Goal: Entertainment & Leisure: Consume media (video, audio)

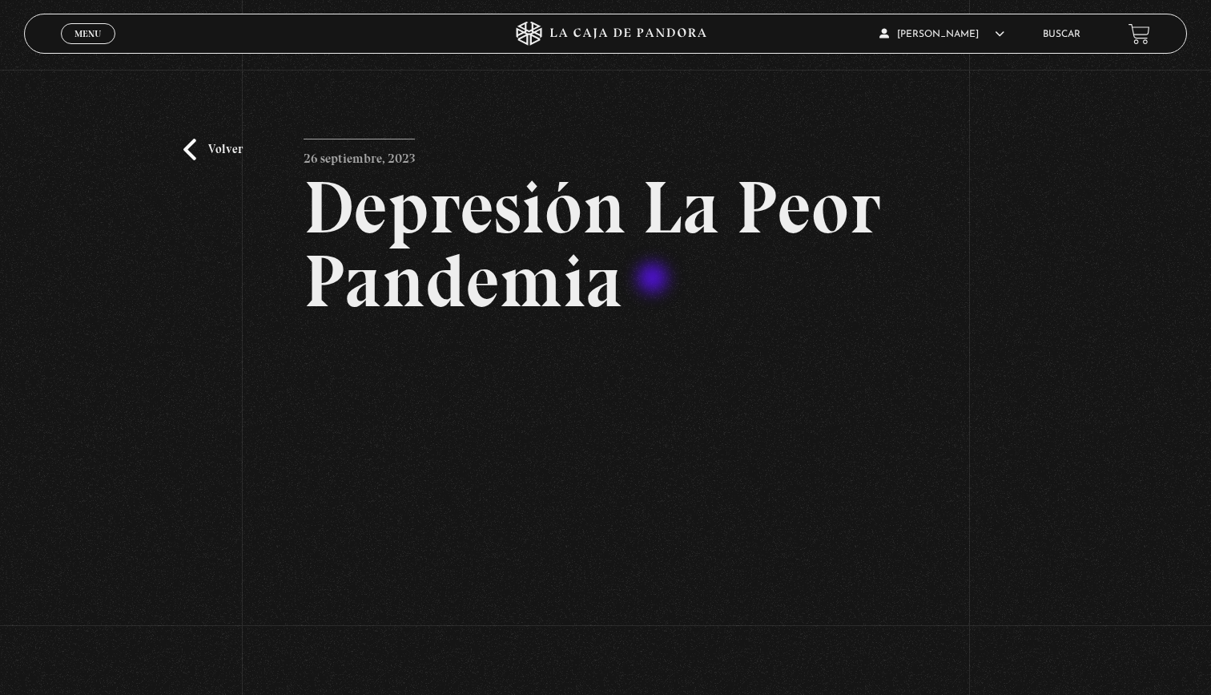
scroll to position [85, 0]
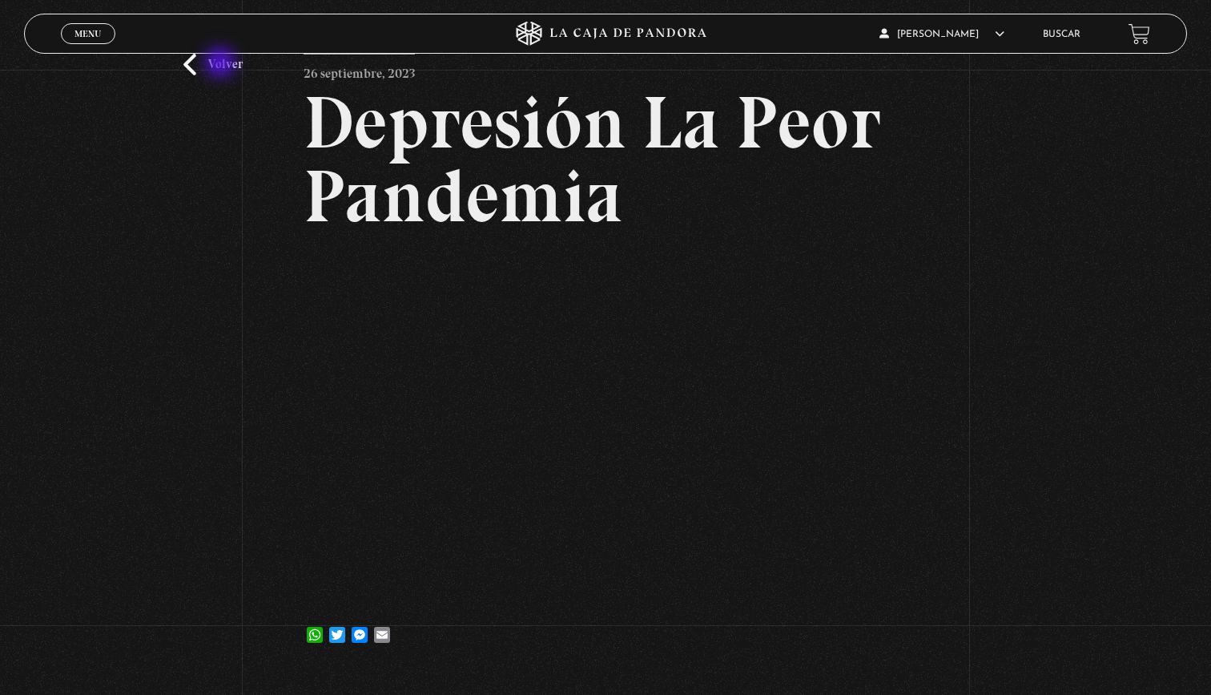
click at [220, 60] on link "Volver" at bounding box center [212, 65] width 59 height 22
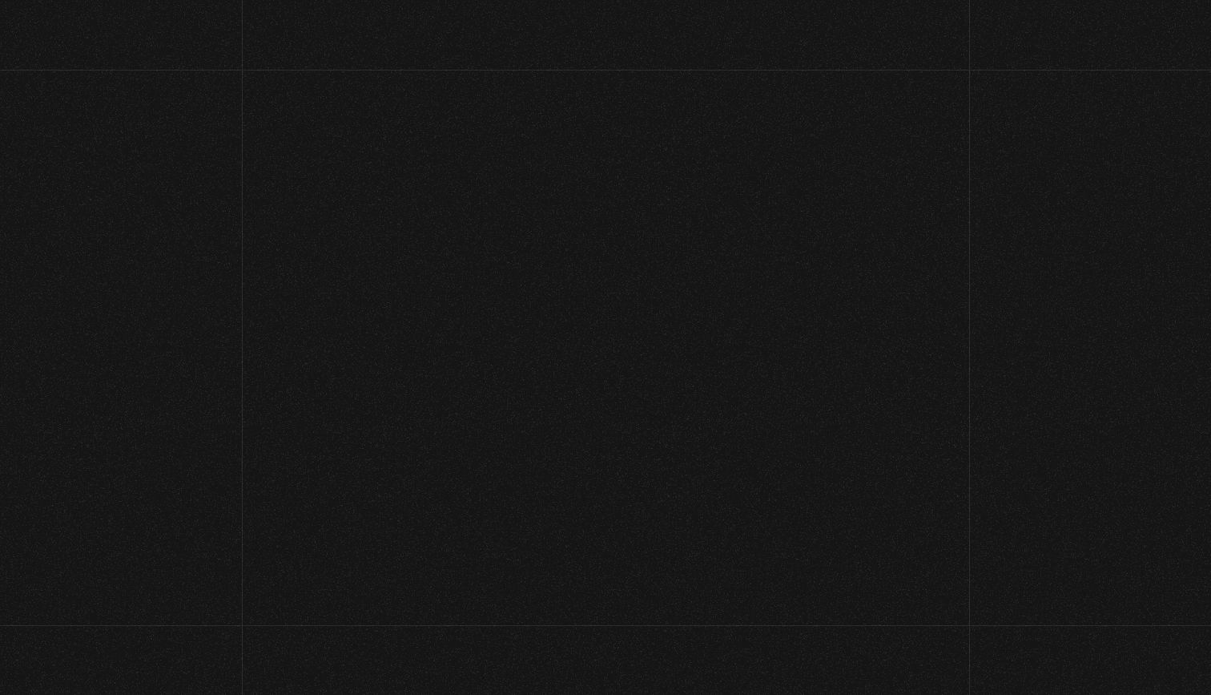
scroll to position [44, 0]
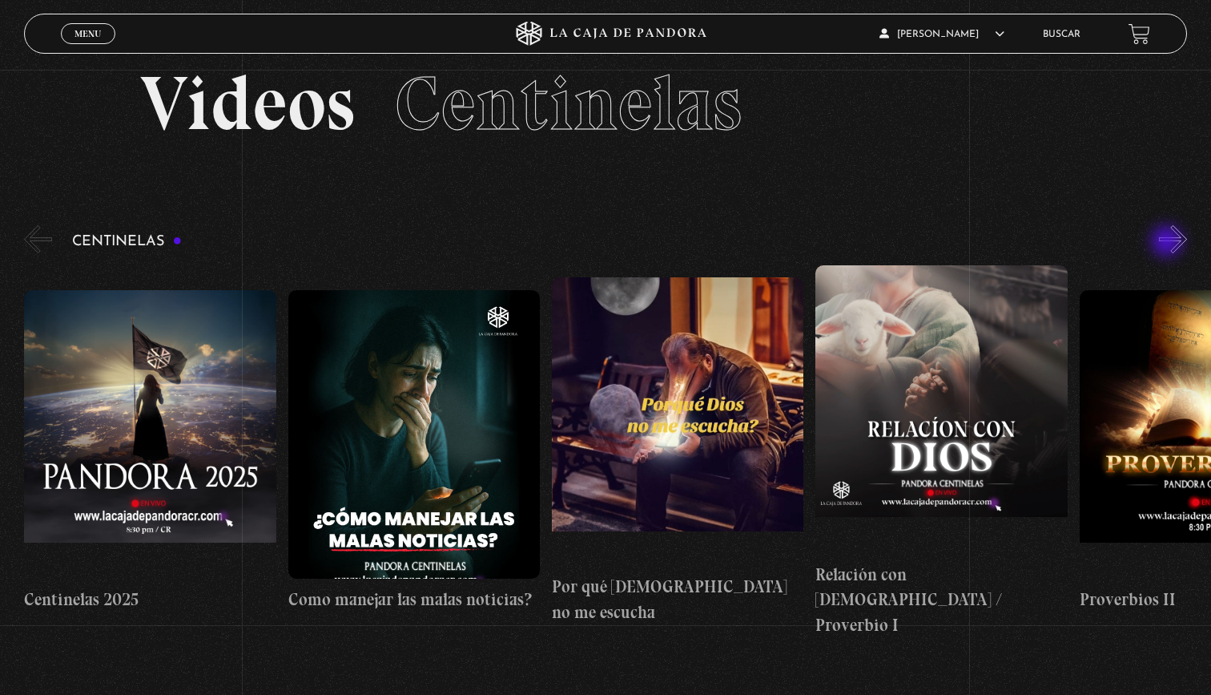
click at [1169, 243] on button "»" at bounding box center [1173, 239] width 28 height 28
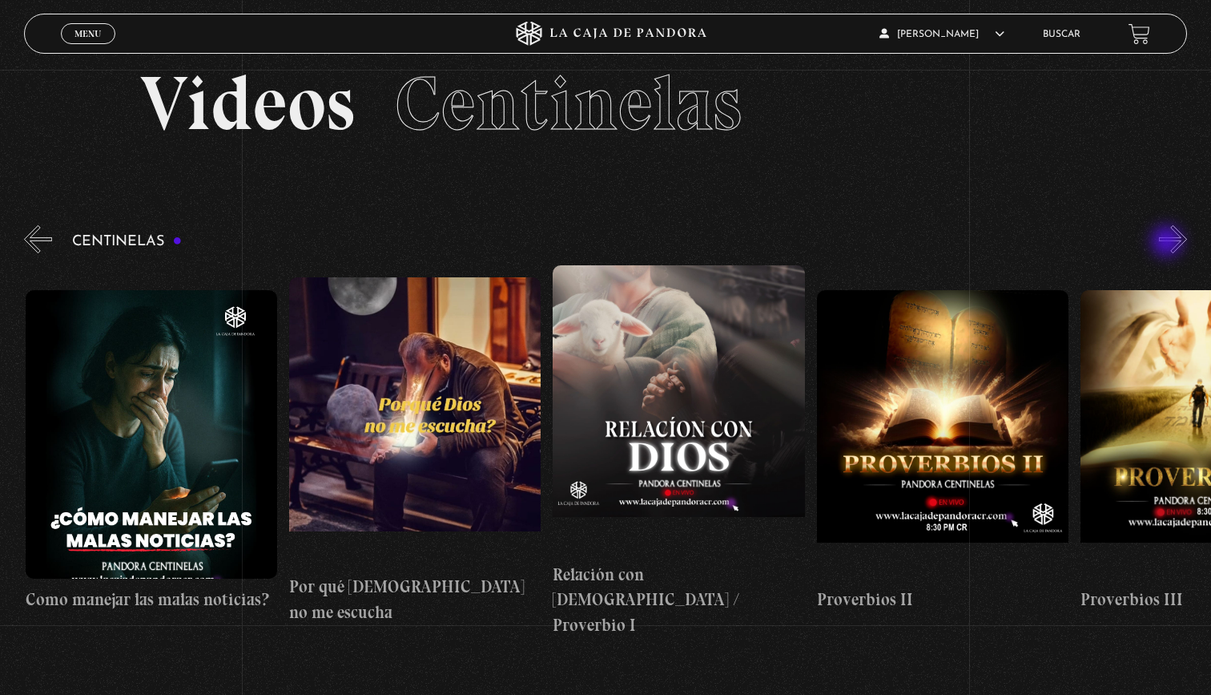
click at [1169, 243] on button "»" at bounding box center [1173, 239] width 28 height 28
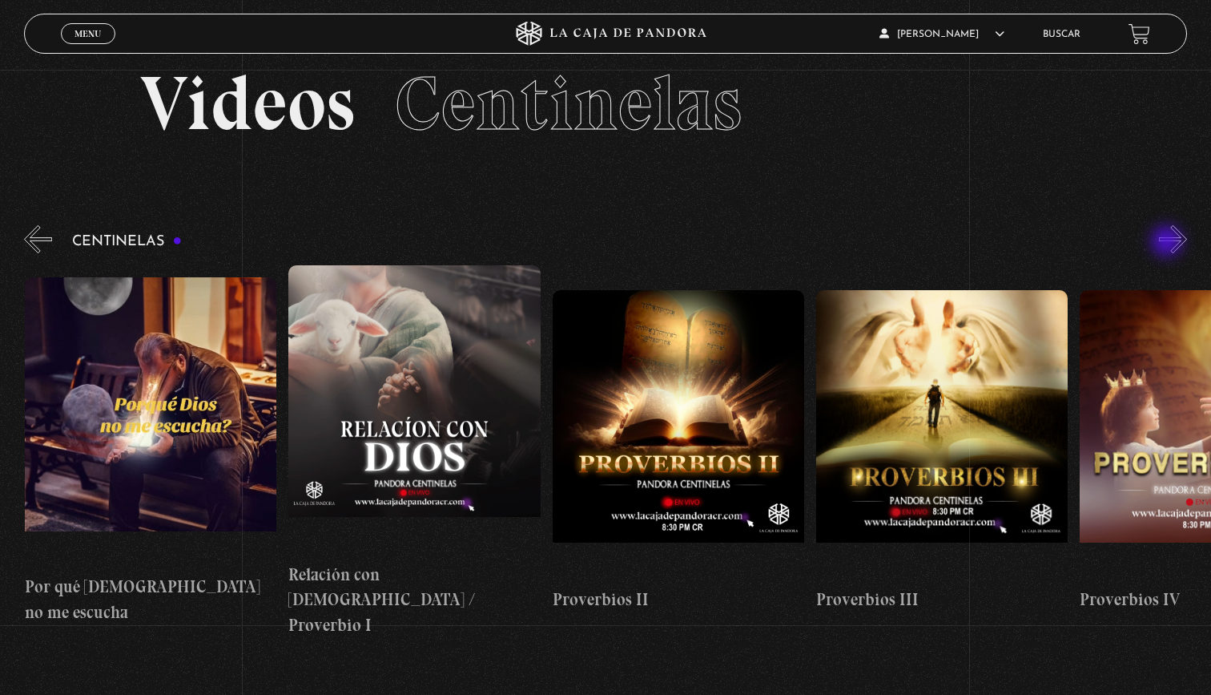
click at [1169, 243] on button "»" at bounding box center [1173, 239] width 28 height 28
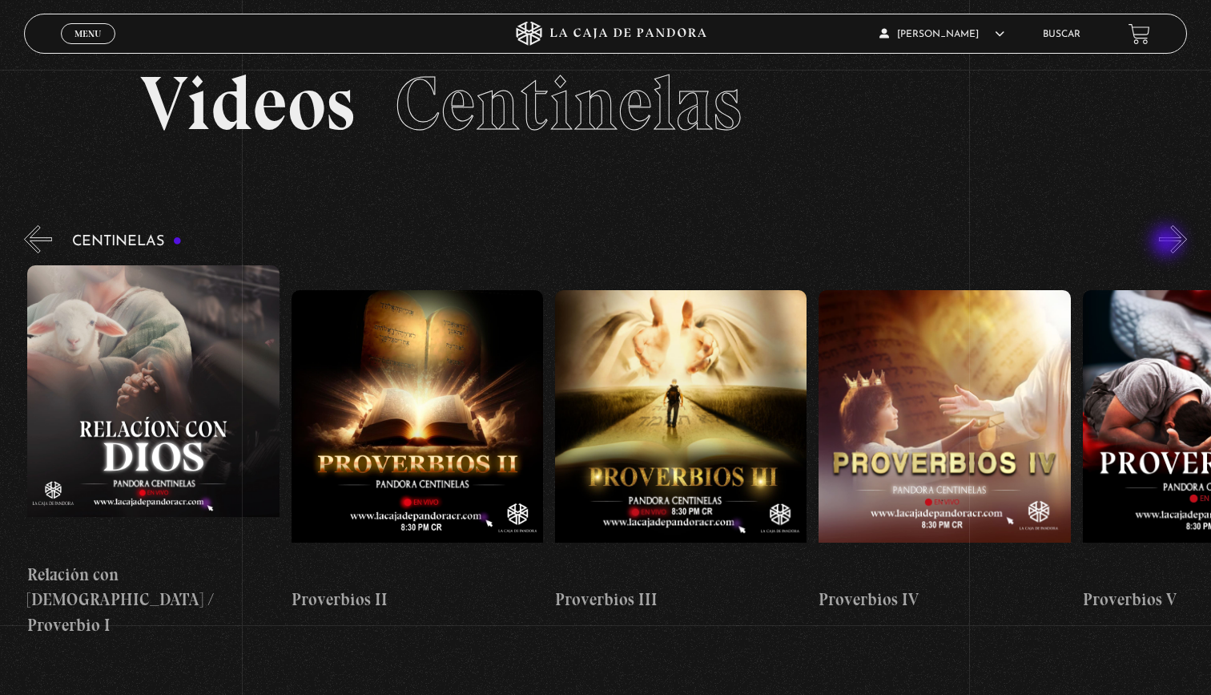
click at [1169, 243] on button "»" at bounding box center [1173, 239] width 28 height 28
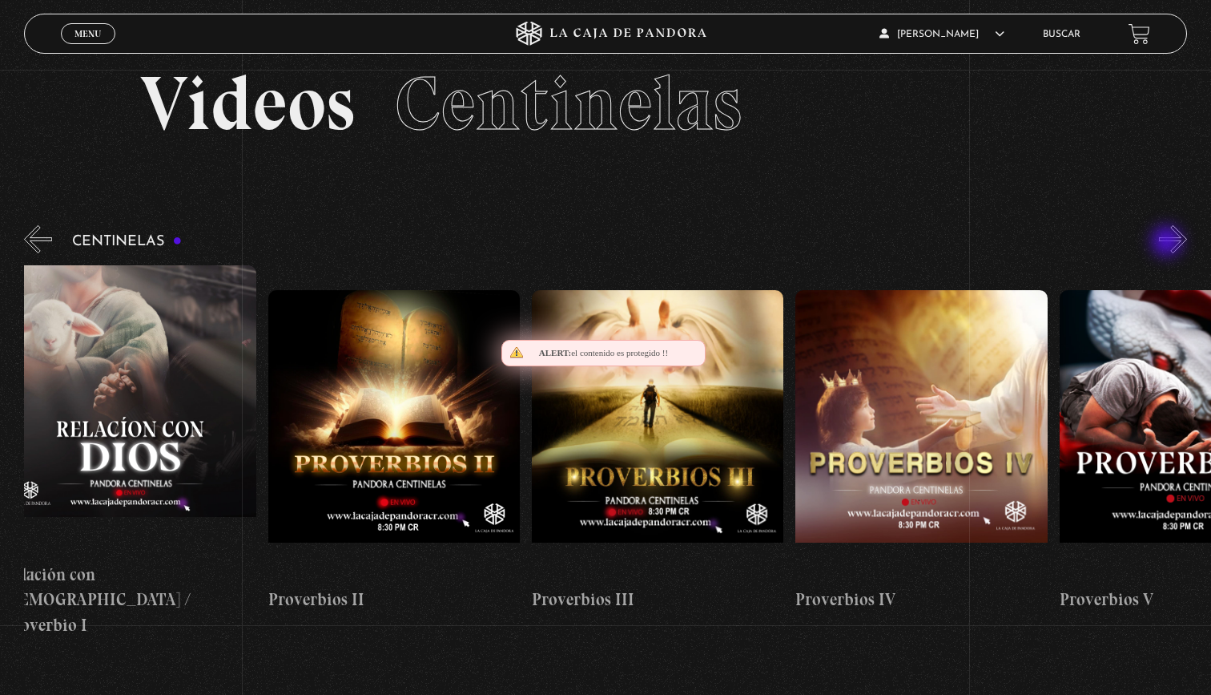
click at [1169, 243] on button "»" at bounding box center [1173, 239] width 28 height 28
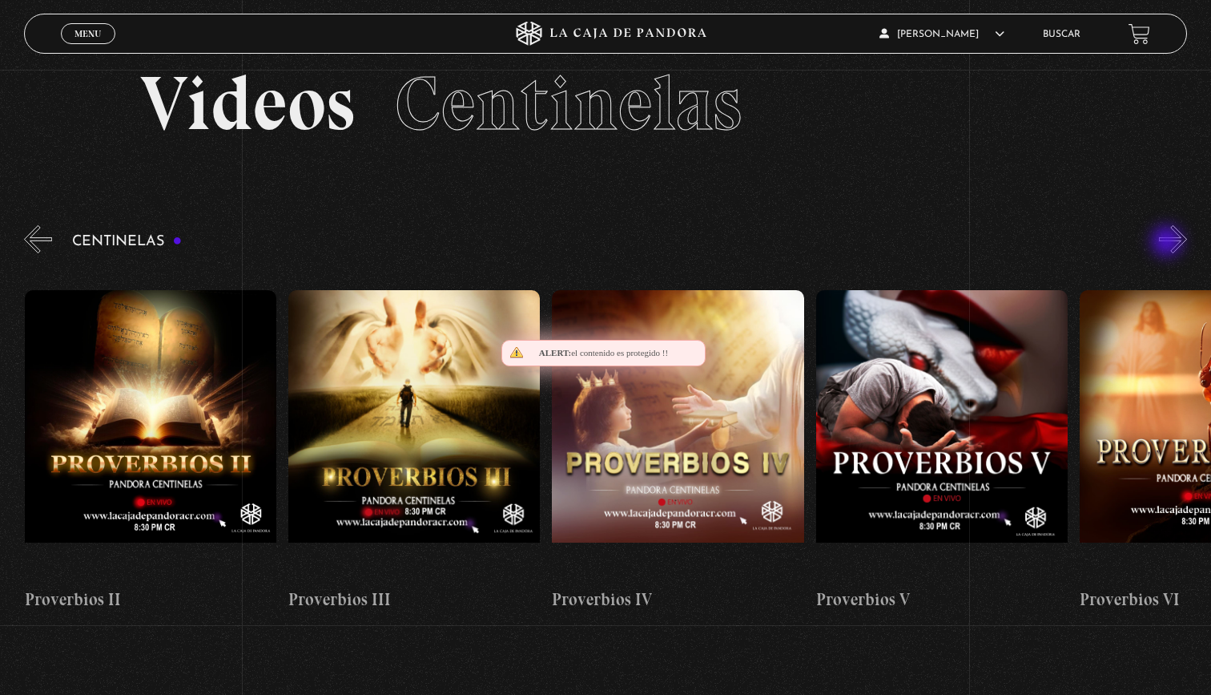
click at [1169, 243] on button "»" at bounding box center [1173, 239] width 28 height 28
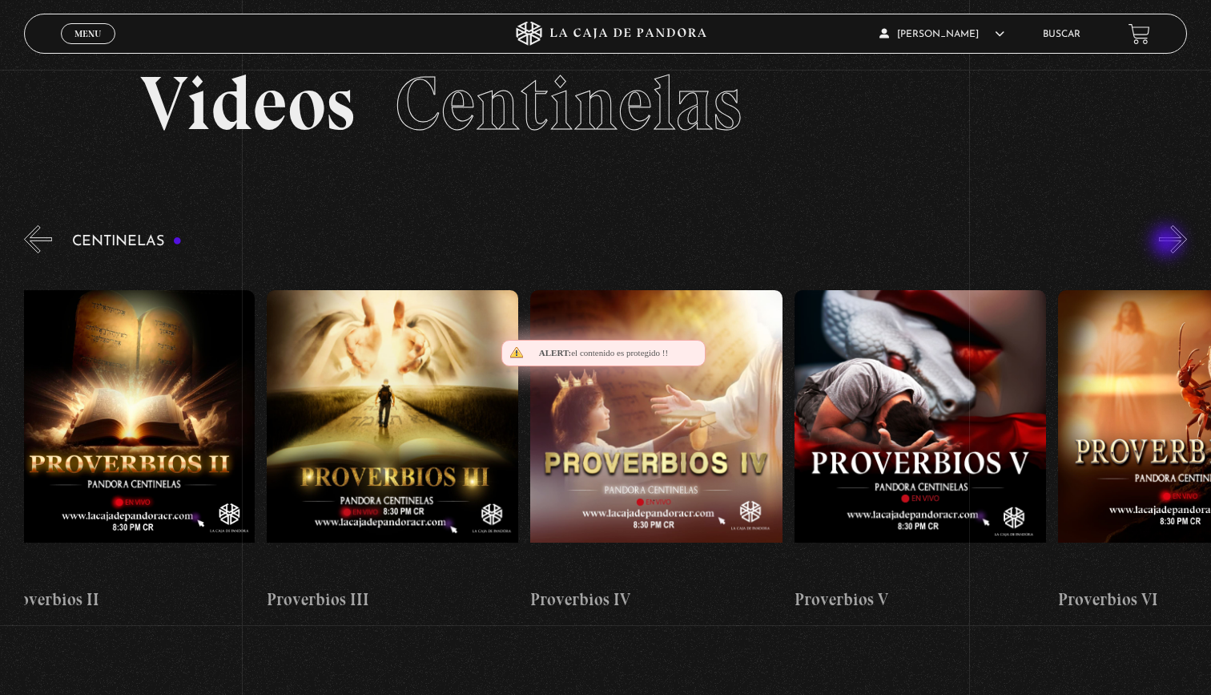
click at [1169, 243] on button "»" at bounding box center [1173, 239] width 28 height 28
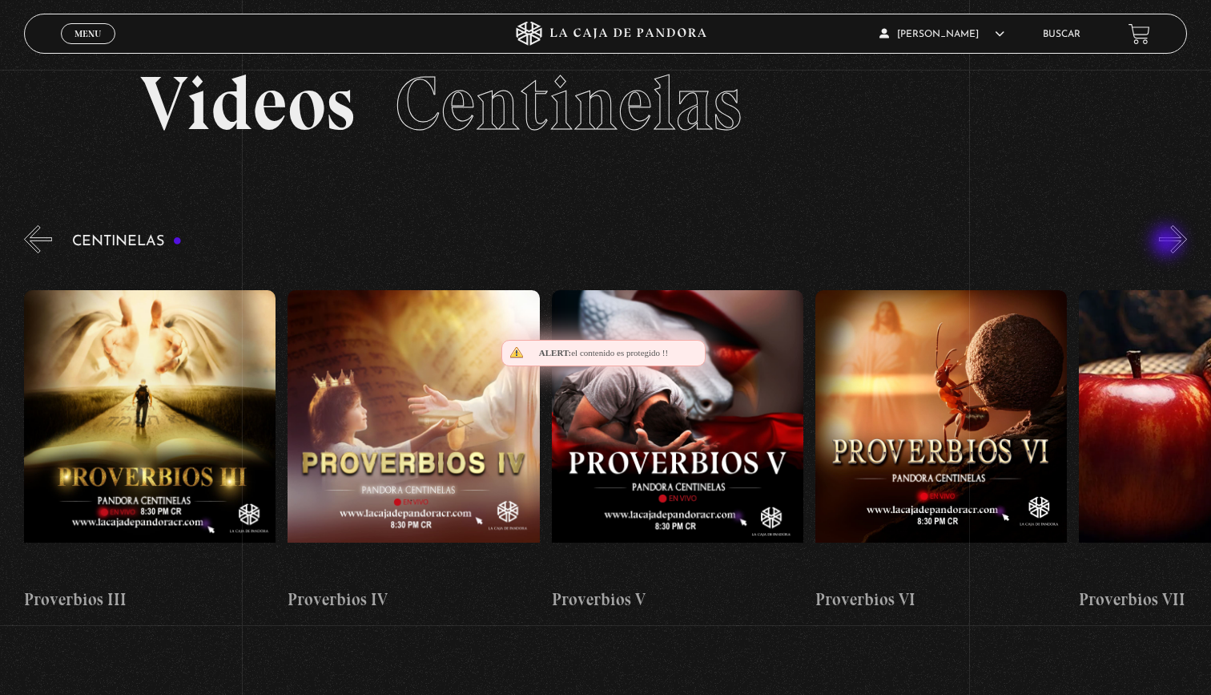
click at [1169, 243] on button "»" at bounding box center [1173, 239] width 28 height 28
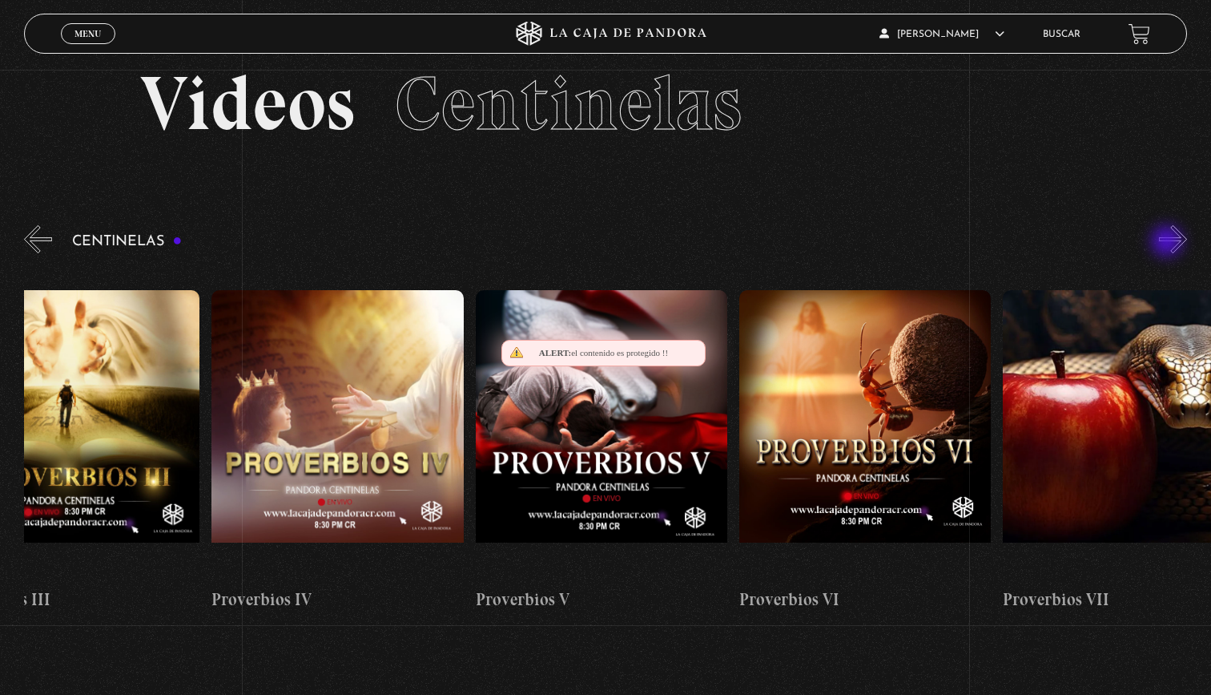
click at [1169, 243] on button "»" at bounding box center [1173, 239] width 28 height 28
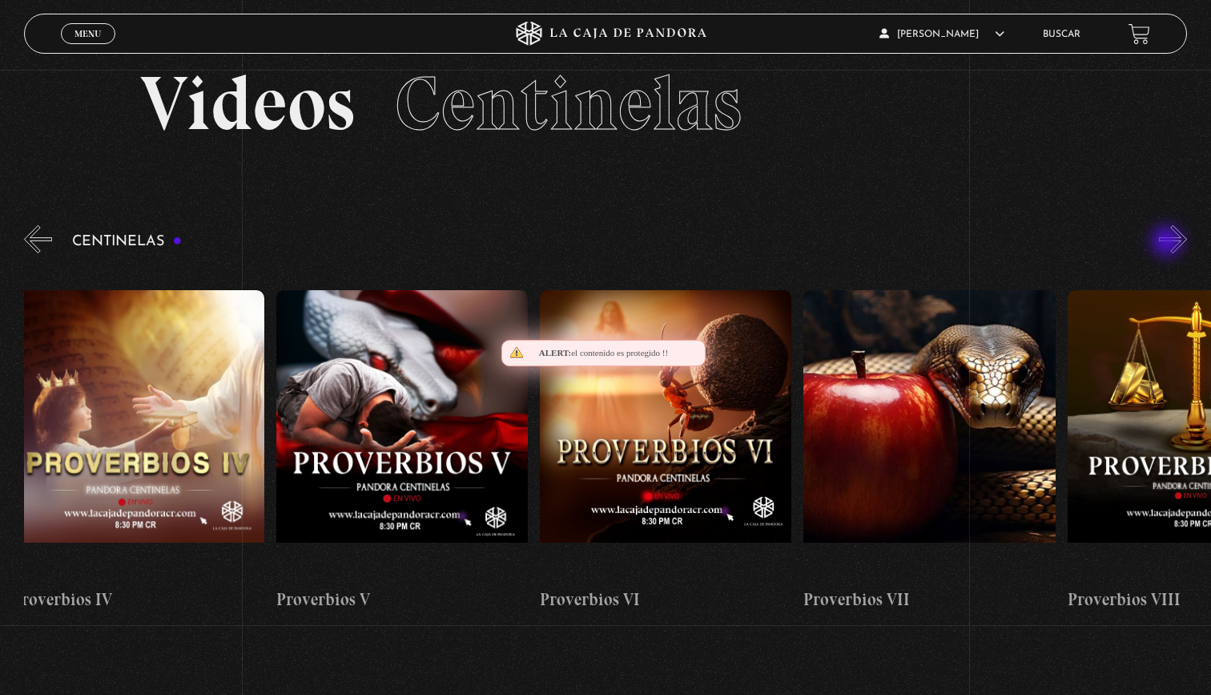
click at [1169, 243] on button "»" at bounding box center [1173, 239] width 28 height 28
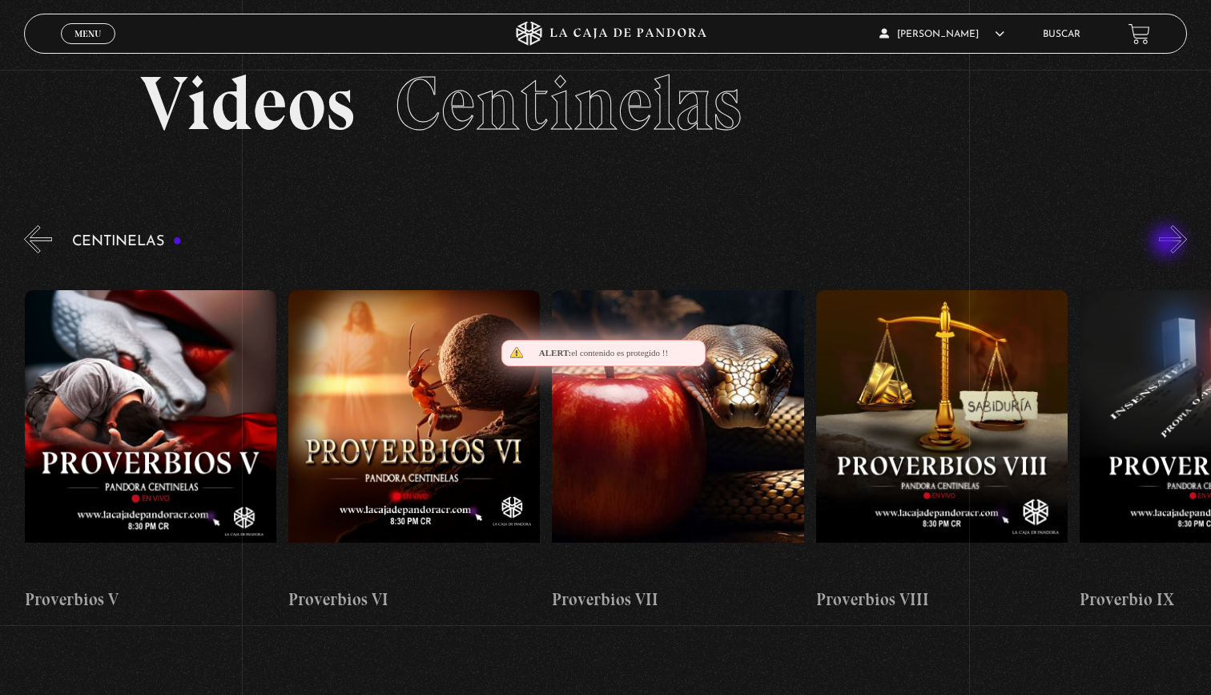
click at [1169, 243] on button "»" at bounding box center [1173, 239] width 28 height 28
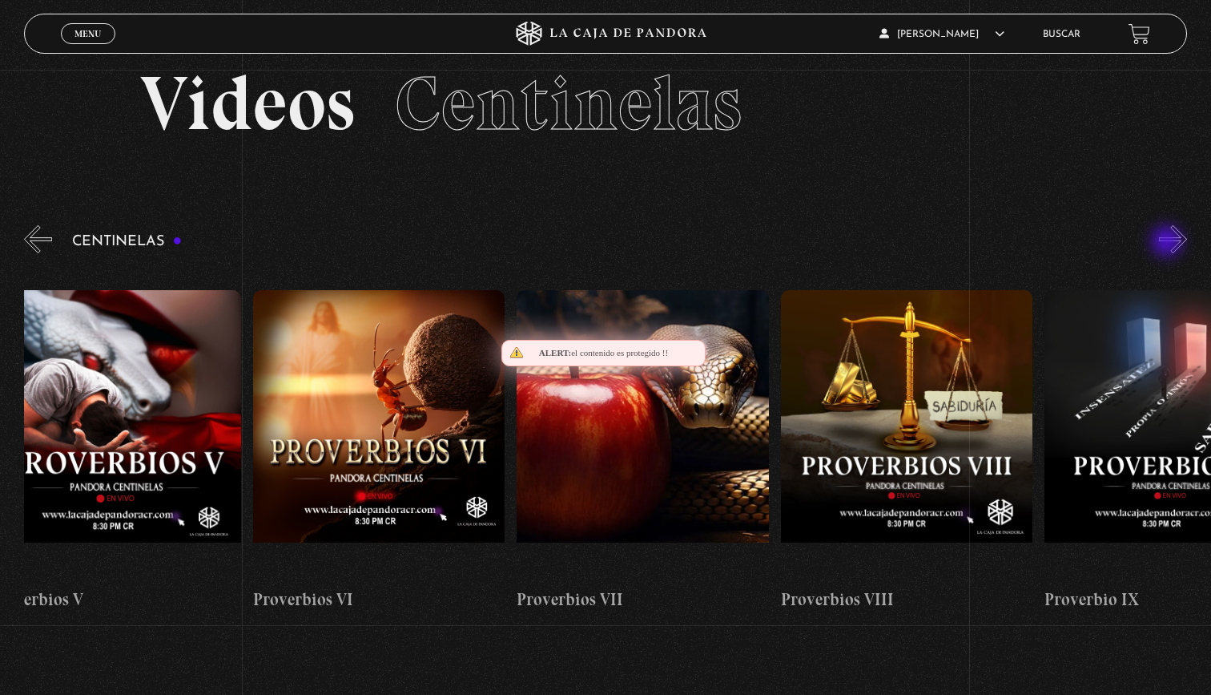
click at [1169, 243] on button "»" at bounding box center [1173, 239] width 28 height 28
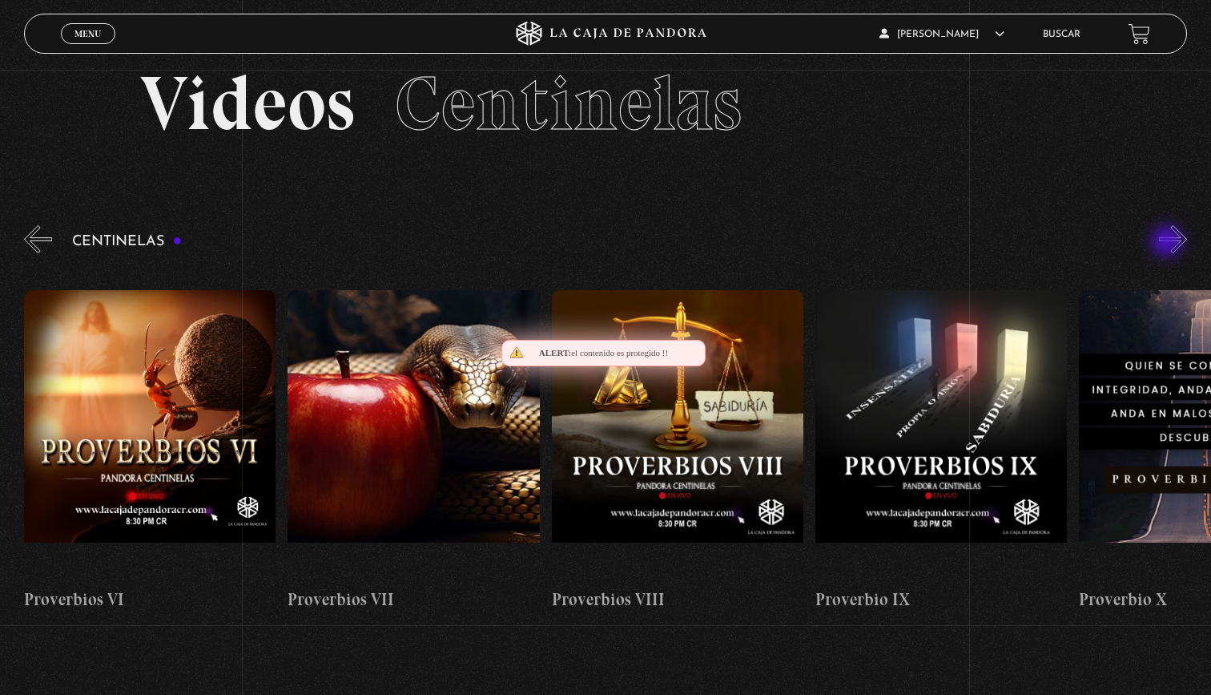
click at [1169, 243] on button "»" at bounding box center [1173, 239] width 28 height 28
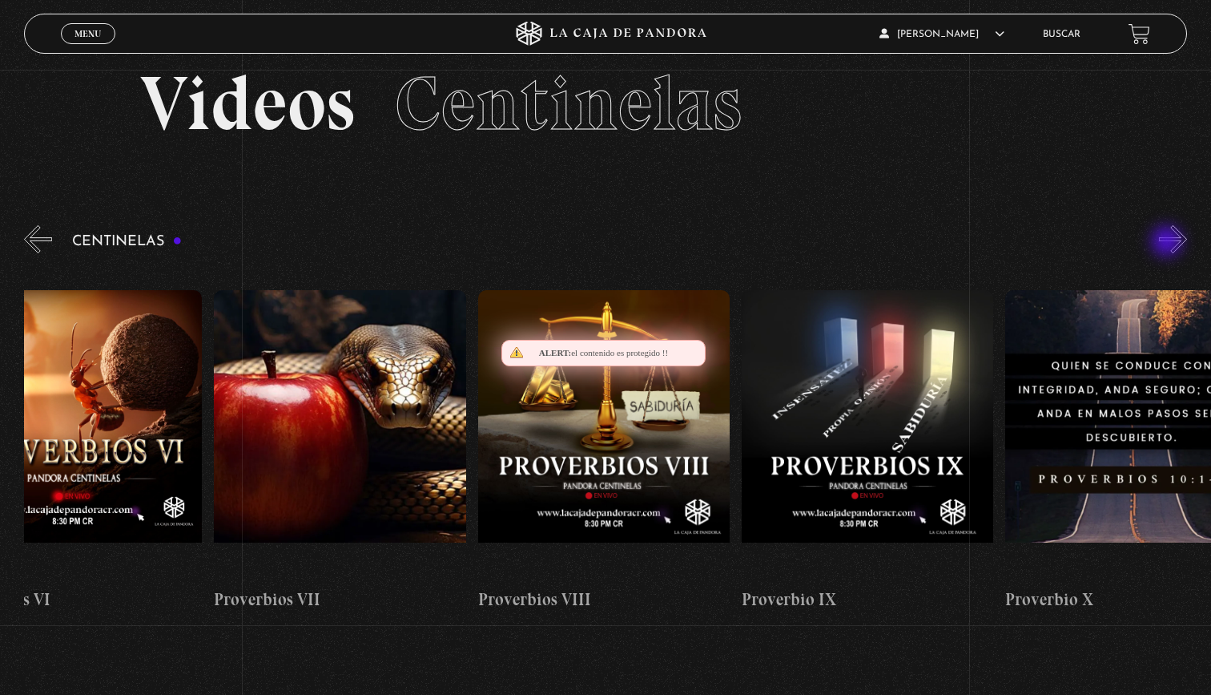
click at [1169, 243] on button "»" at bounding box center [1173, 239] width 28 height 28
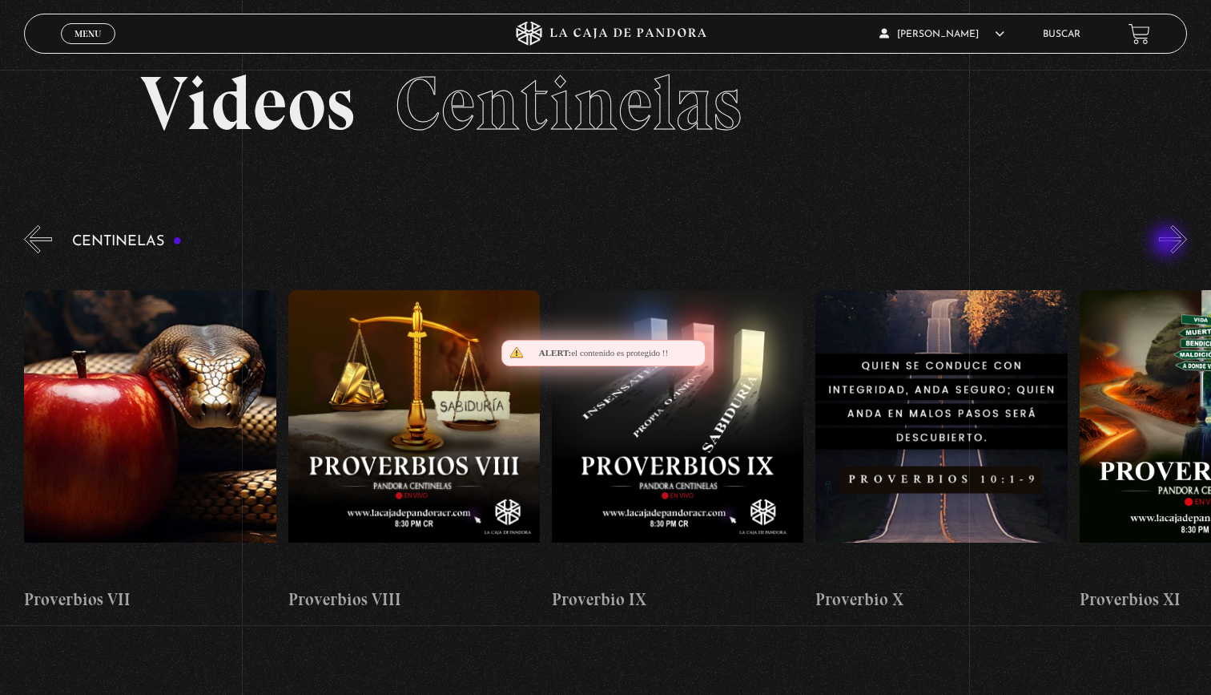
click at [1169, 243] on button "»" at bounding box center [1173, 239] width 28 height 28
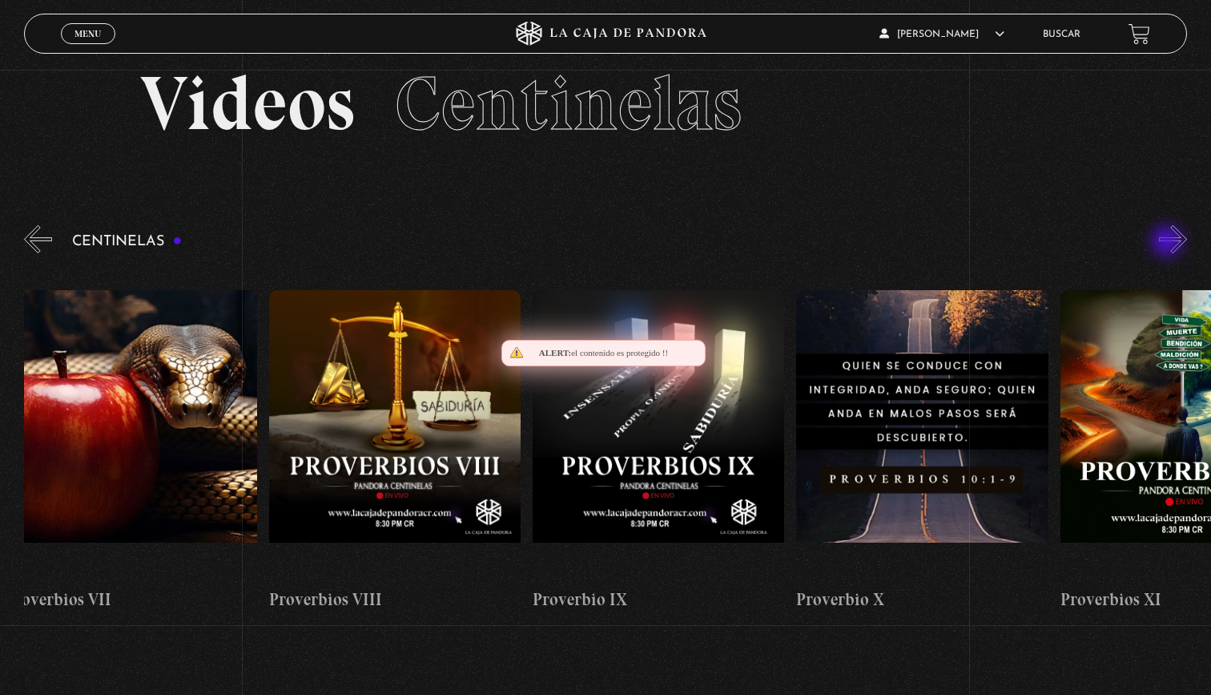
click at [1169, 243] on button "»" at bounding box center [1173, 239] width 28 height 28
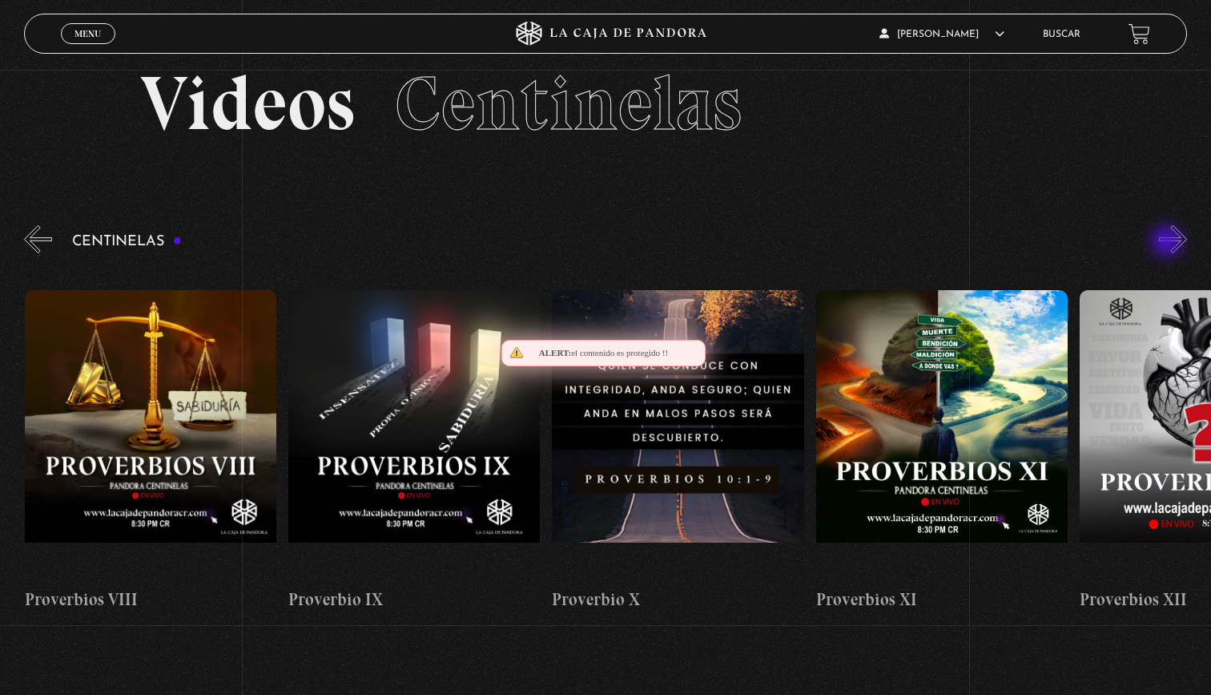
click at [1169, 243] on button "»" at bounding box center [1173, 239] width 28 height 28
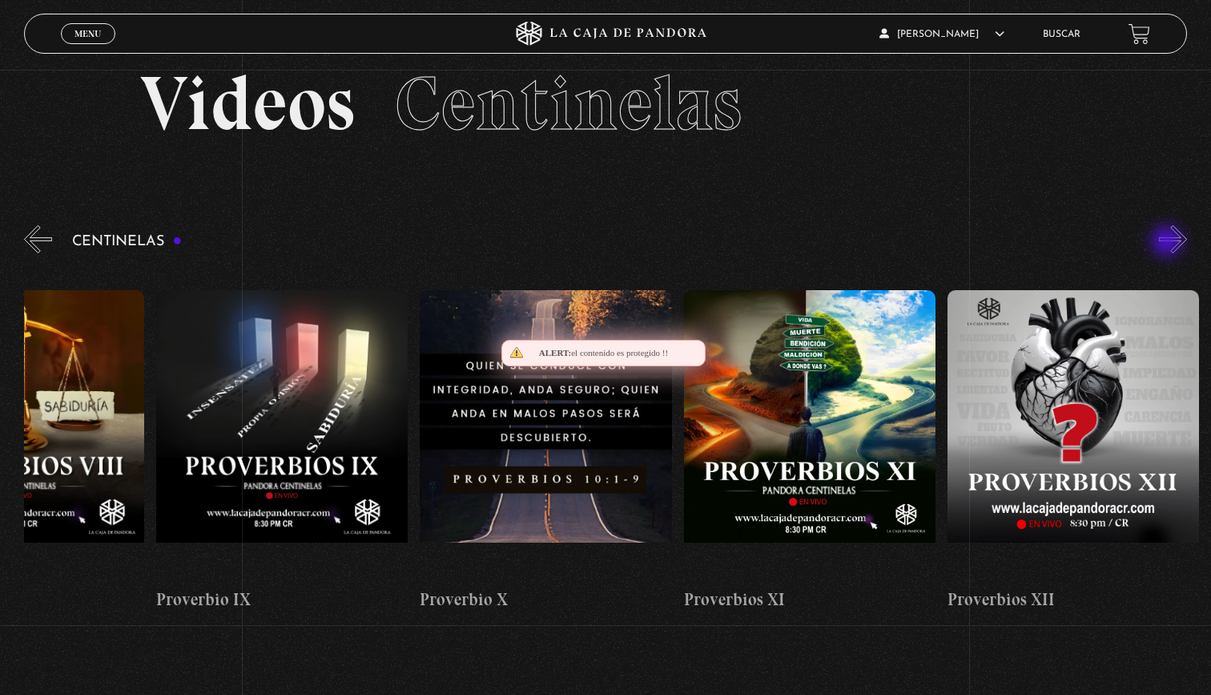
click at [1169, 243] on button "»" at bounding box center [1173, 239] width 28 height 28
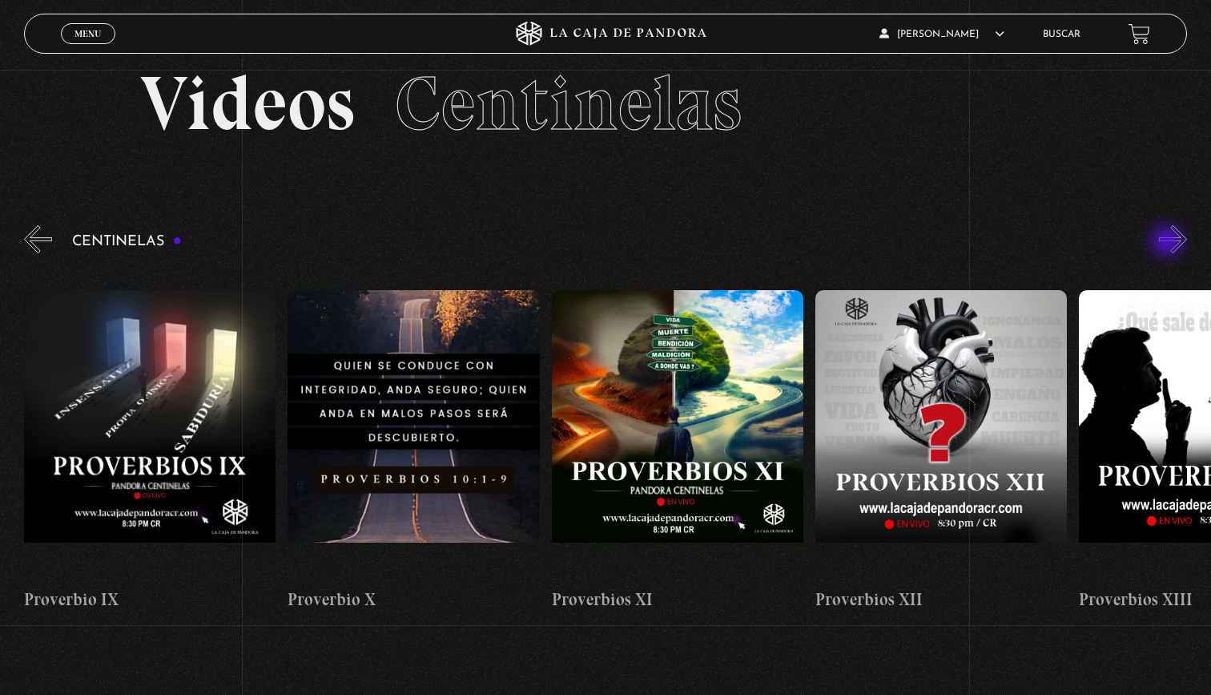
click at [1169, 243] on button "»" at bounding box center [1173, 239] width 28 height 28
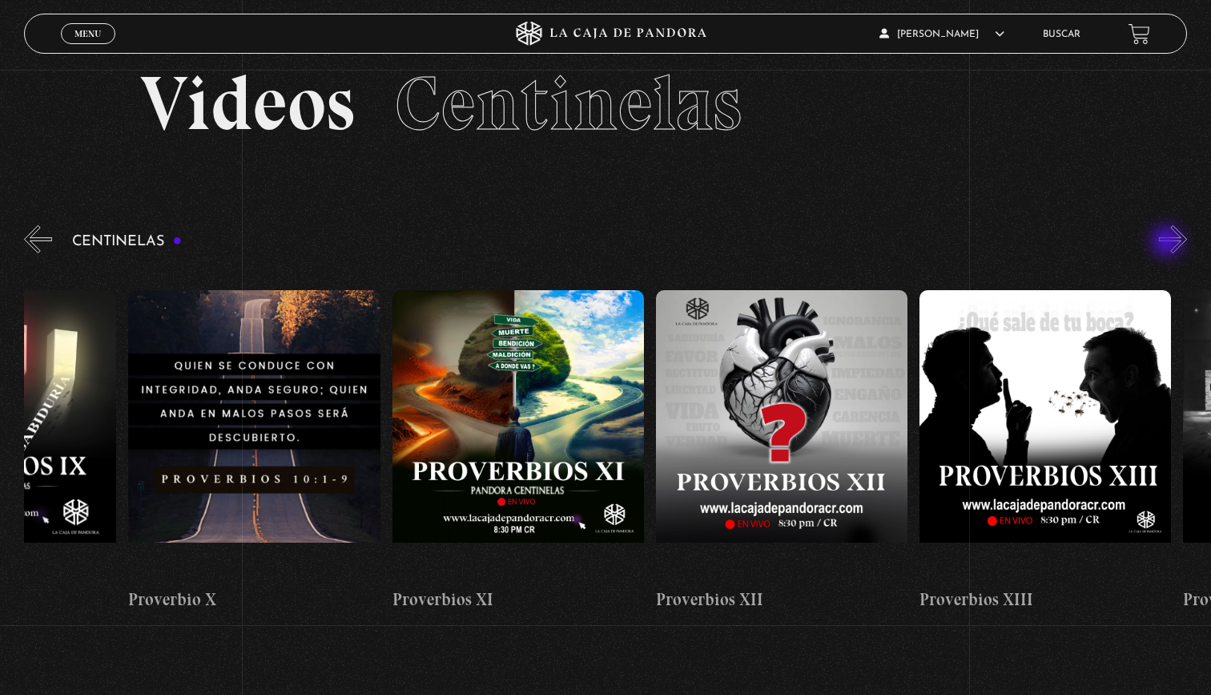
click at [1169, 243] on button "»" at bounding box center [1173, 239] width 28 height 28
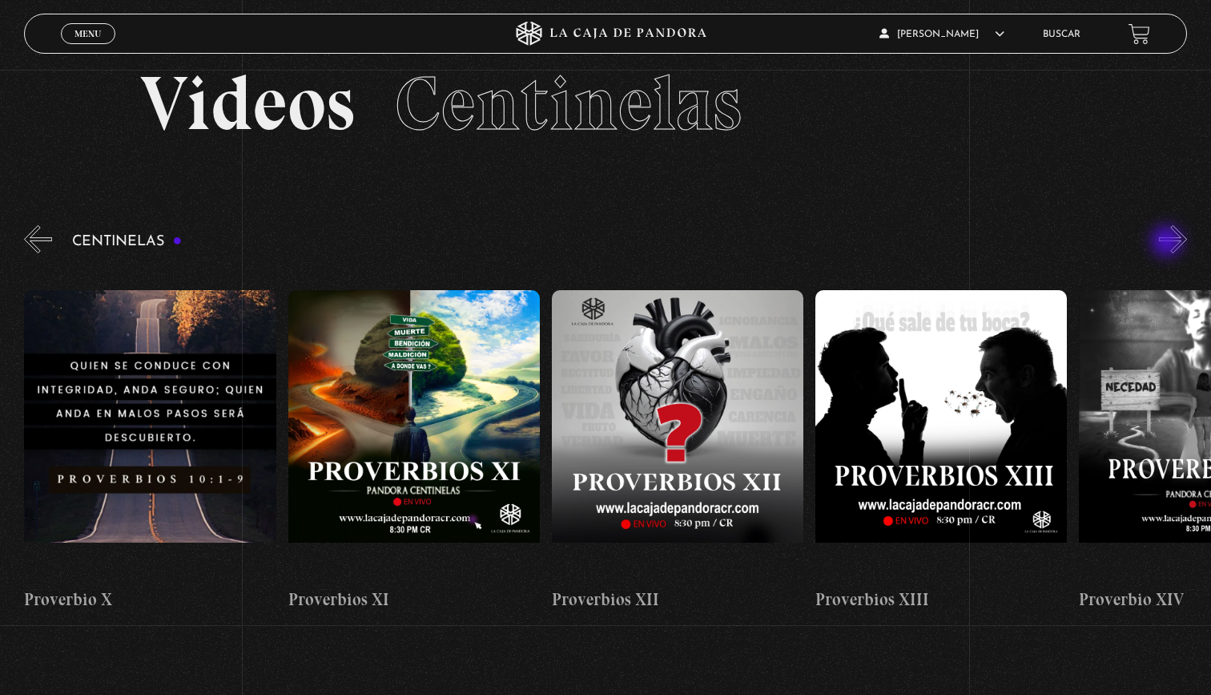
click at [1169, 243] on button "»" at bounding box center [1173, 239] width 28 height 28
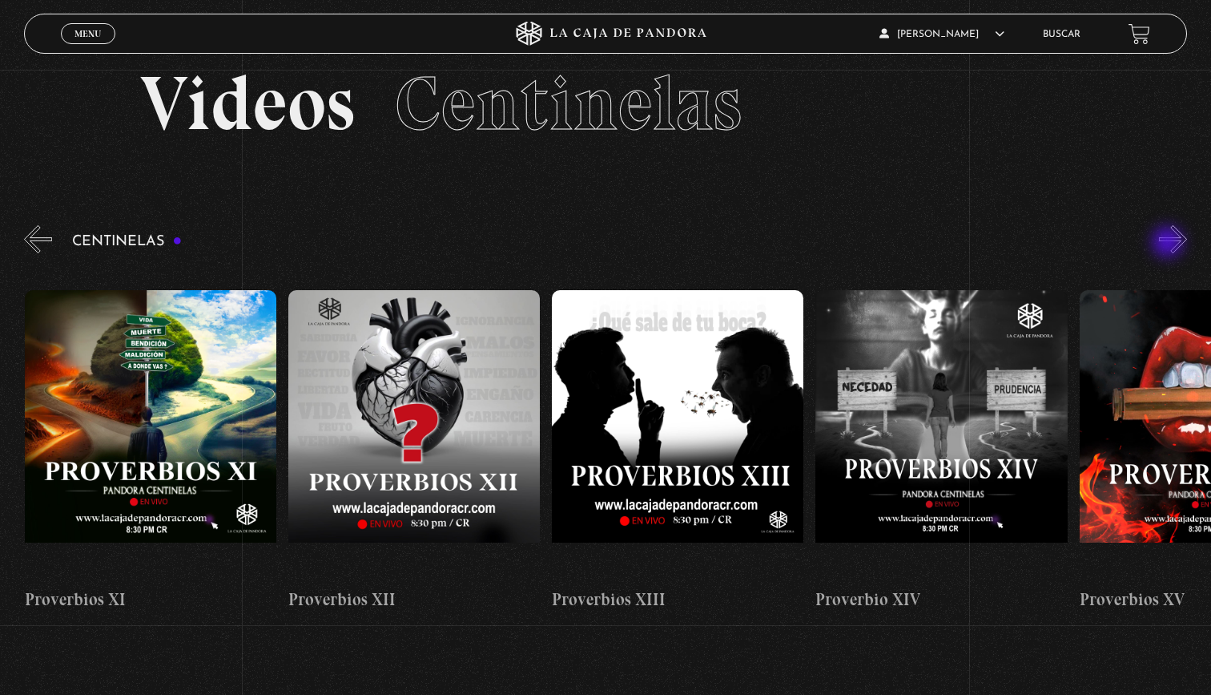
click at [1170, 244] on button "»" at bounding box center [1173, 239] width 28 height 28
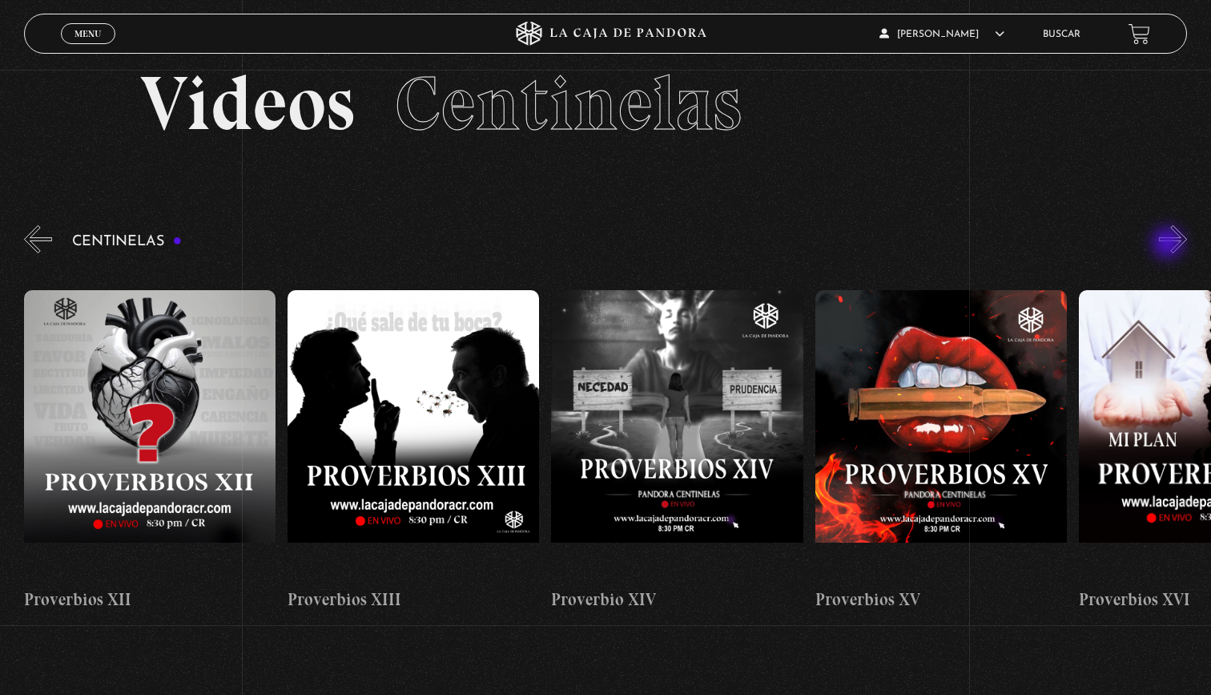
click at [1170, 244] on button "»" at bounding box center [1173, 239] width 28 height 28
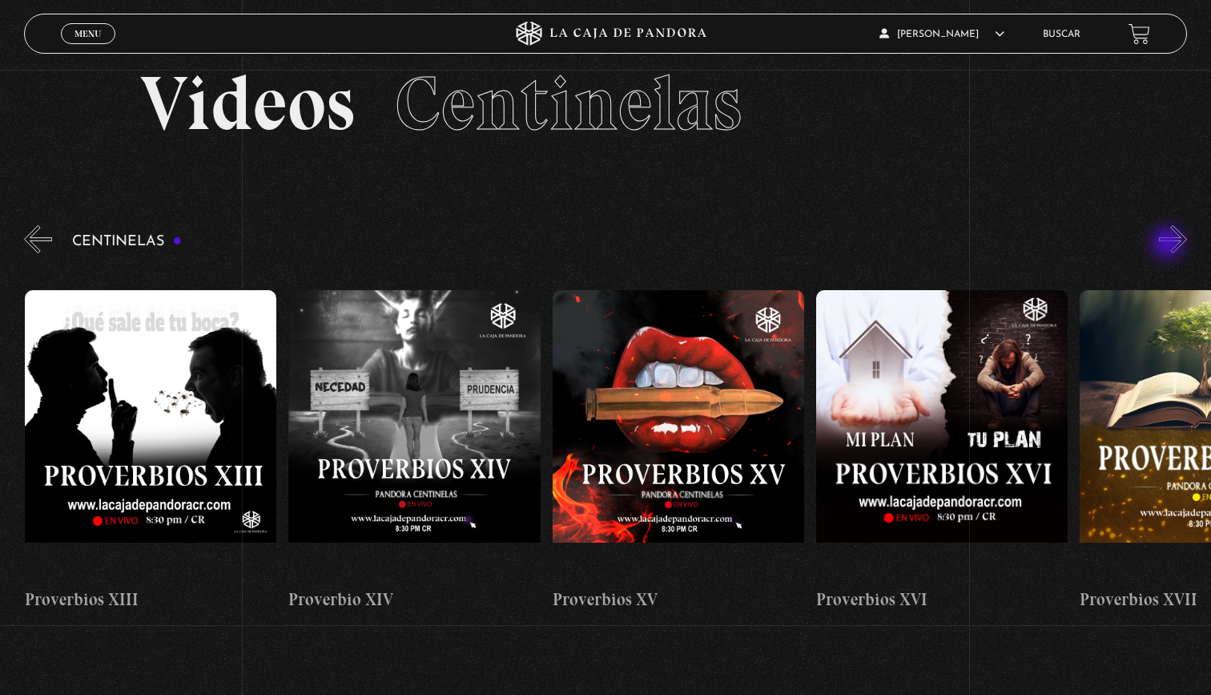
click at [1170, 244] on button "»" at bounding box center [1173, 239] width 28 height 28
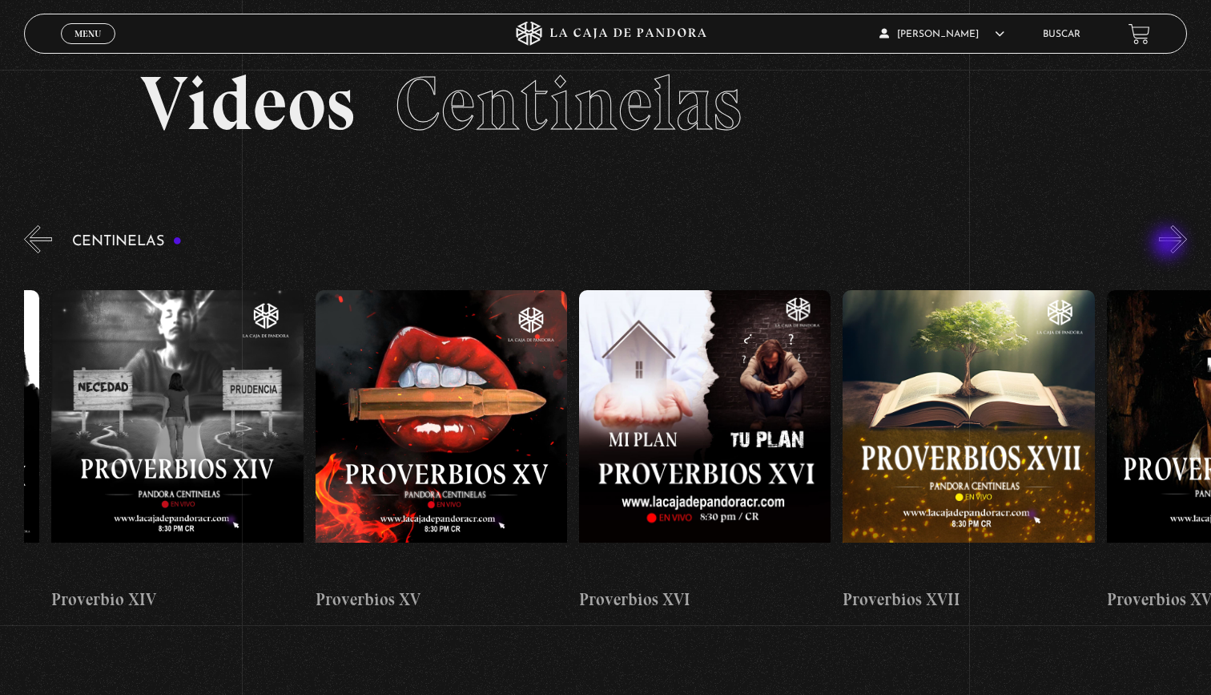
click at [1170, 244] on button "»" at bounding box center [1173, 239] width 28 height 28
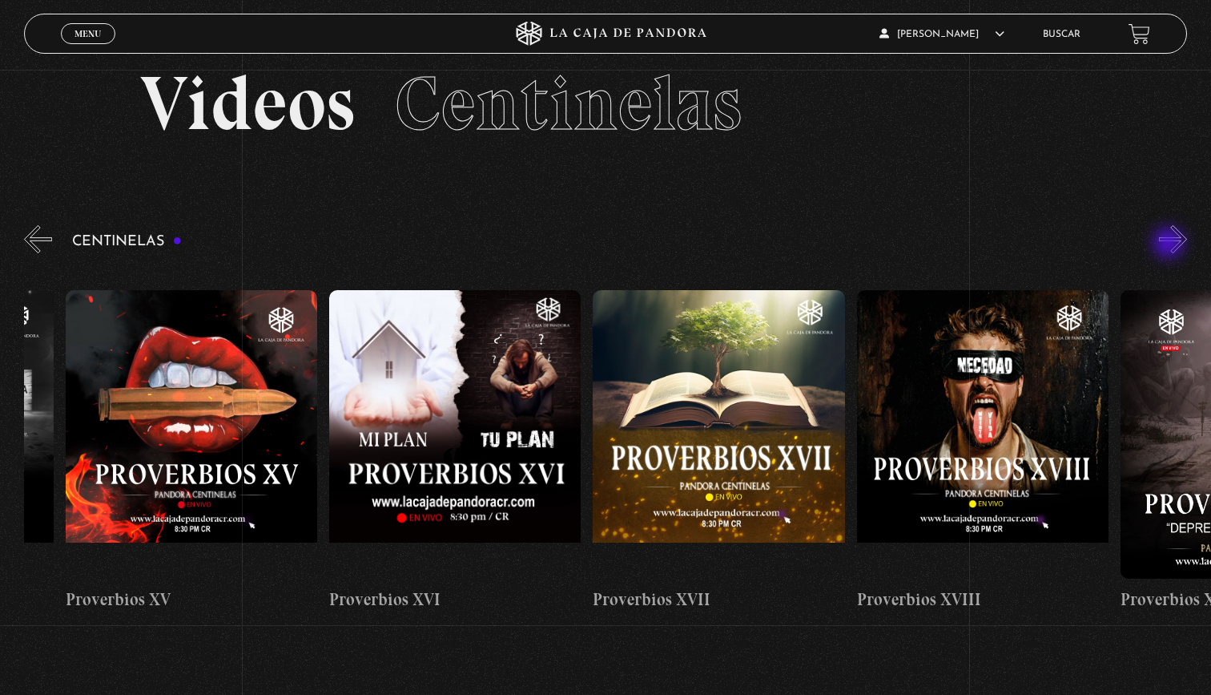
click at [1170, 244] on button "»" at bounding box center [1173, 239] width 28 height 28
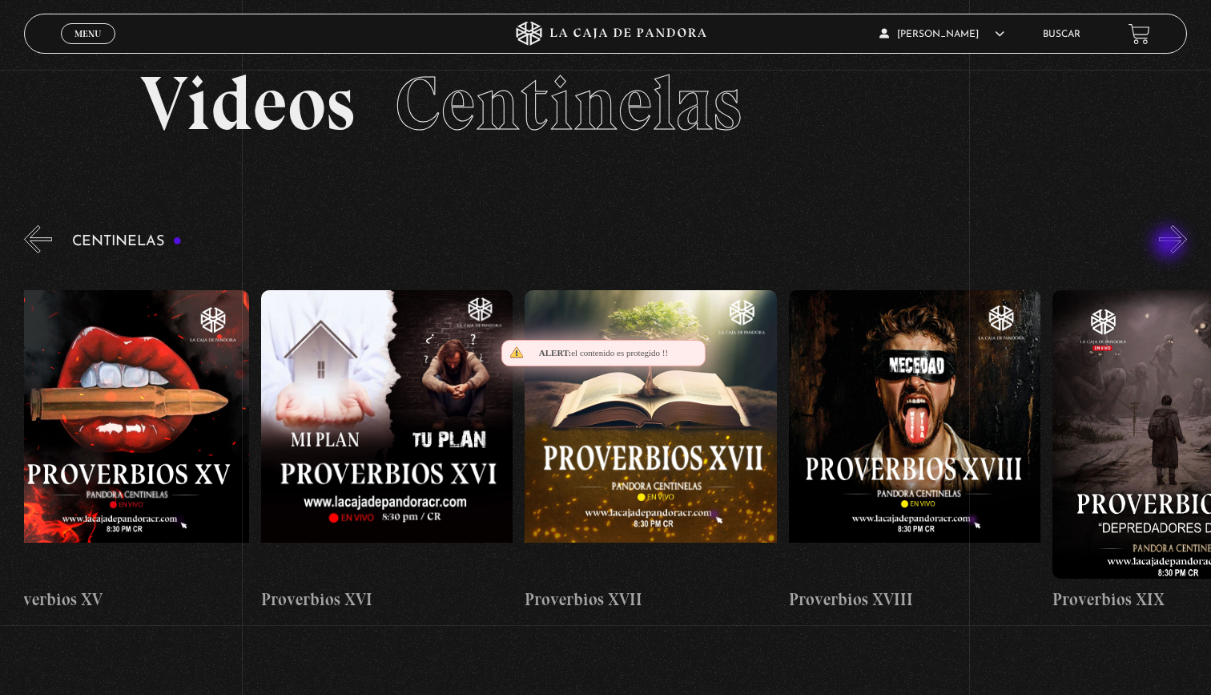
click at [1170, 244] on button "»" at bounding box center [1173, 239] width 28 height 28
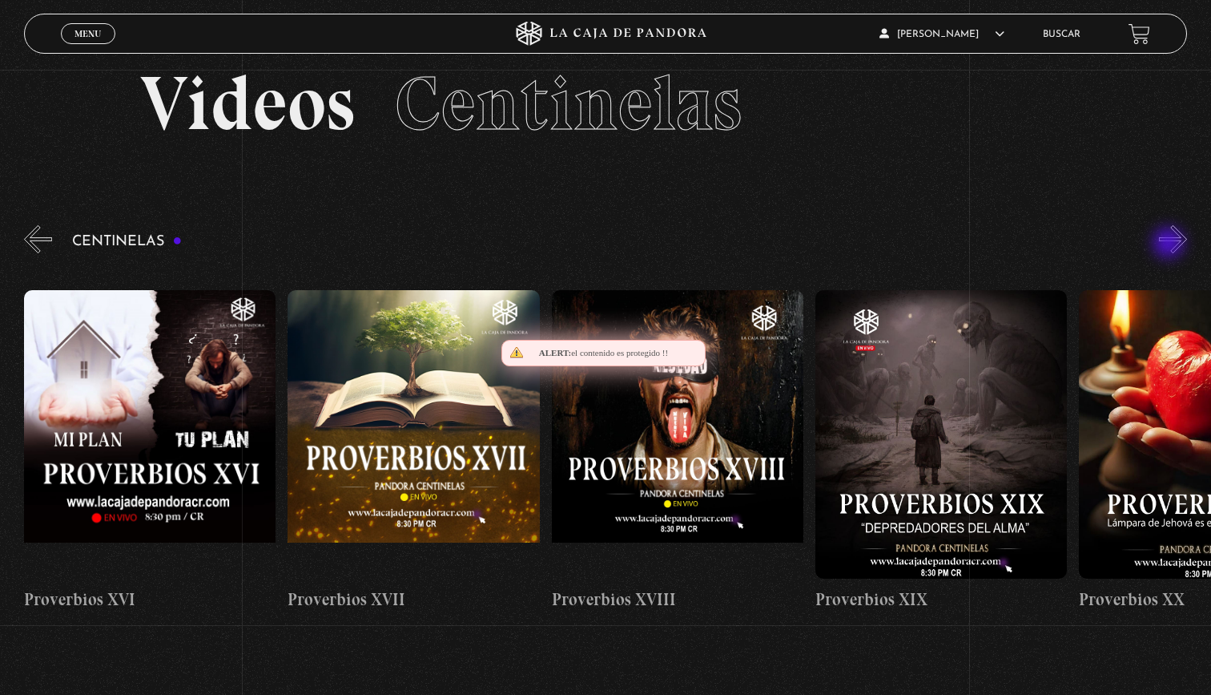
click at [1170, 244] on button "»" at bounding box center [1173, 239] width 28 height 28
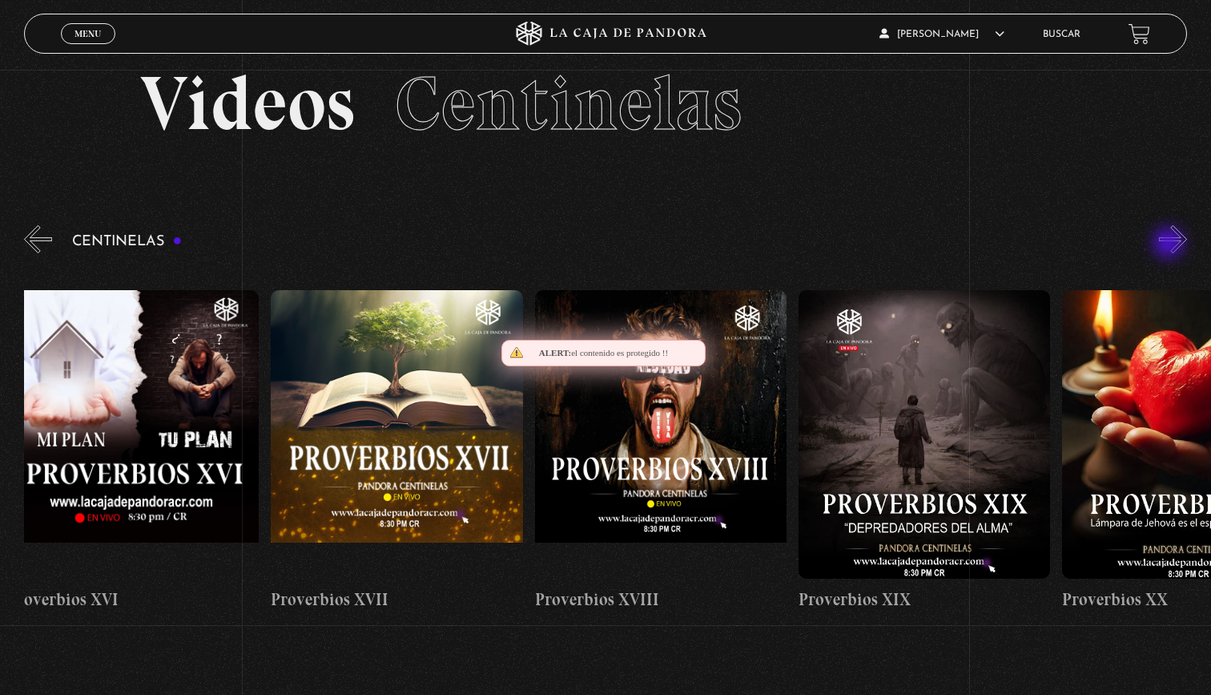
click at [1170, 244] on button "»" at bounding box center [1173, 239] width 28 height 28
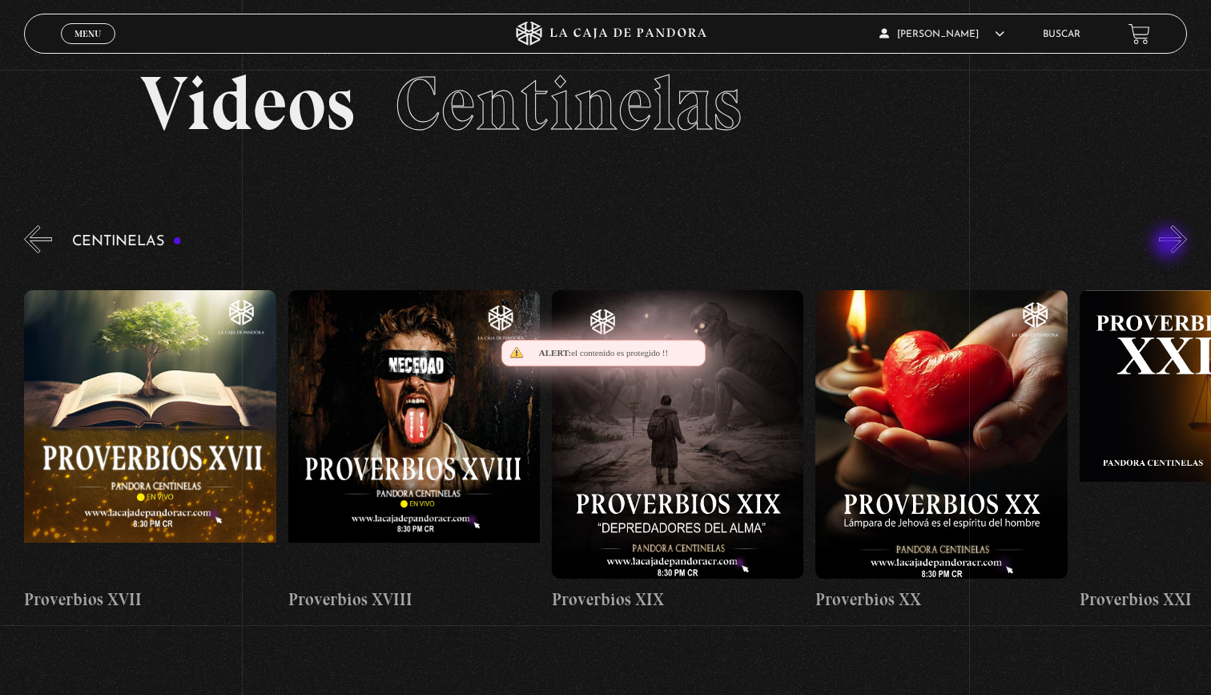
click at [1170, 244] on button "»" at bounding box center [1173, 239] width 28 height 28
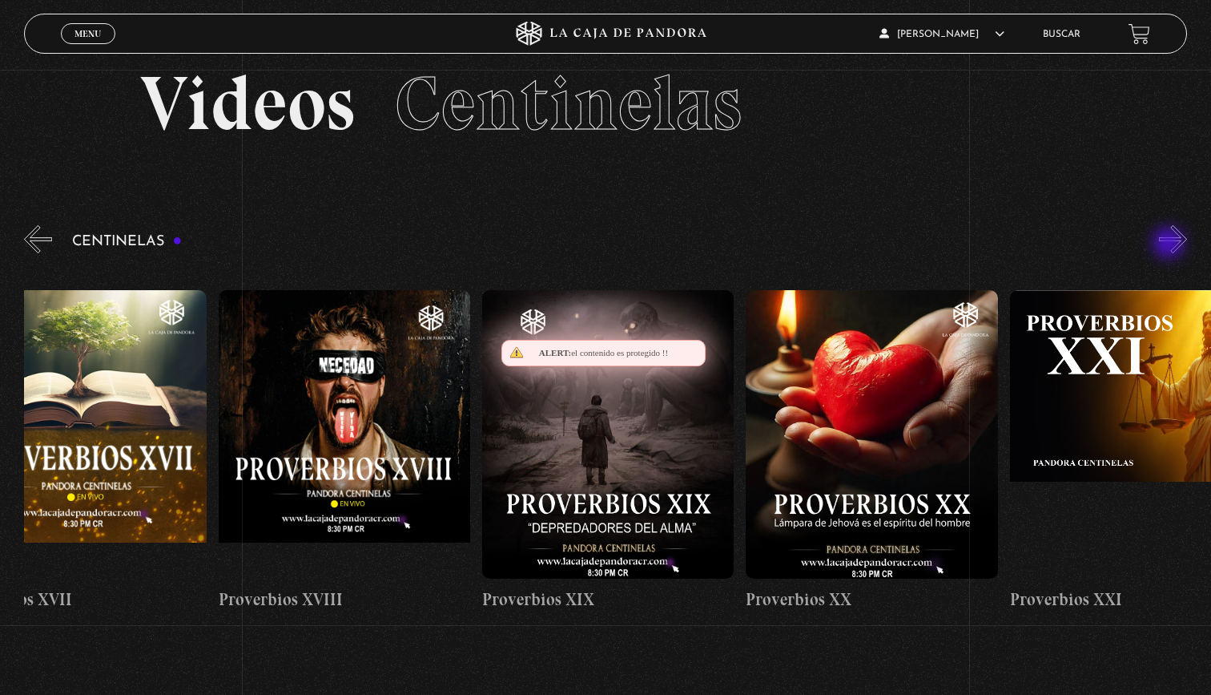
click at [1170, 244] on button "»" at bounding box center [1173, 239] width 28 height 28
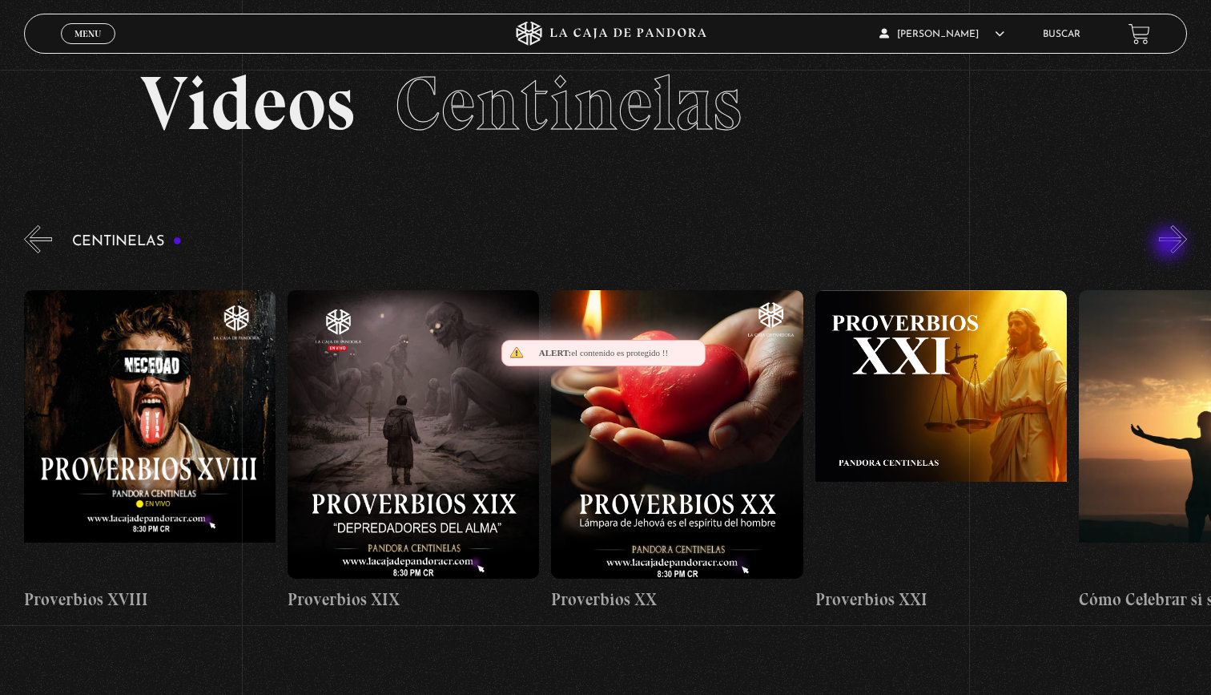
click at [1170, 244] on button "»" at bounding box center [1173, 239] width 28 height 28
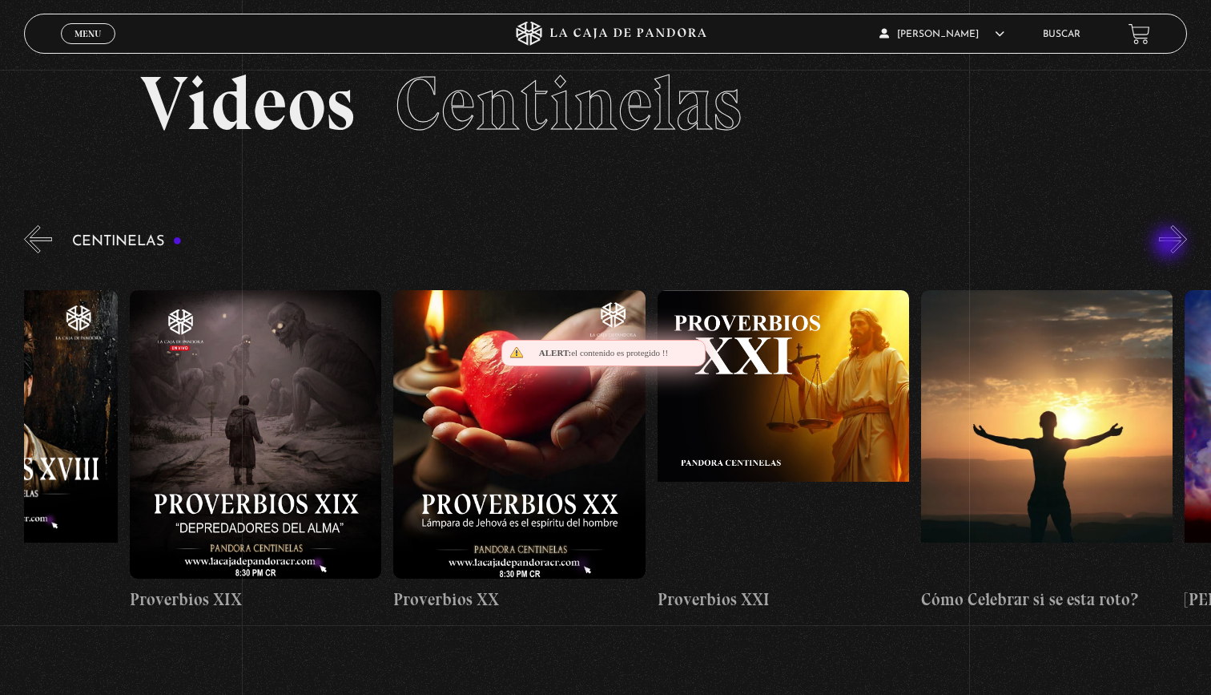
click at [1170, 244] on button "»" at bounding box center [1173, 239] width 28 height 28
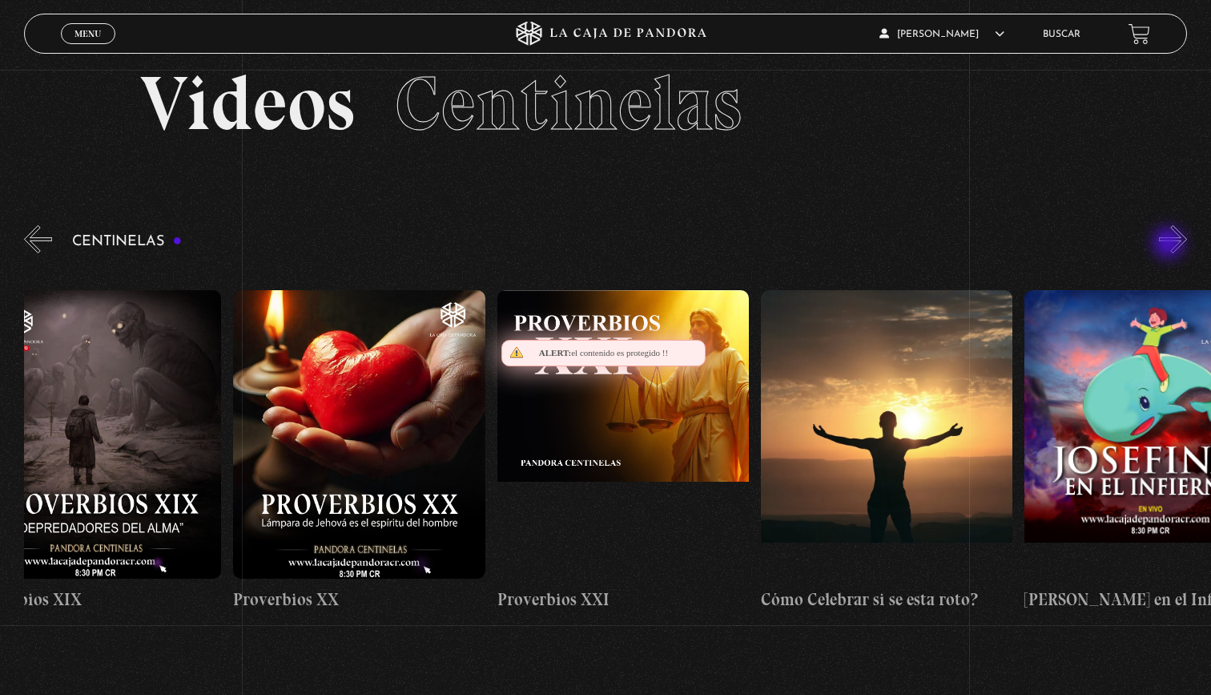
click at [1170, 244] on button "»" at bounding box center [1173, 239] width 28 height 28
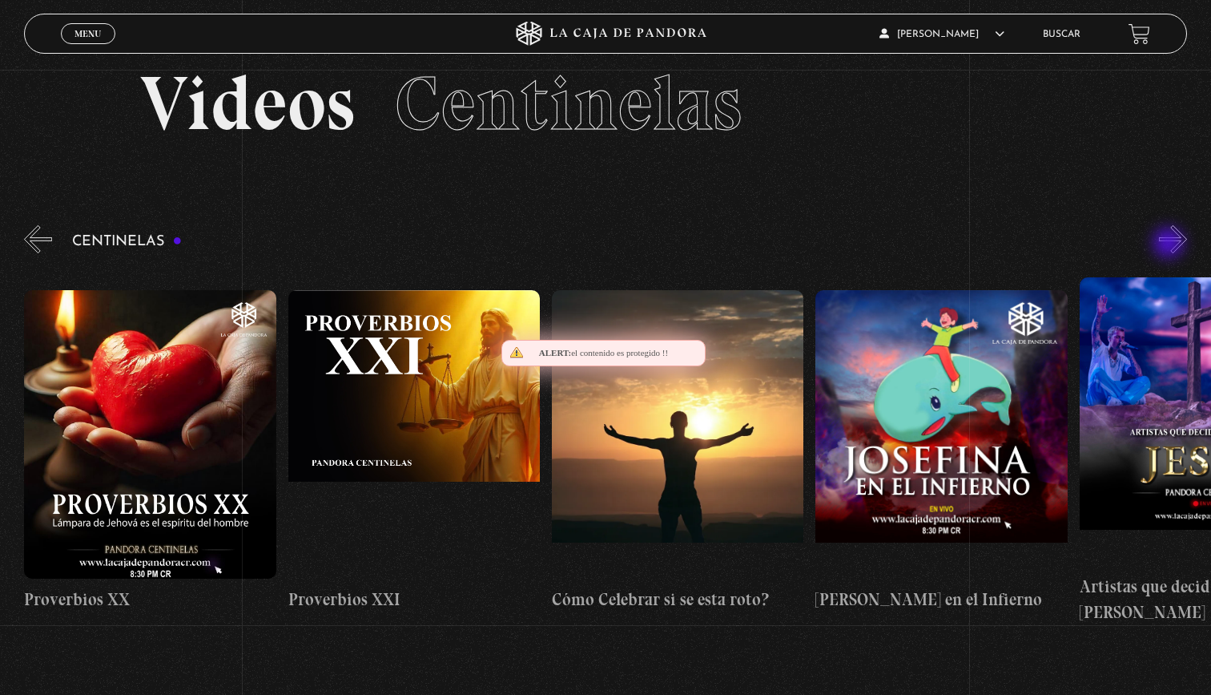
click at [1170, 244] on button "»" at bounding box center [1173, 239] width 28 height 28
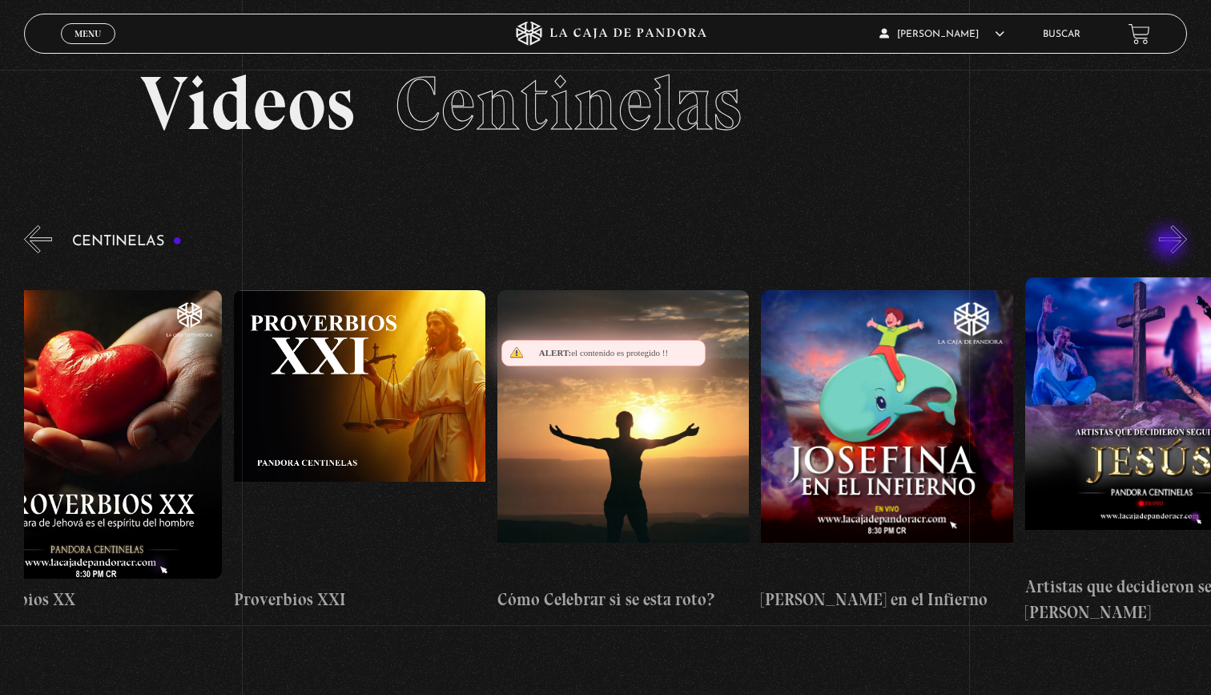
click at [1170, 244] on button "»" at bounding box center [1173, 239] width 28 height 28
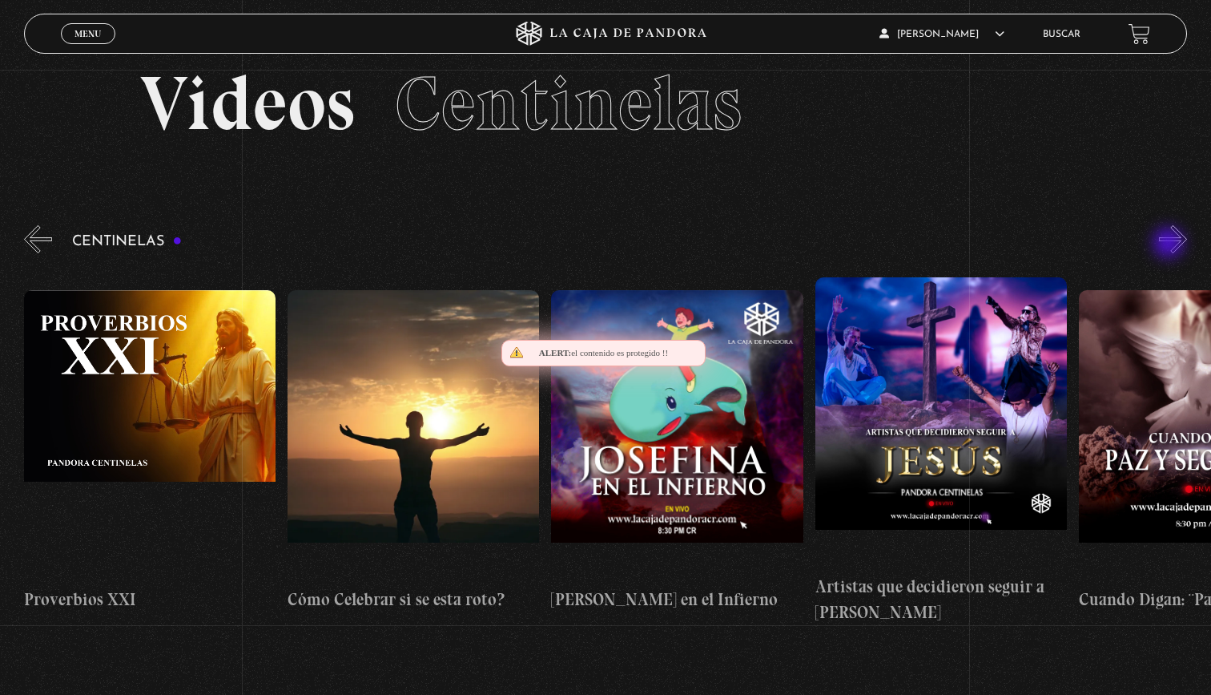
click at [1170, 244] on button "»" at bounding box center [1173, 239] width 28 height 28
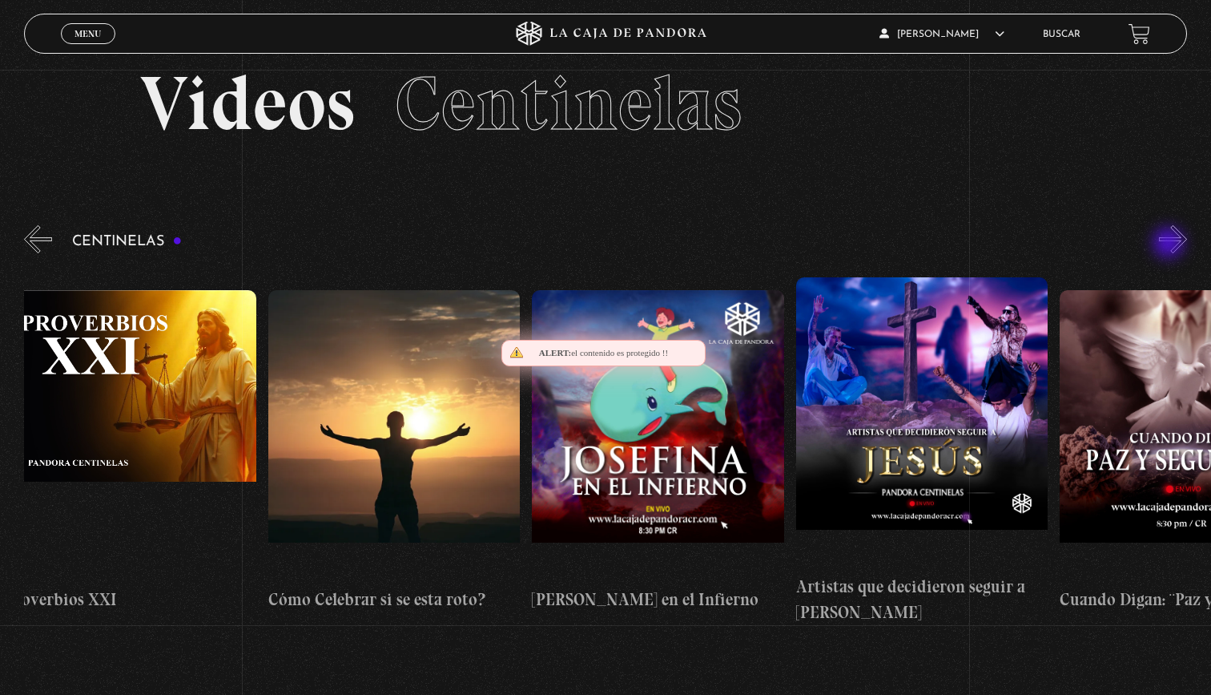
click at [1170, 244] on button "»" at bounding box center [1173, 239] width 28 height 28
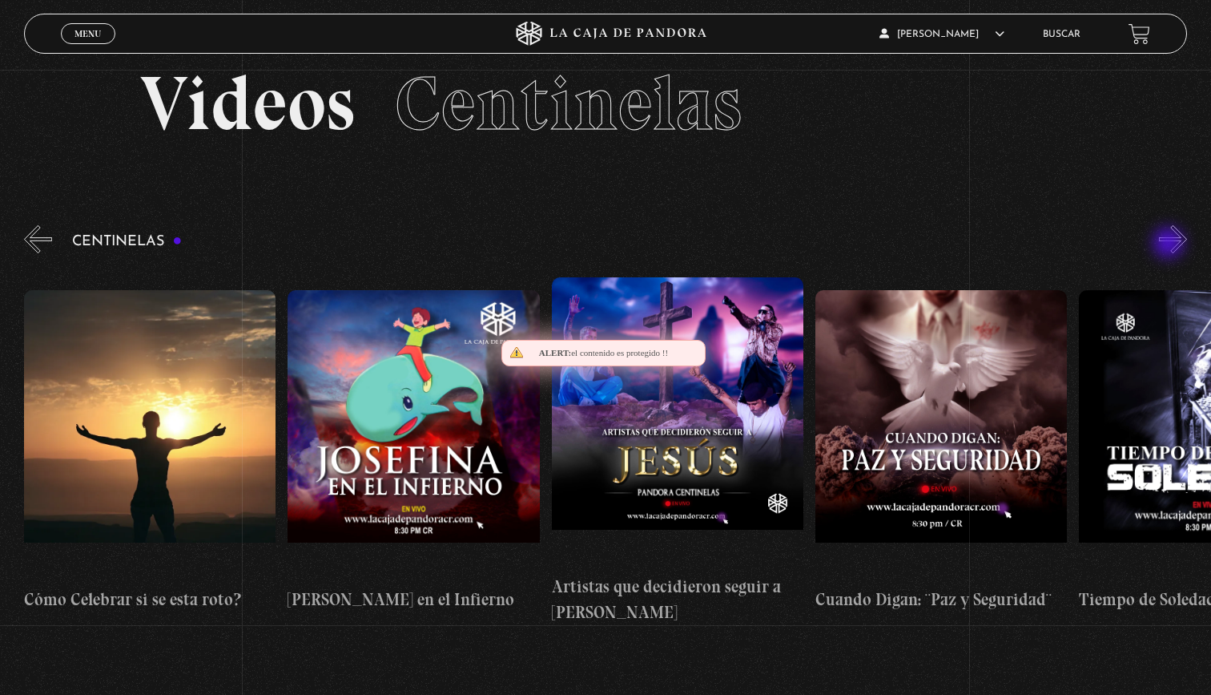
click at [1170, 244] on button "»" at bounding box center [1173, 239] width 28 height 28
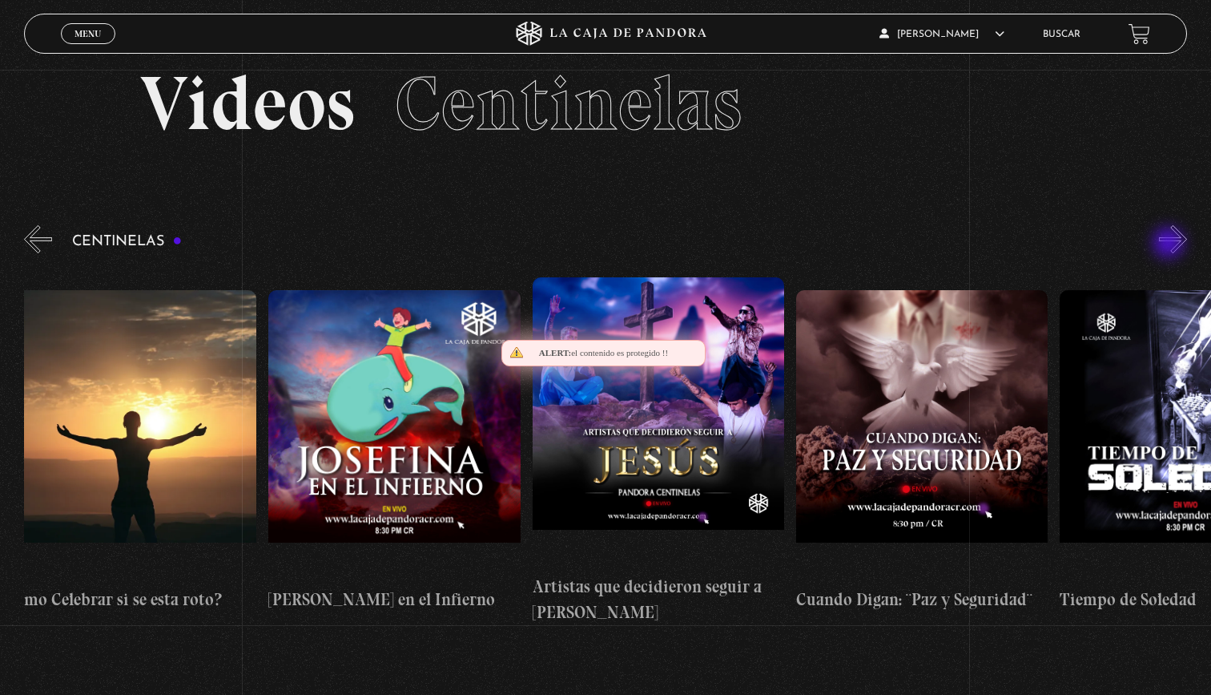
click at [1170, 244] on button "»" at bounding box center [1173, 239] width 28 height 28
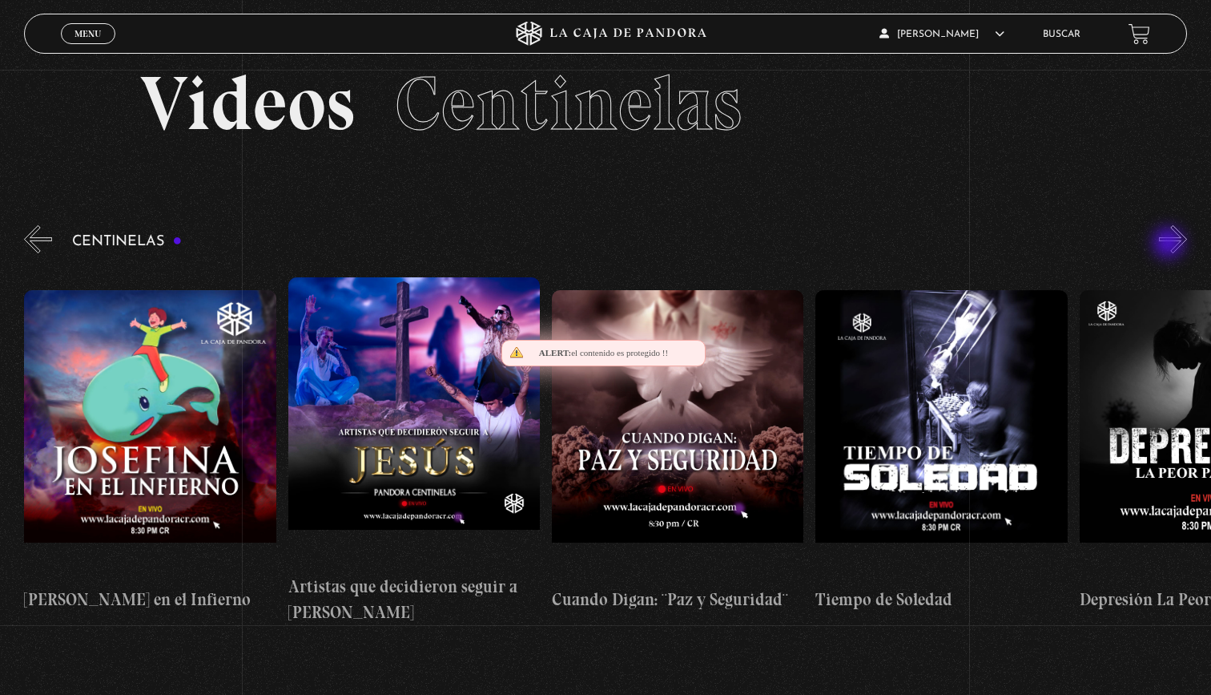
click at [1170, 244] on button "»" at bounding box center [1173, 239] width 28 height 28
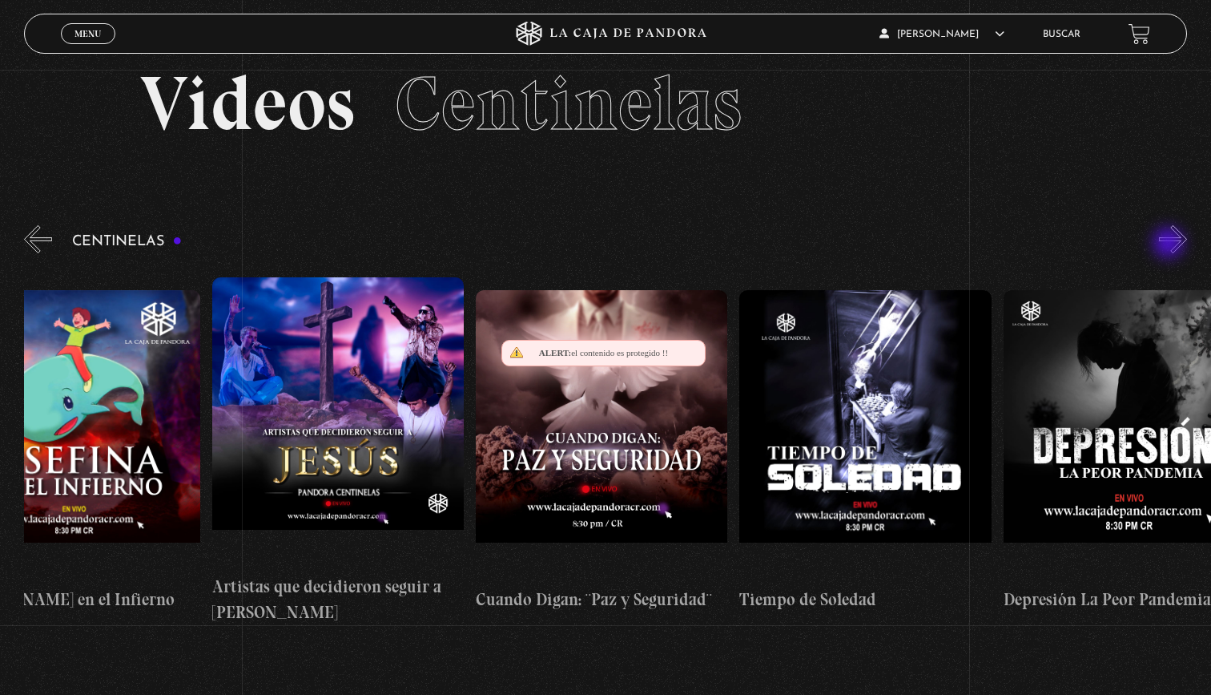
click at [1170, 244] on button "»" at bounding box center [1173, 239] width 28 height 28
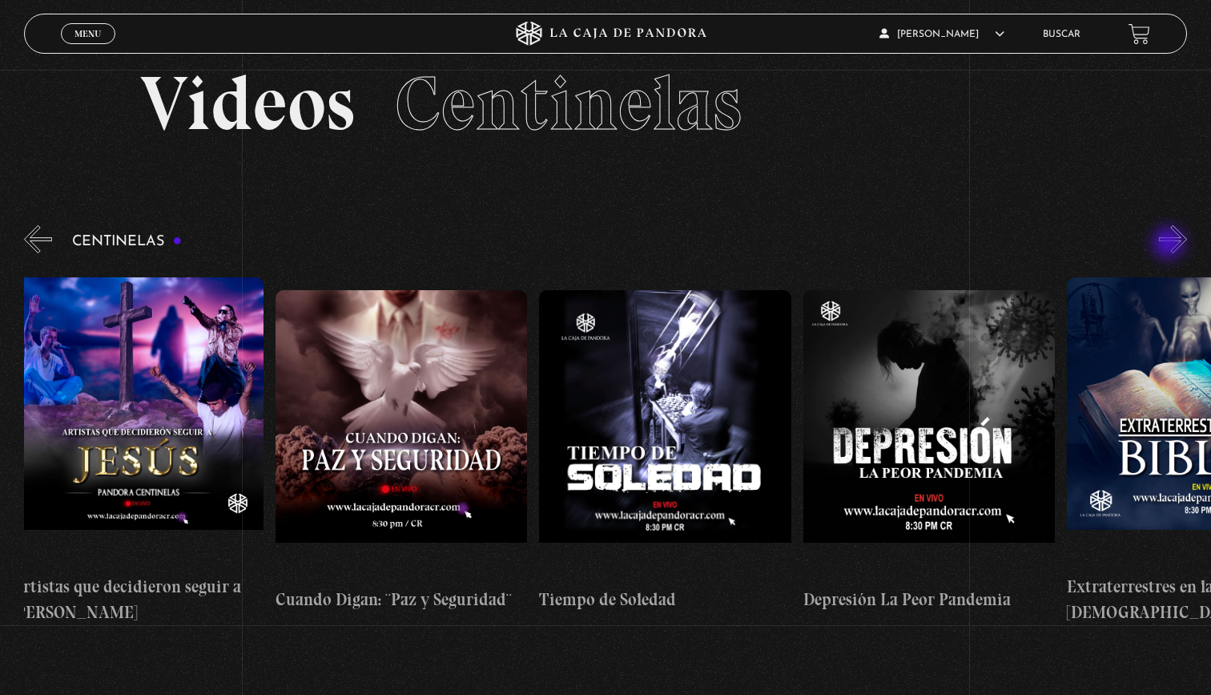
click at [1170, 244] on button "»" at bounding box center [1173, 239] width 28 height 28
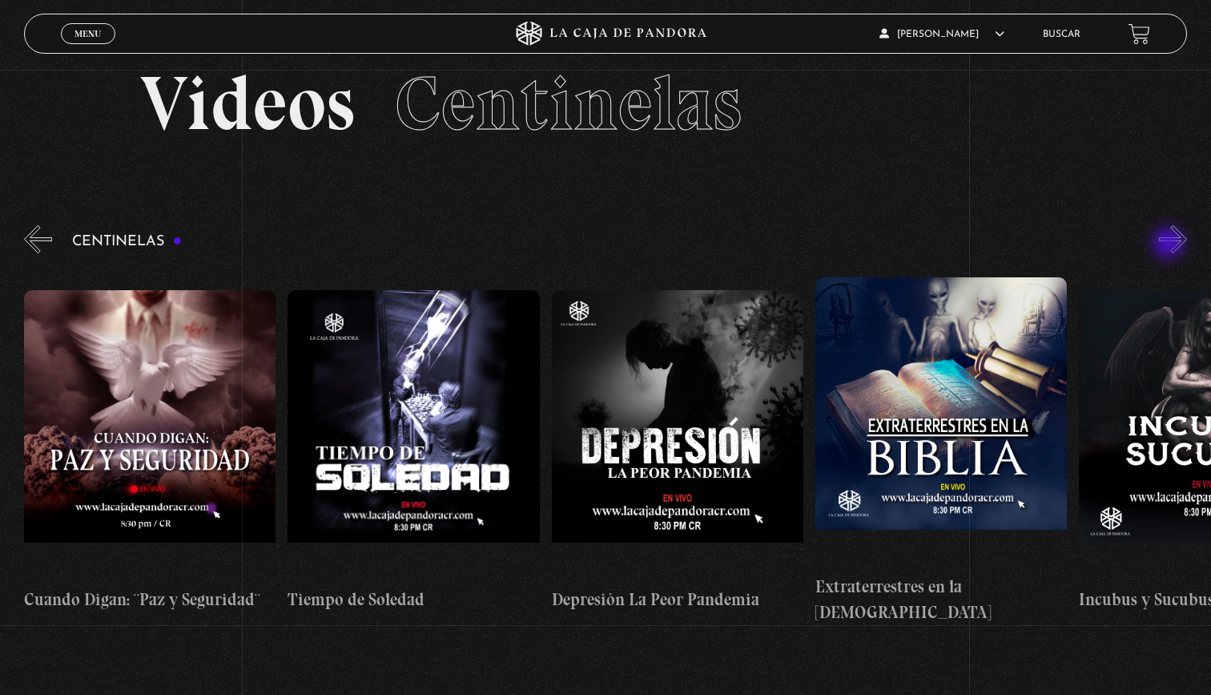
click at [1170, 244] on button "»" at bounding box center [1173, 239] width 28 height 28
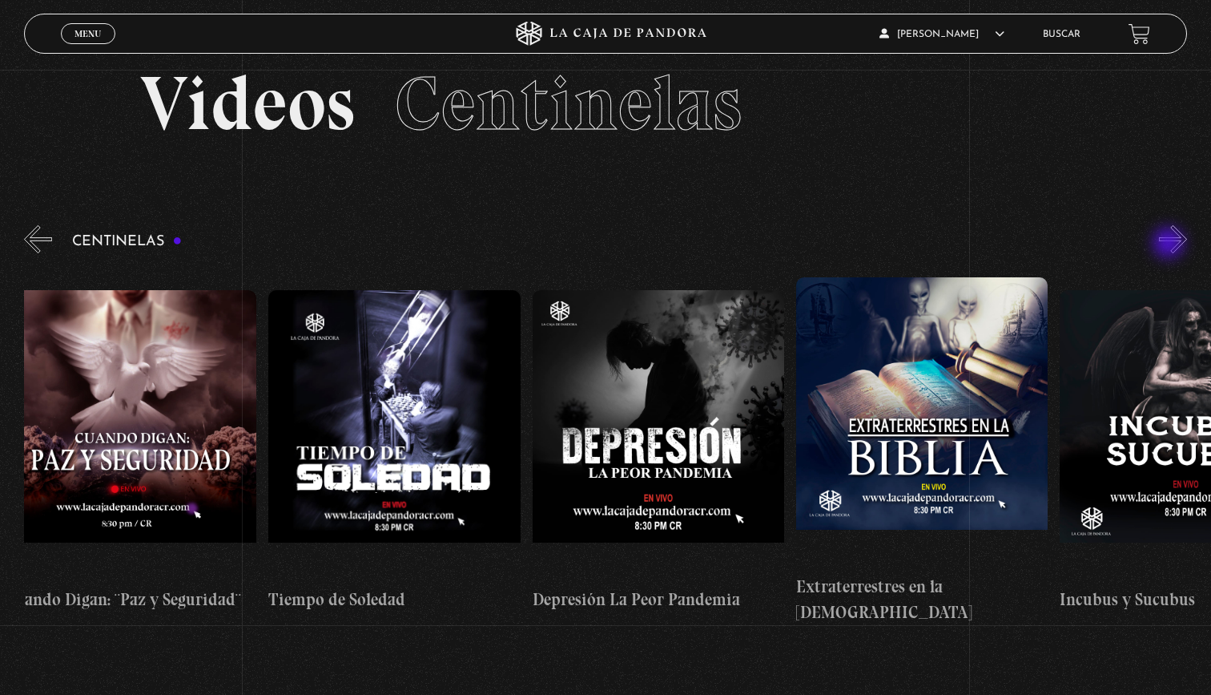
click at [1170, 244] on button "»" at bounding box center [1173, 239] width 28 height 28
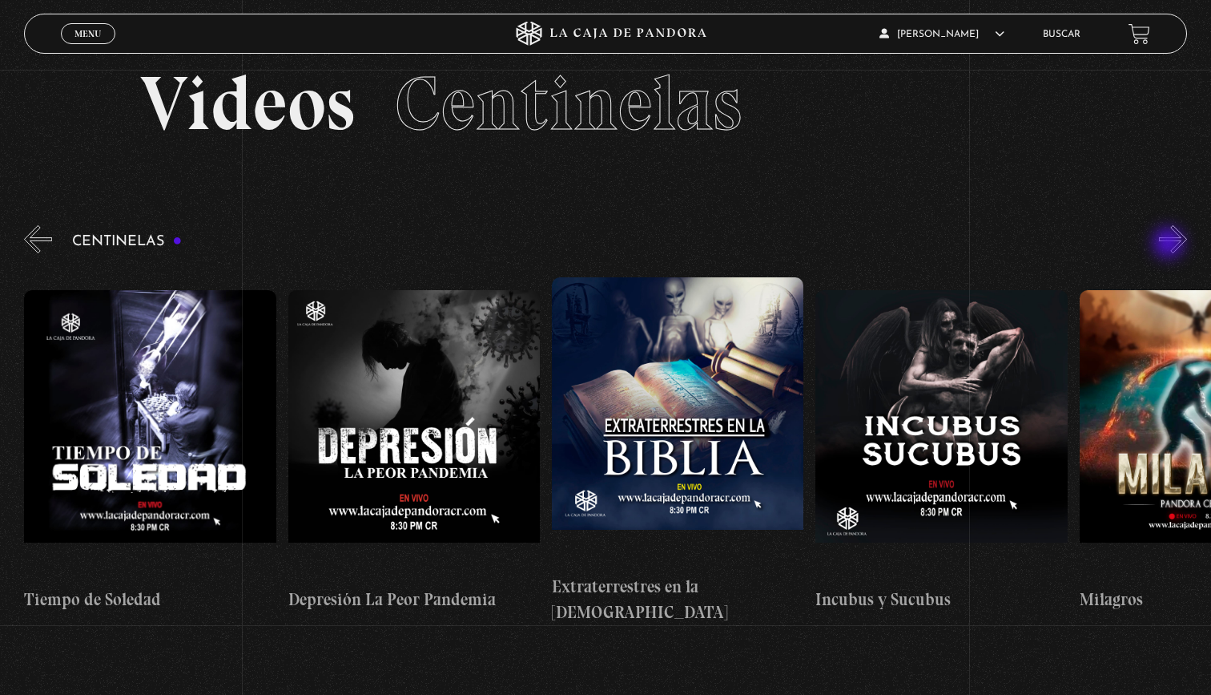
click at [1170, 244] on button "»" at bounding box center [1173, 239] width 28 height 28
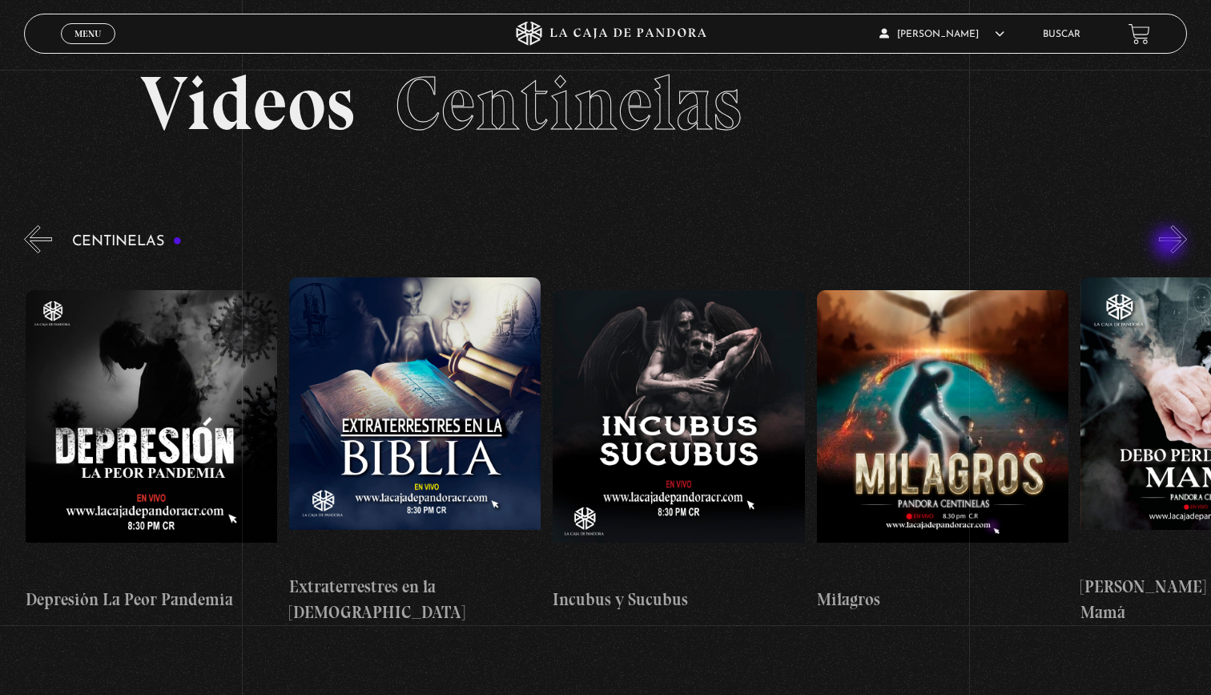
click at [1170, 244] on button "»" at bounding box center [1173, 239] width 28 height 28
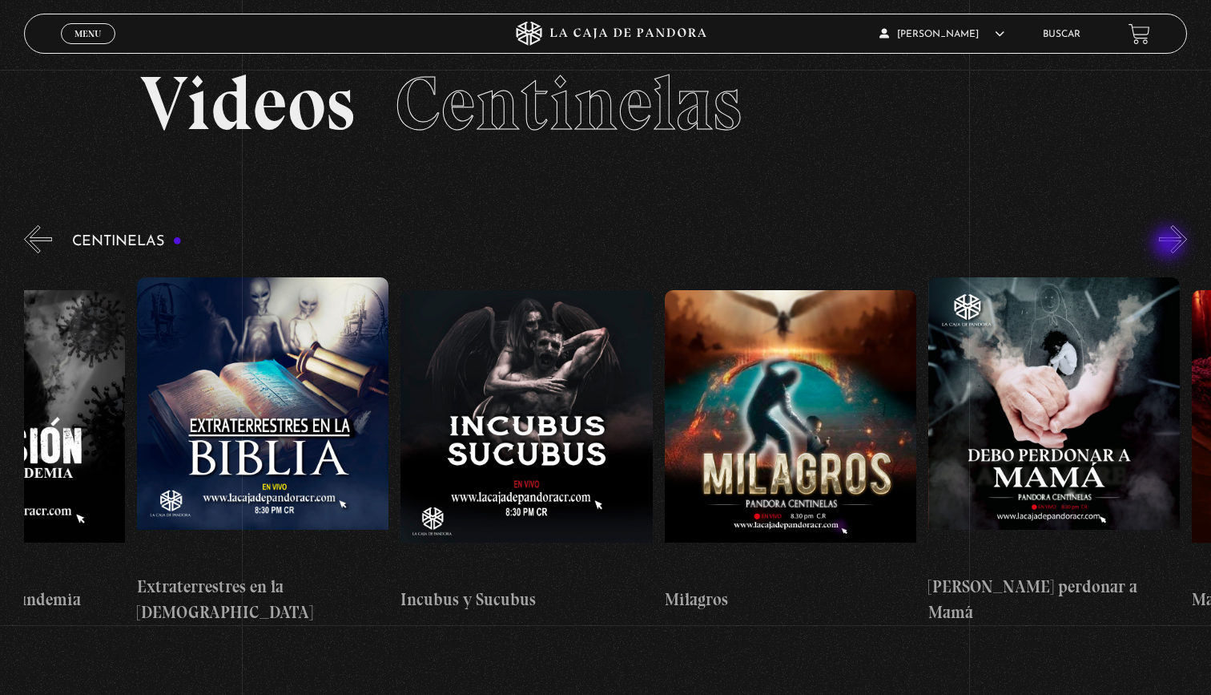
click at [1170, 244] on button "»" at bounding box center [1173, 239] width 28 height 28
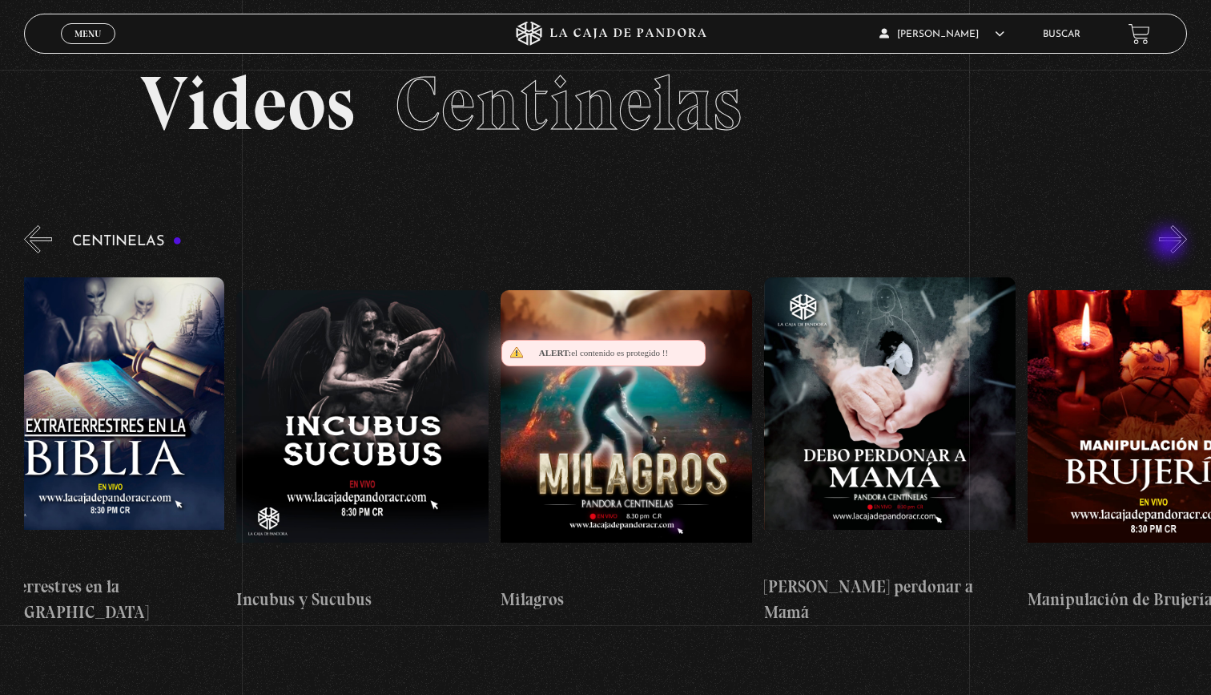
scroll to position [0, 8179]
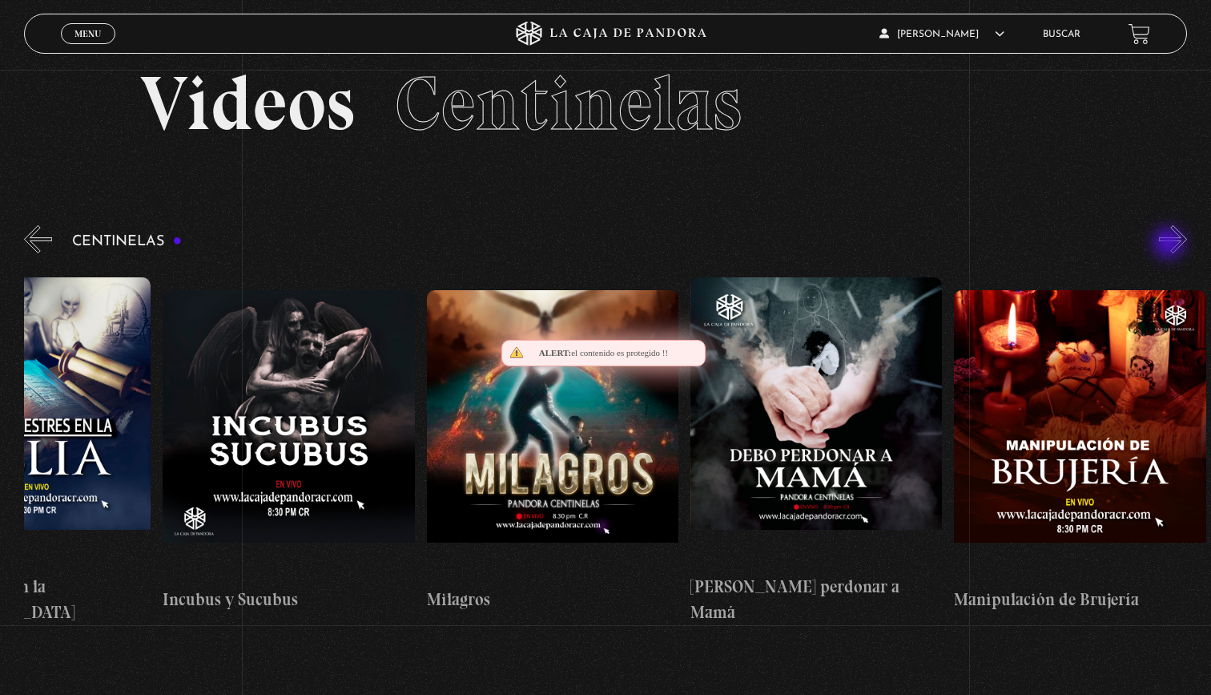
click at [1170, 244] on button "»" at bounding box center [1173, 239] width 28 height 28
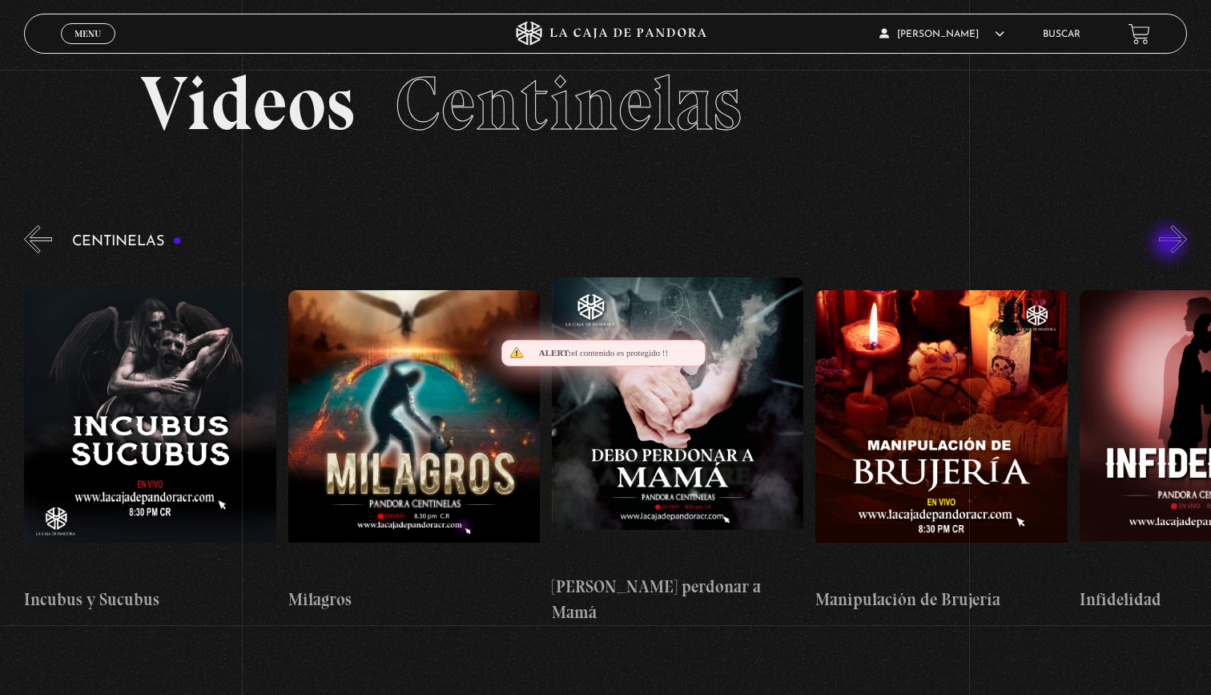
click at [1170, 244] on button "»" at bounding box center [1173, 239] width 28 height 28
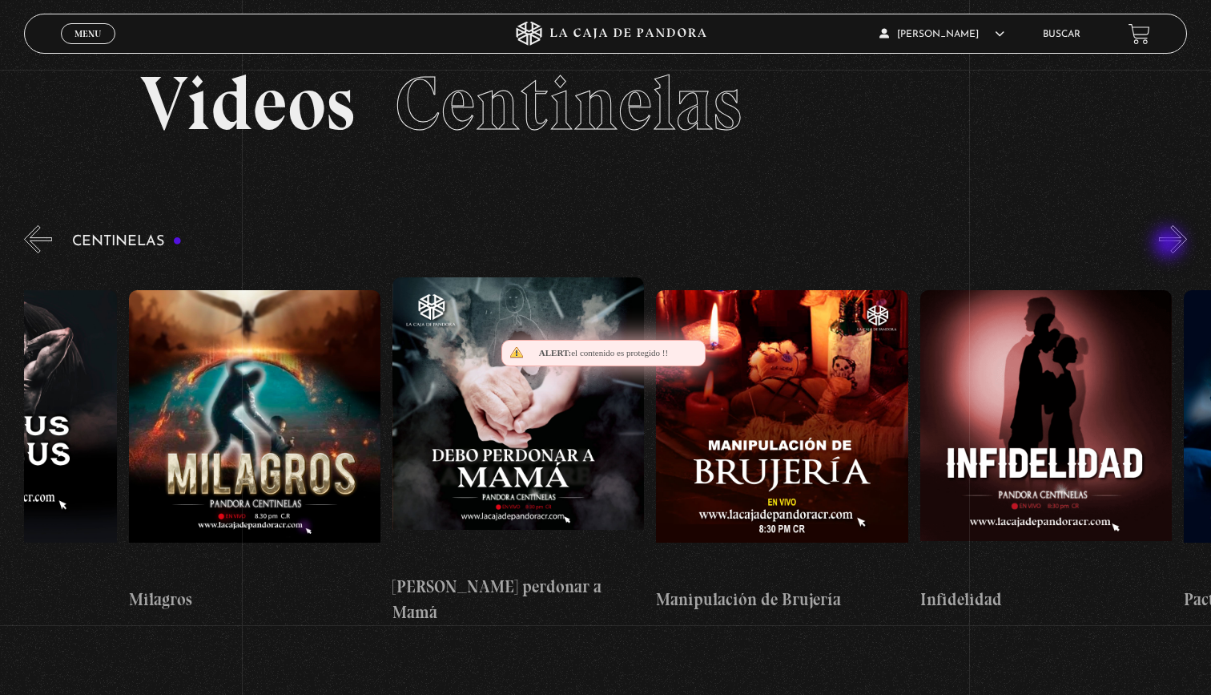
click at [1170, 244] on button "»" at bounding box center [1173, 239] width 28 height 28
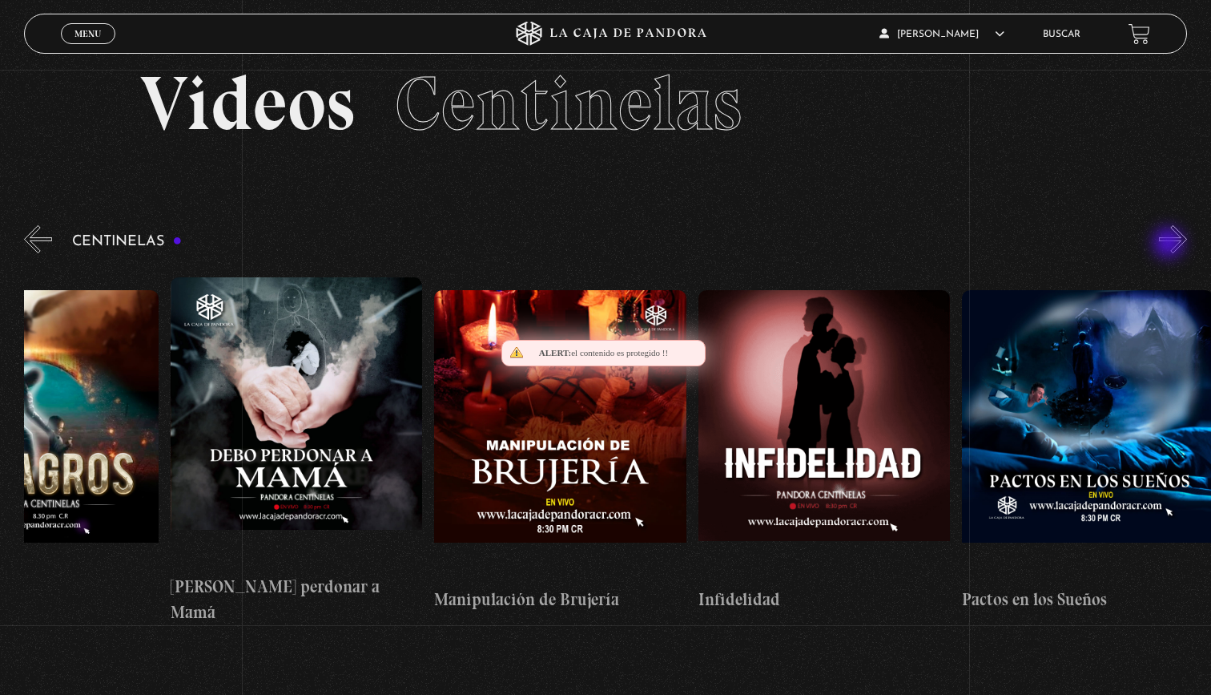
click at [1170, 244] on button "»" at bounding box center [1173, 239] width 28 height 28
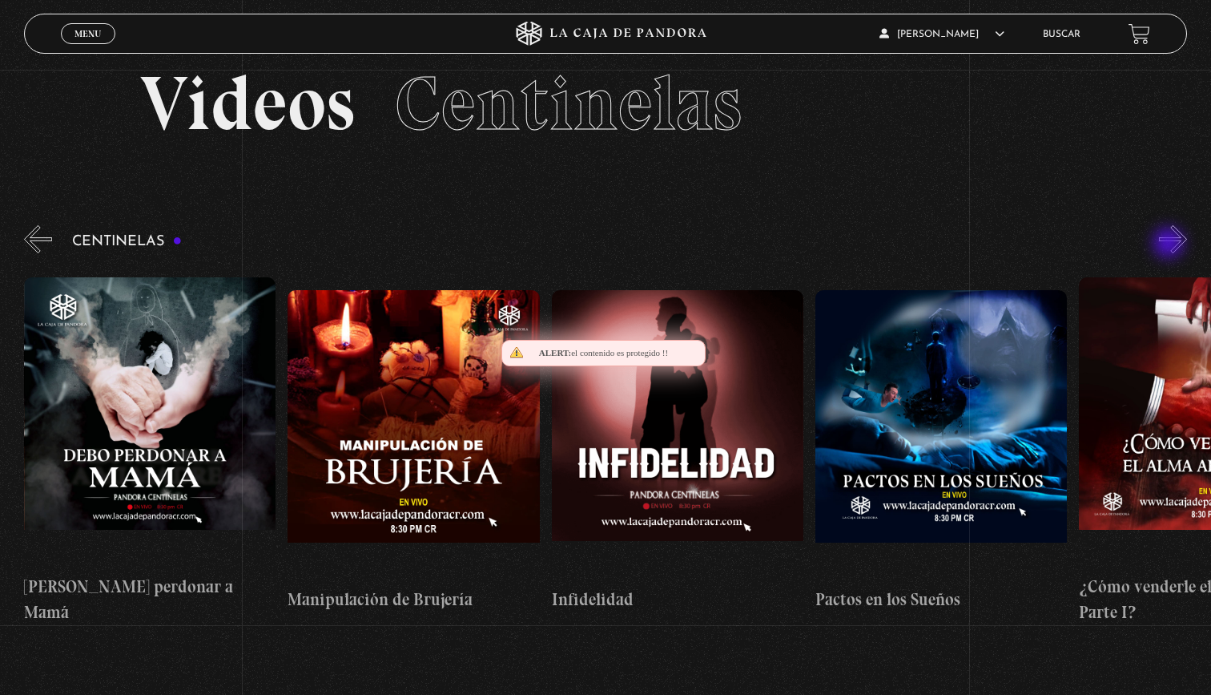
click at [1170, 244] on button "»" at bounding box center [1173, 239] width 28 height 28
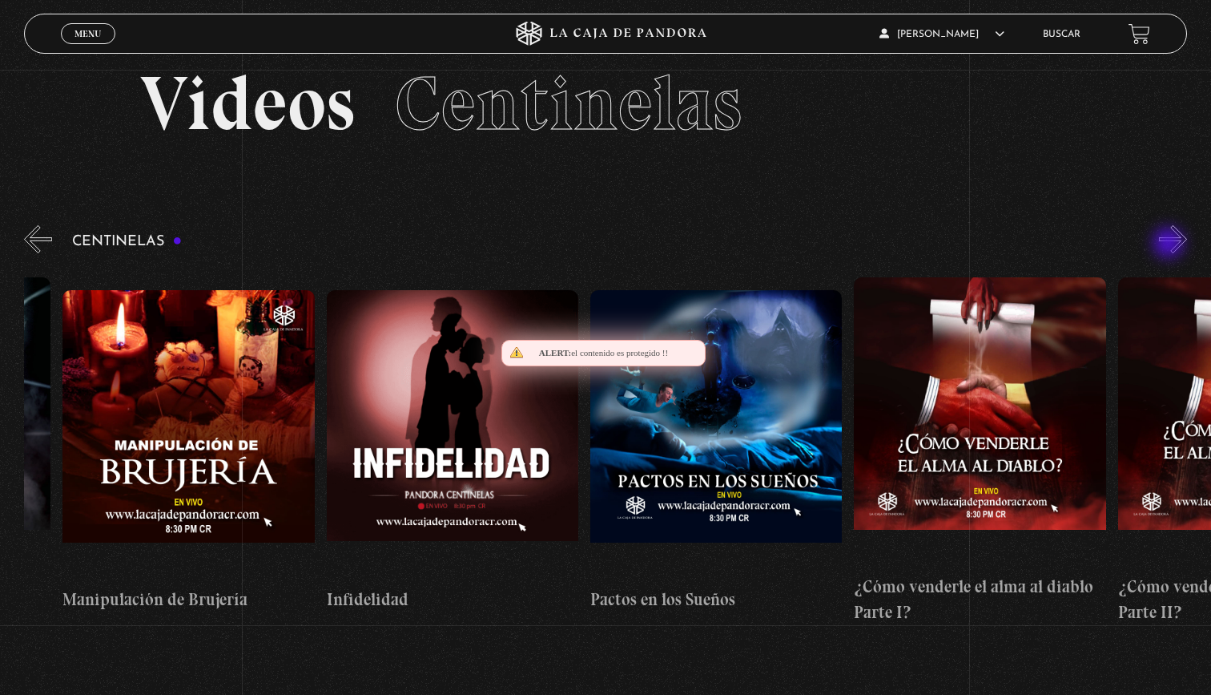
click at [1170, 244] on button "»" at bounding box center [1173, 239] width 28 height 28
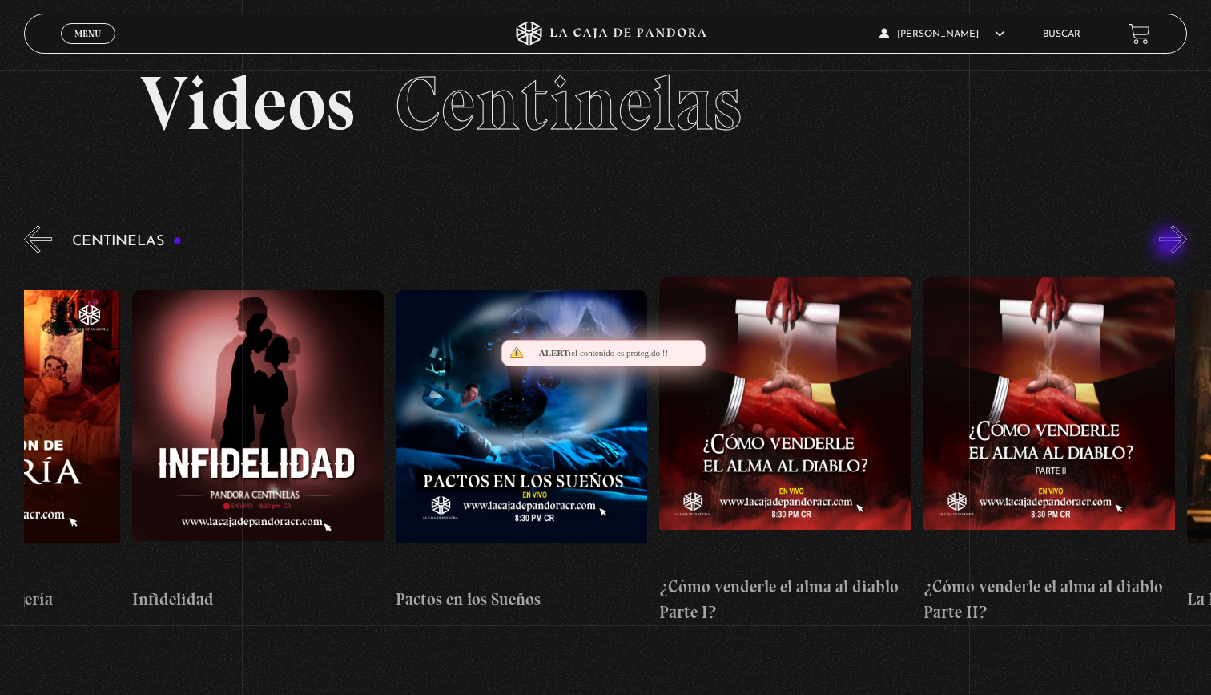
click at [1170, 244] on button "»" at bounding box center [1173, 239] width 28 height 28
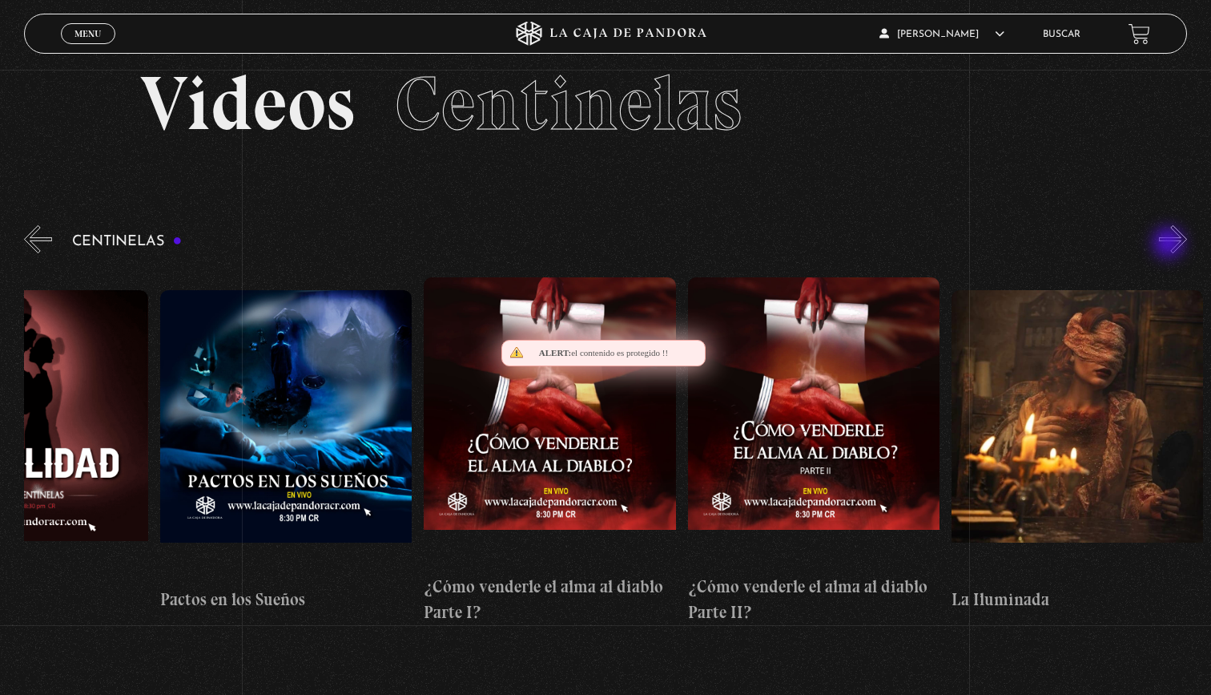
click at [1170, 244] on button "»" at bounding box center [1173, 239] width 28 height 28
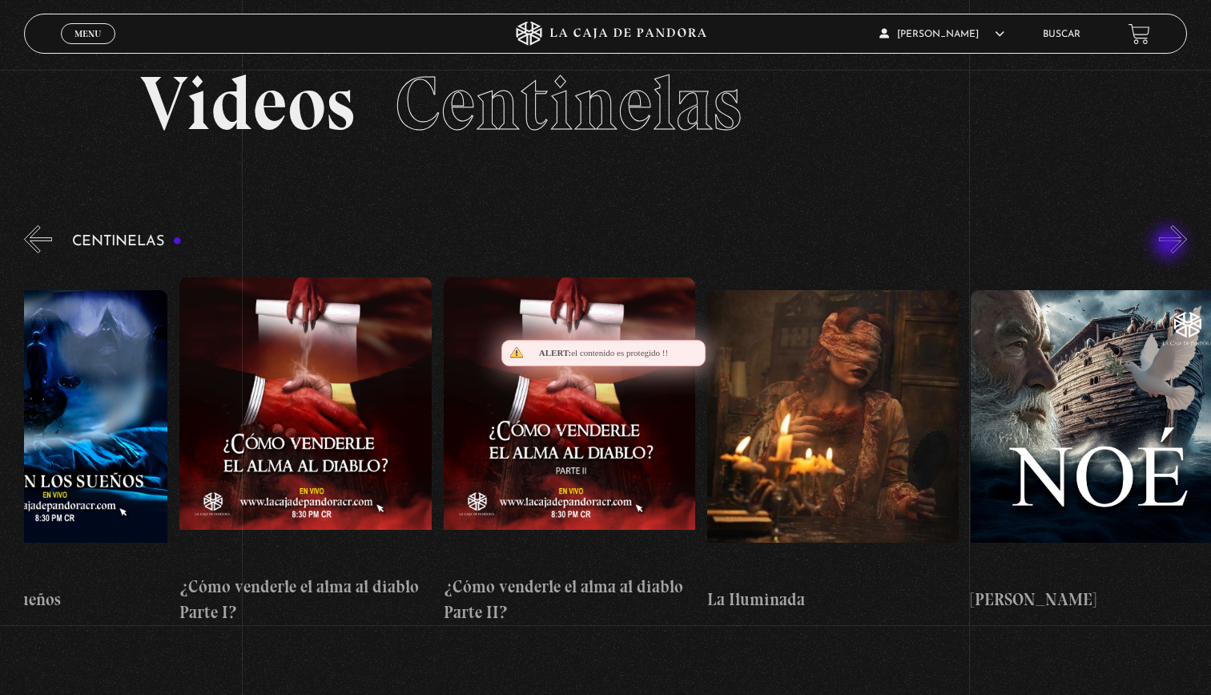
click at [1170, 244] on button "»" at bounding box center [1173, 239] width 28 height 28
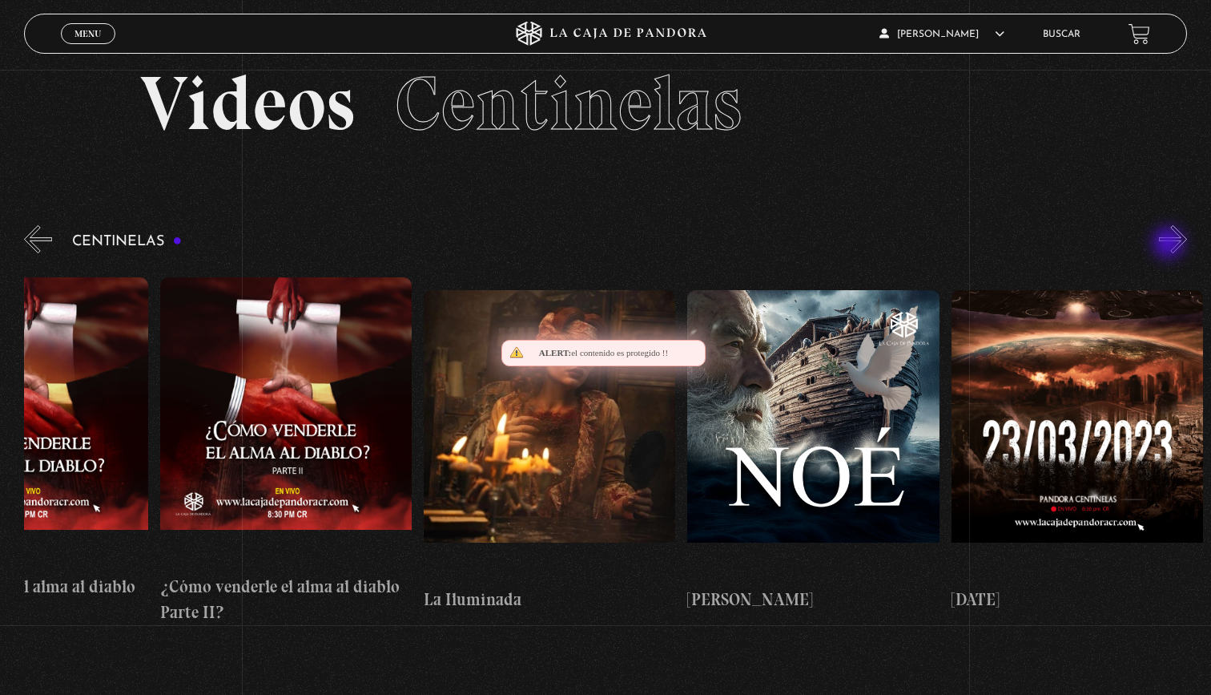
click at [1170, 244] on button "»" at bounding box center [1173, 239] width 28 height 28
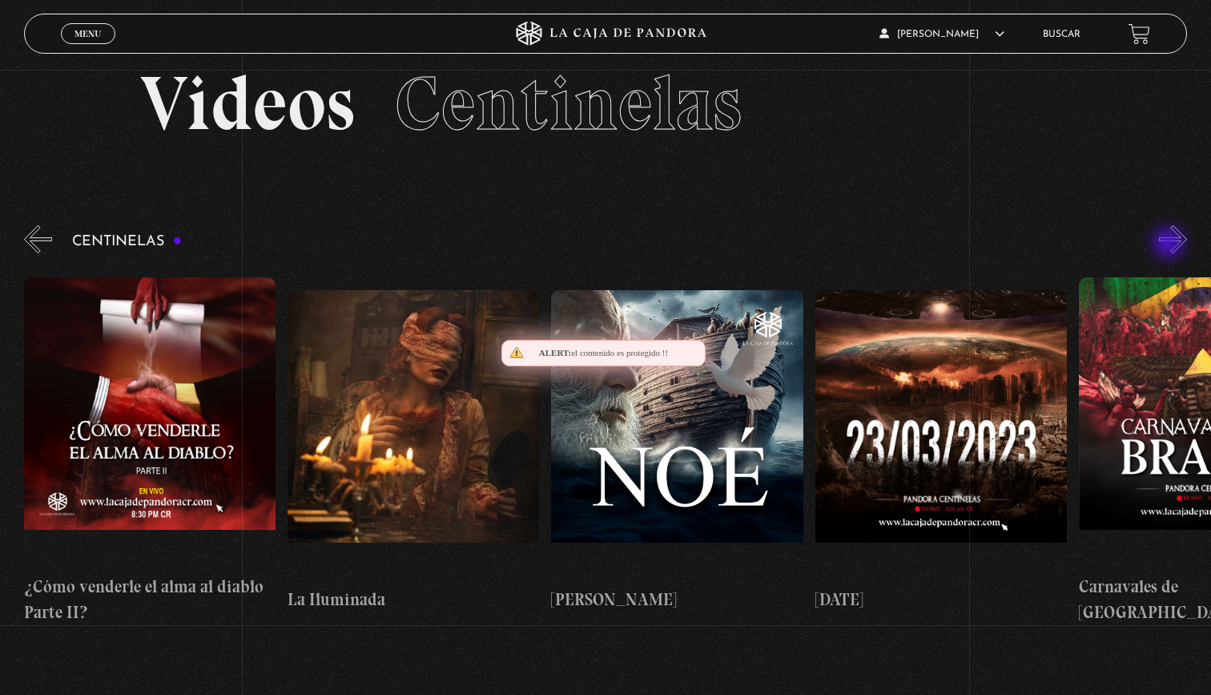
click at [1170, 244] on button "»" at bounding box center [1173, 239] width 28 height 28
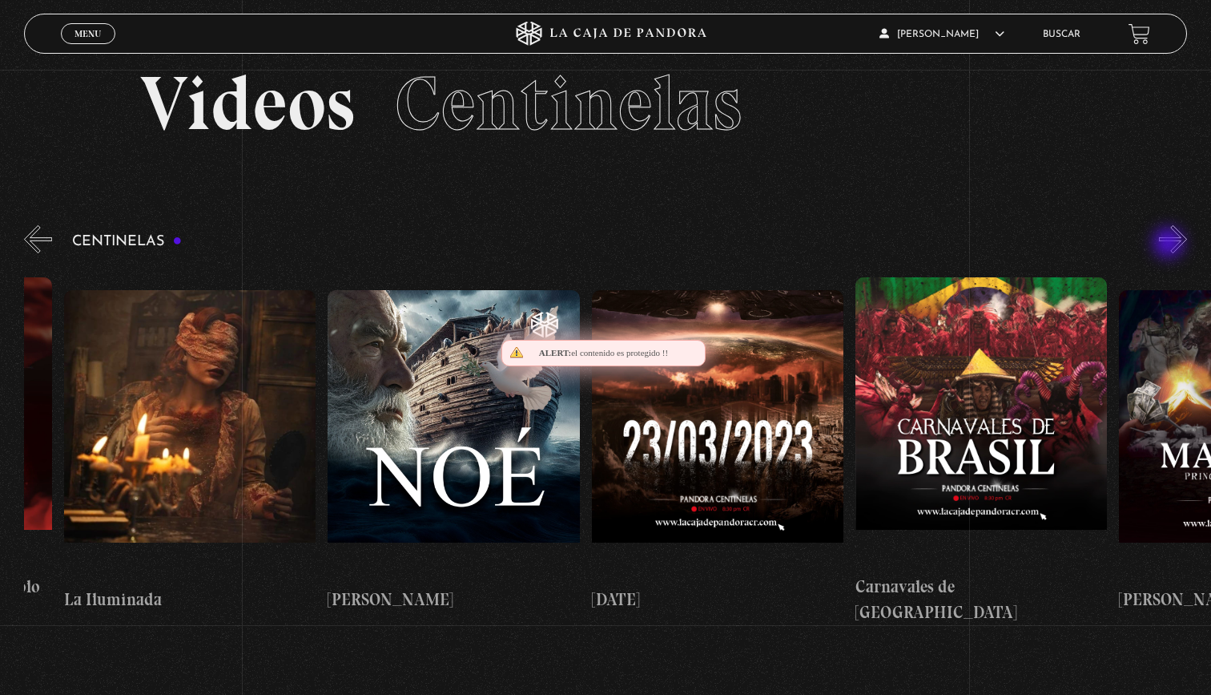
click at [1170, 244] on button "»" at bounding box center [1173, 239] width 28 height 28
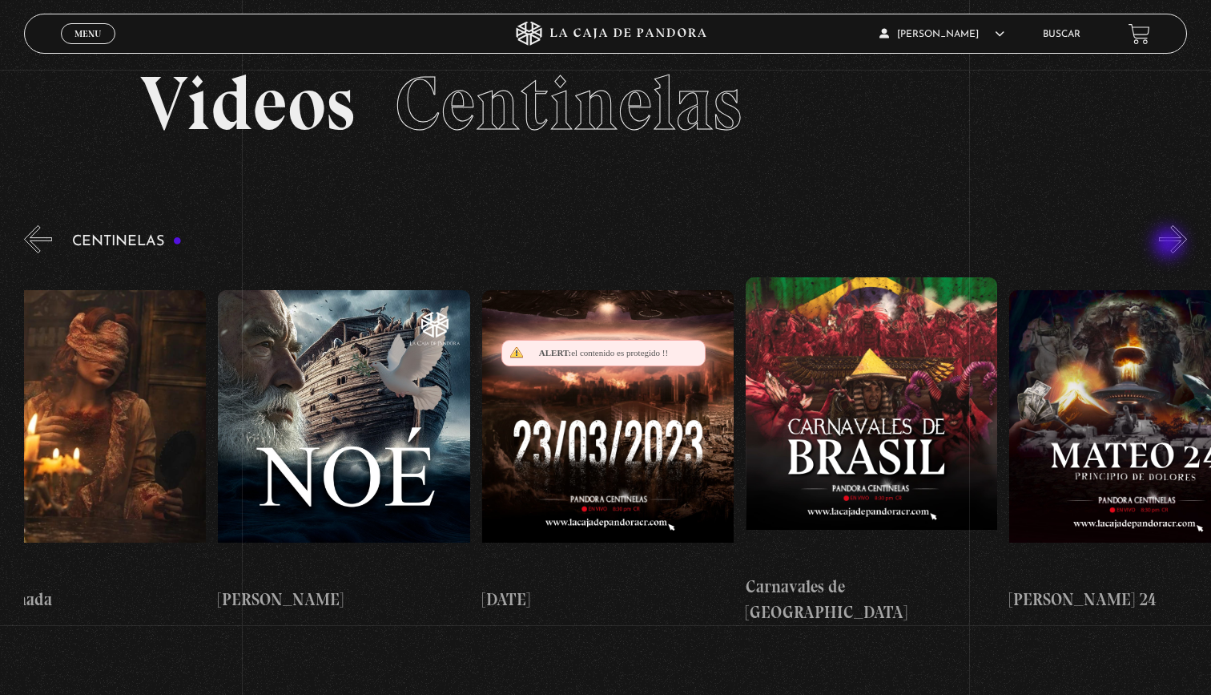
click at [1170, 244] on button "»" at bounding box center [1173, 239] width 28 height 28
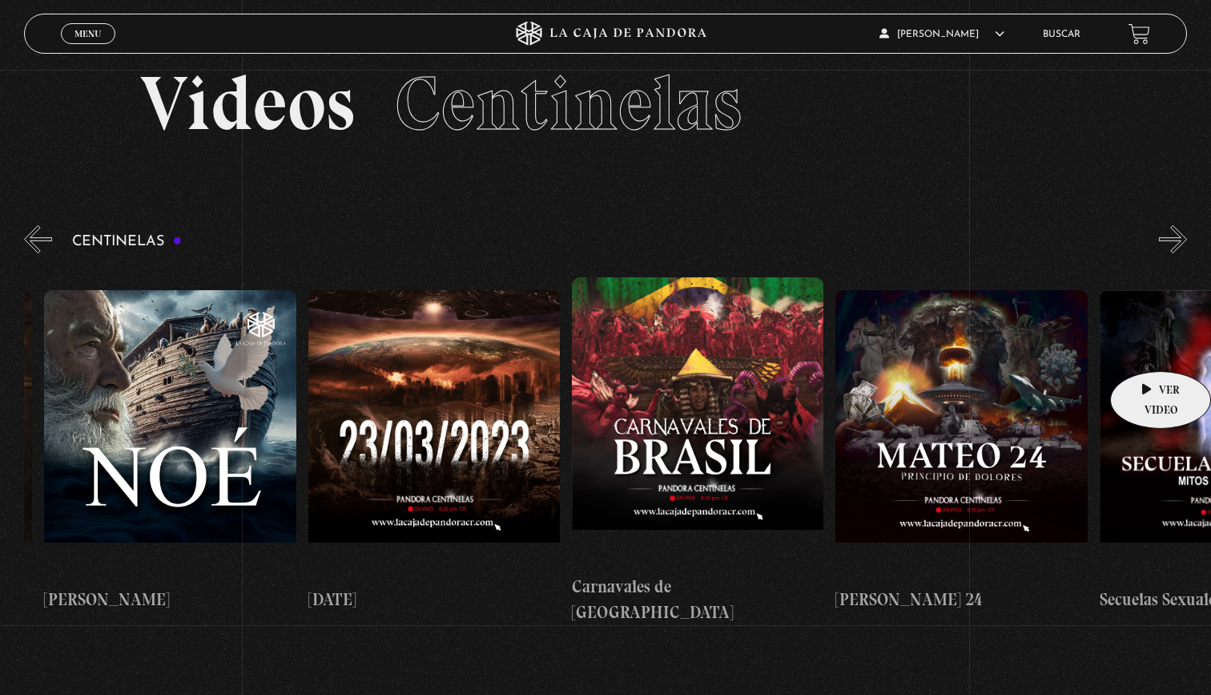
scroll to position [0, 10529]
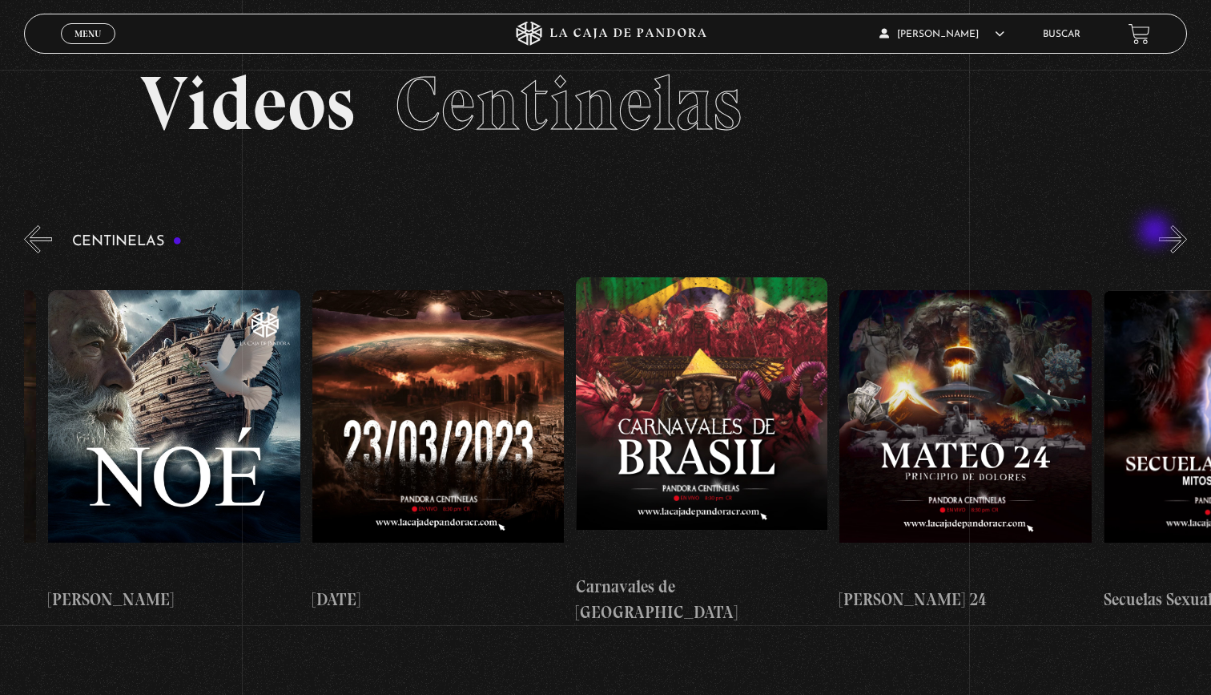
drag, startPoint x: 1150, startPoint y: 349, endPoint x: 1156, endPoint y: 227, distance: 122.7
click at [1157, 228] on div "Centinelas" at bounding box center [617, 430] width 1187 height 416
drag, startPoint x: 1171, startPoint y: 240, endPoint x: 1126, endPoint y: 240, distance: 44.9
click at [1126, 240] on div "Centinelas" at bounding box center [617, 430] width 1187 height 416
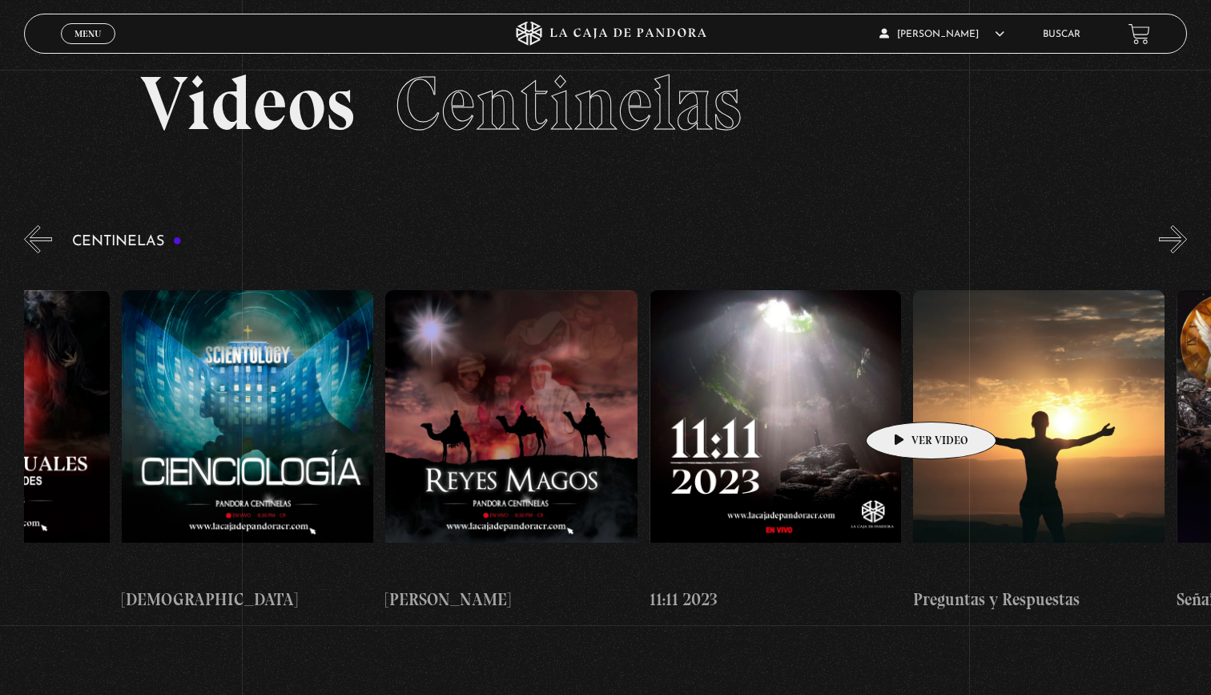
drag, startPoint x: 1139, startPoint y: 400, endPoint x: 864, endPoint y: 394, distance: 274.8
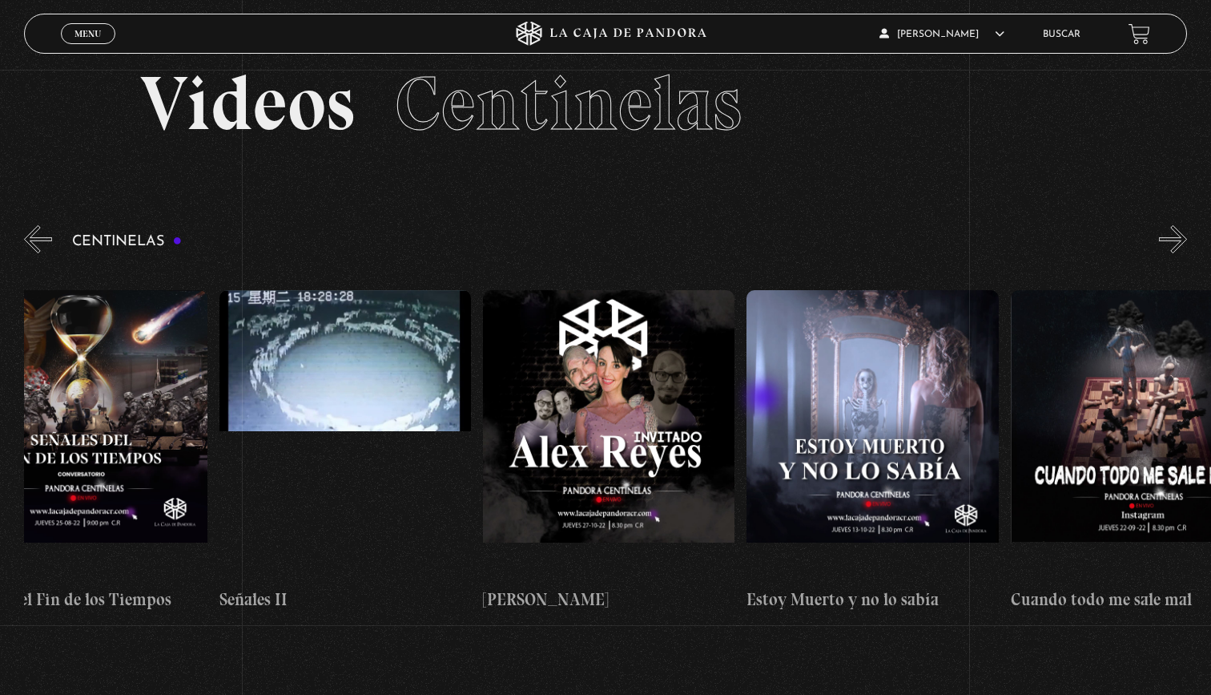
scroll to position [0, 13005]
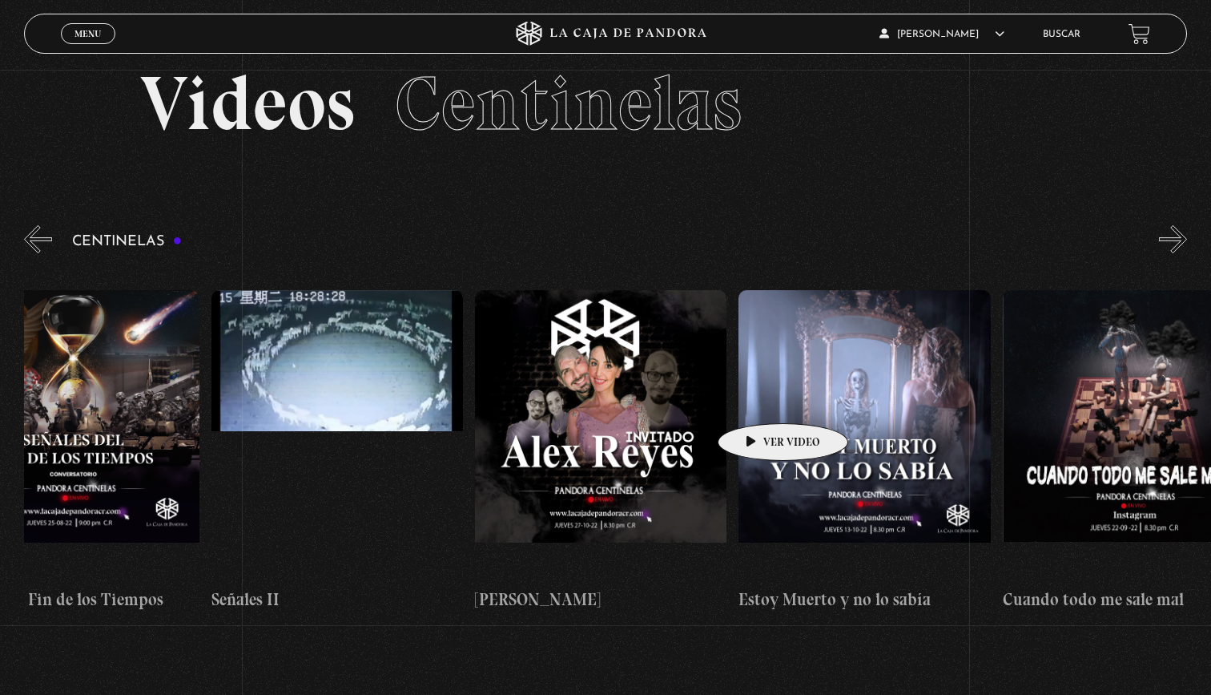
drag, startPoint x: 978, startPoint y: 384, endPoint x: 758, endPoint y: 399, distance: 220.8
click at [1182, 232] on button "»" at bounding box center [1173, 239] width 28 height 28
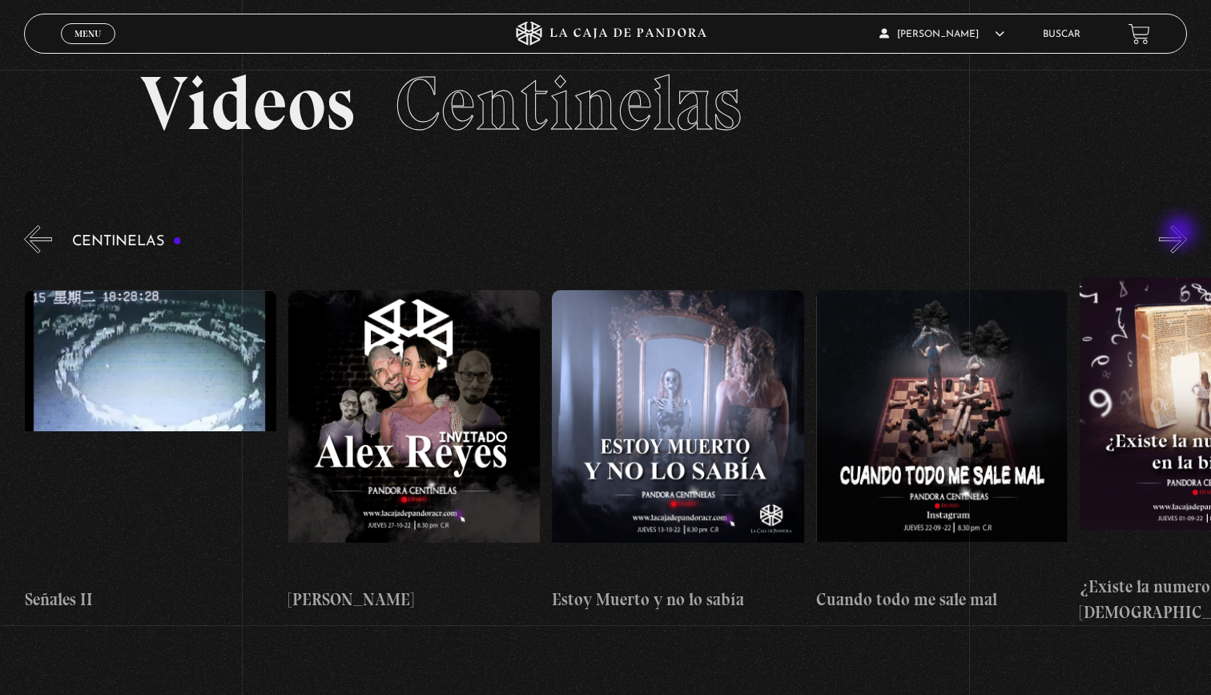
click at [1182, 233] on button "»" at bounding box center [1173, 239] width 28 height 28
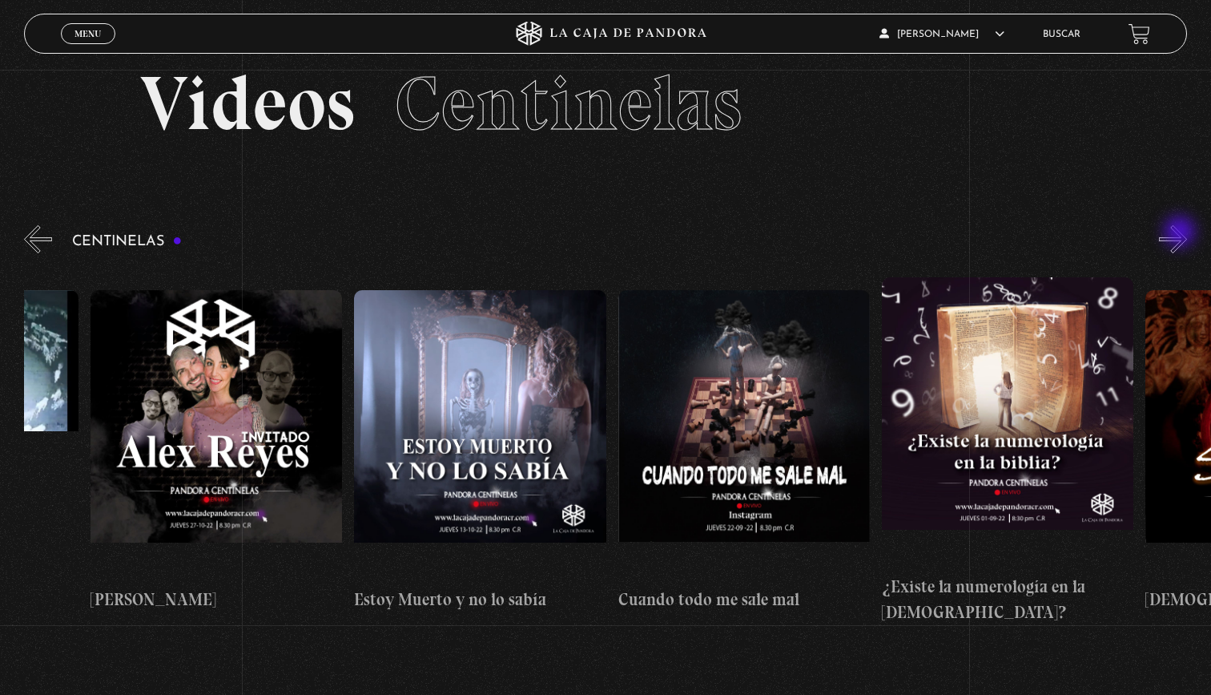
click at [1182, 233] on button "»" at bounding box center [1173, 239] width 28 height 28
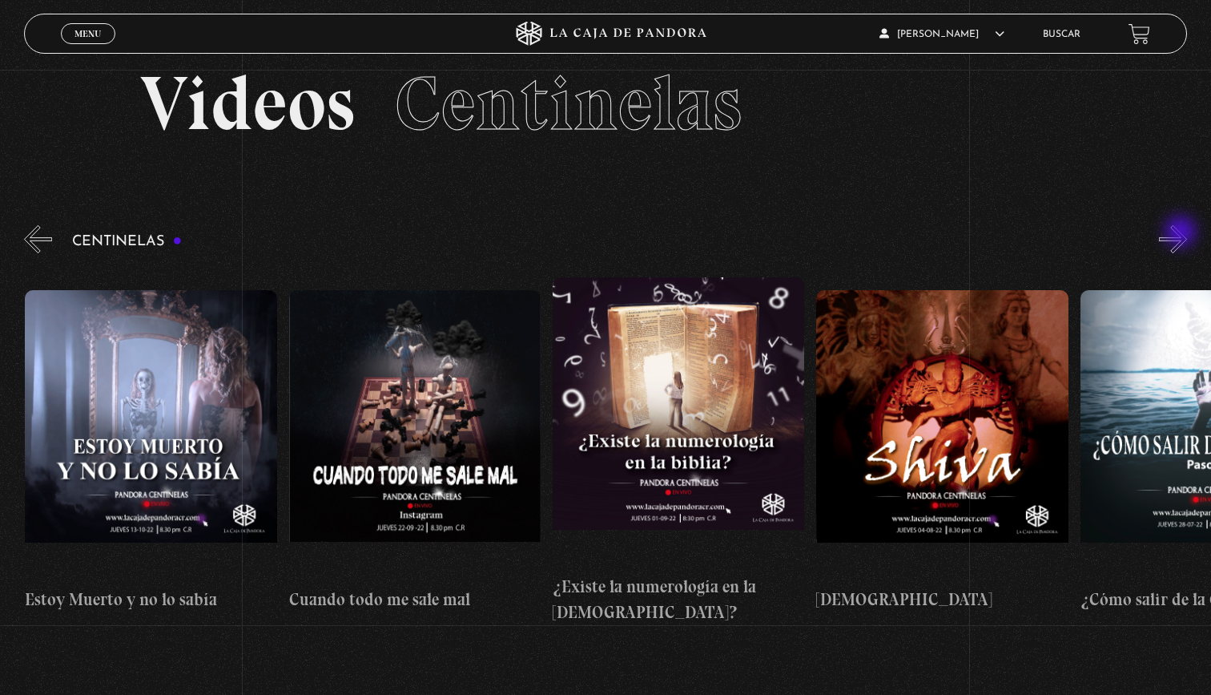
click at [1182, 233] on button "»" at bounding box center [1173, 239] width 28 height 28
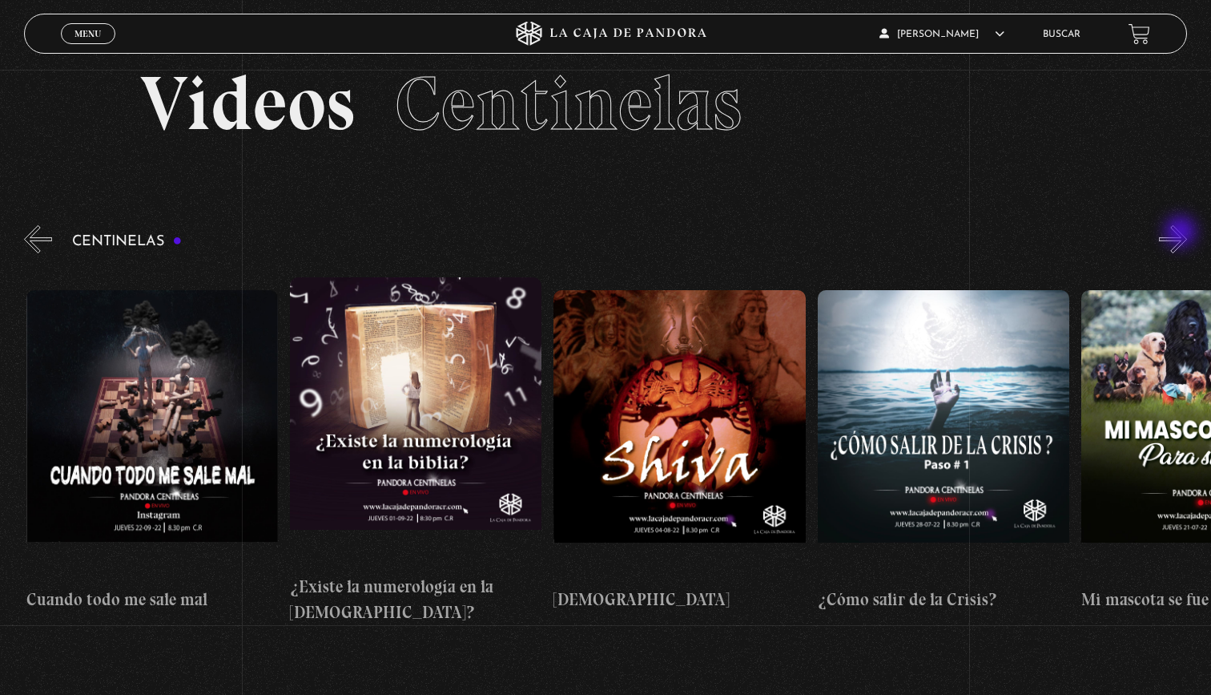
click at [1182, 233] on button "»" at bounding box center [1173, 239] width 28 height 28
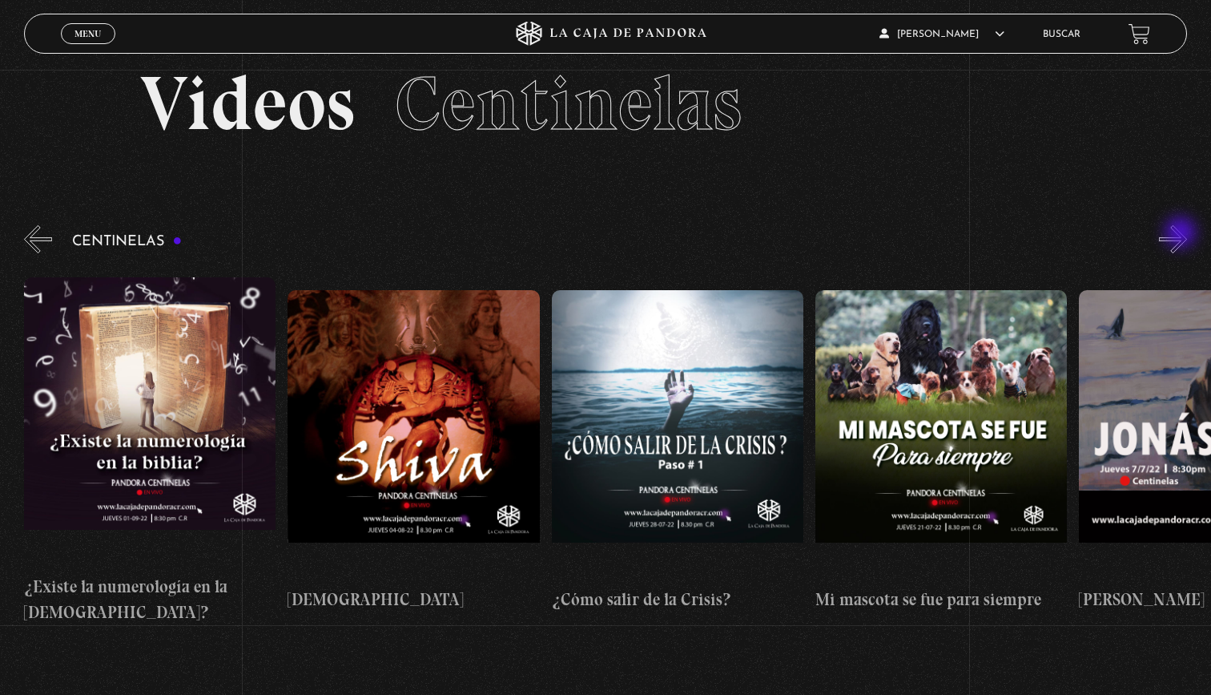
click at [1182, 234] on button "»" at bounding box center [1173, 239] width 28 height 28
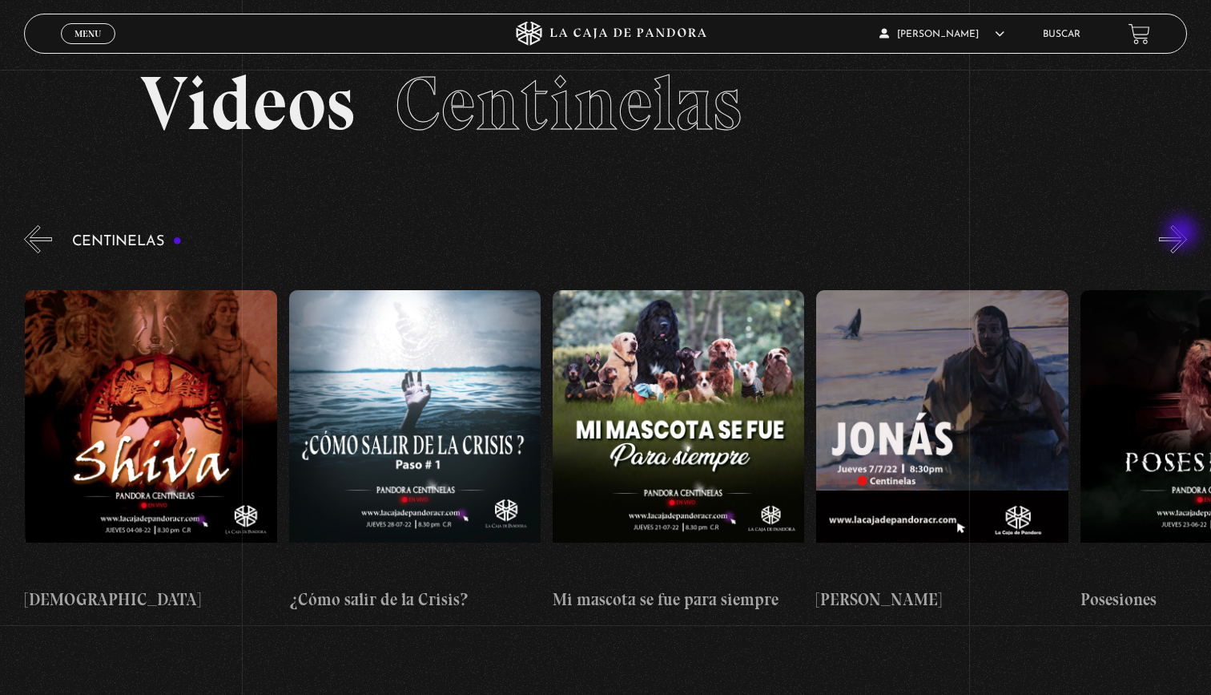
click at [1183, 234] on button "»" at bounding box center [1173, 239] width 28 height 28
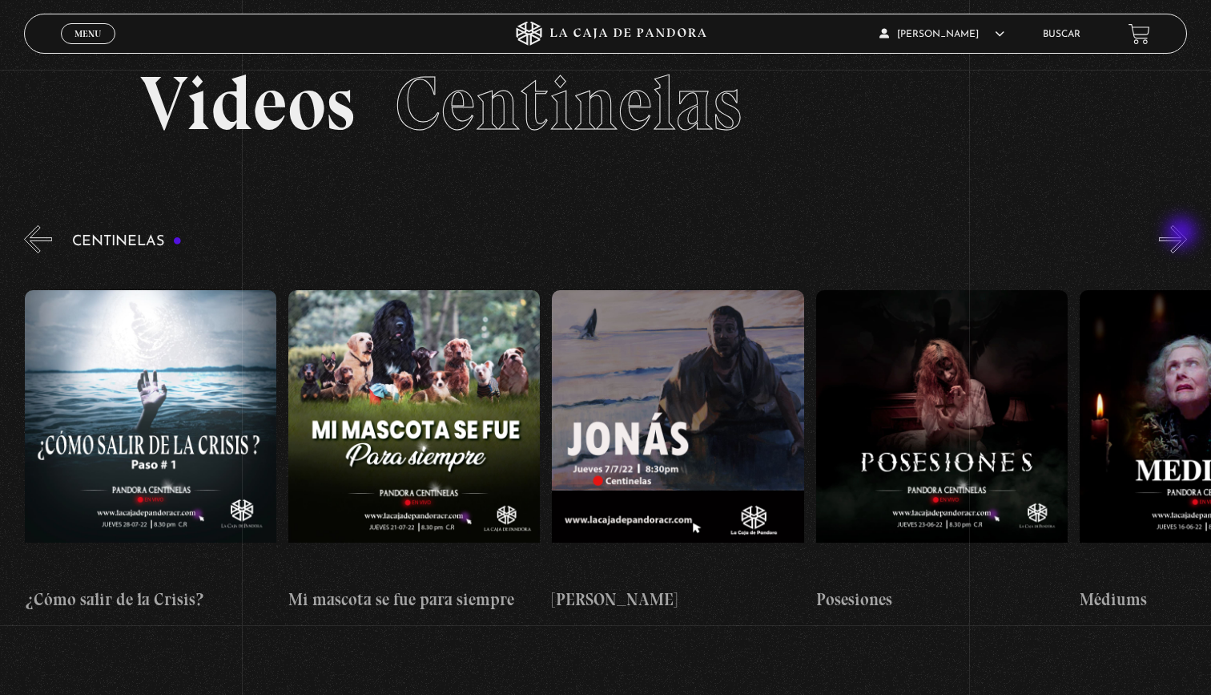
click at [1183, 234] on button "»" at bounding box center [1173, 239] width 28 height 28
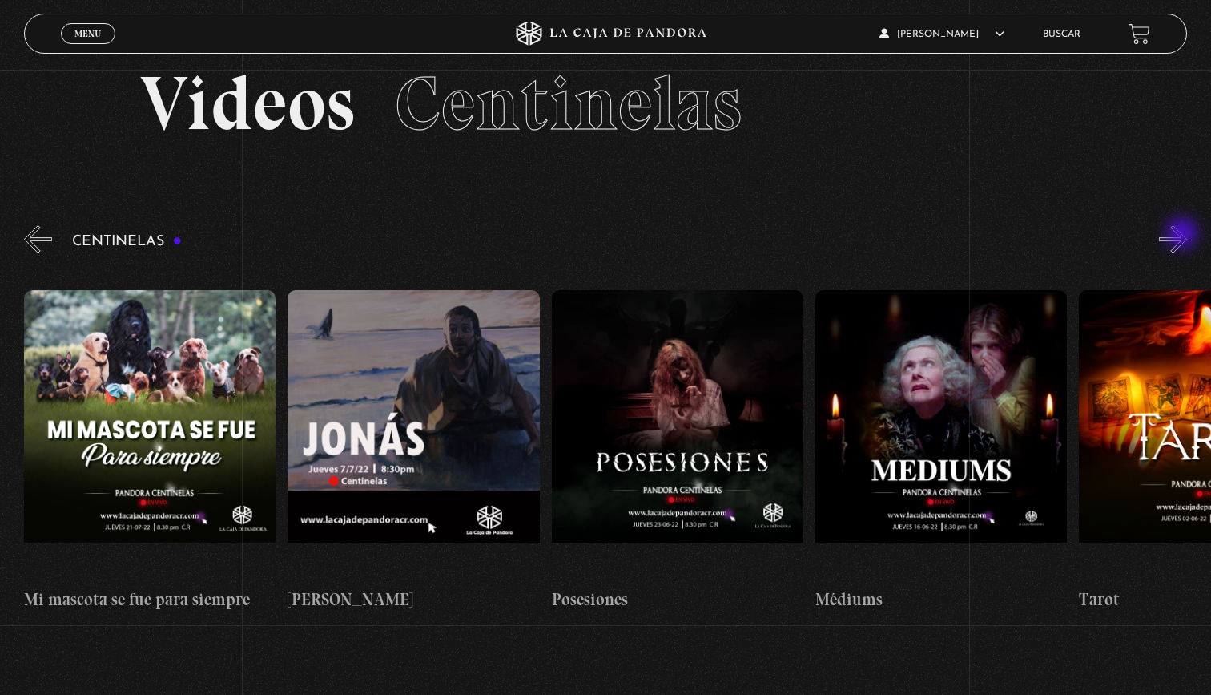
click at [1184, 235] on button "»" at bounding box center [1173, 239] width 28 height 28
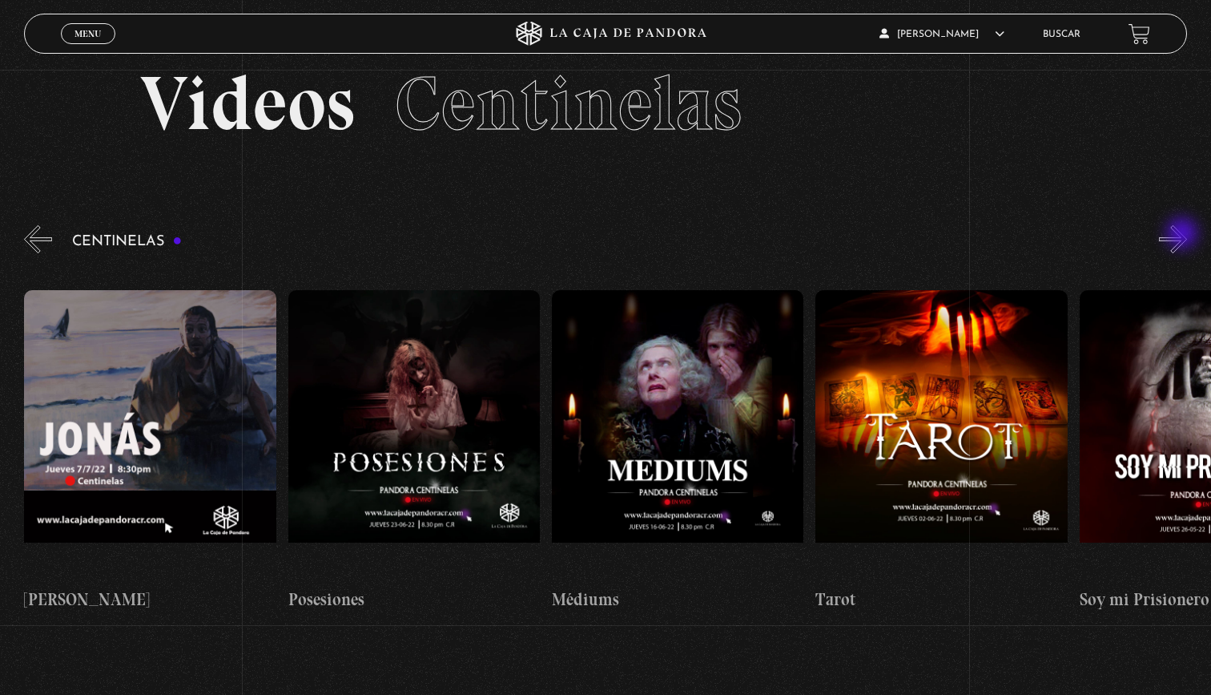
click at [1184, 235] on button "»" at bounding box center [1173, 239] width 28 height 28
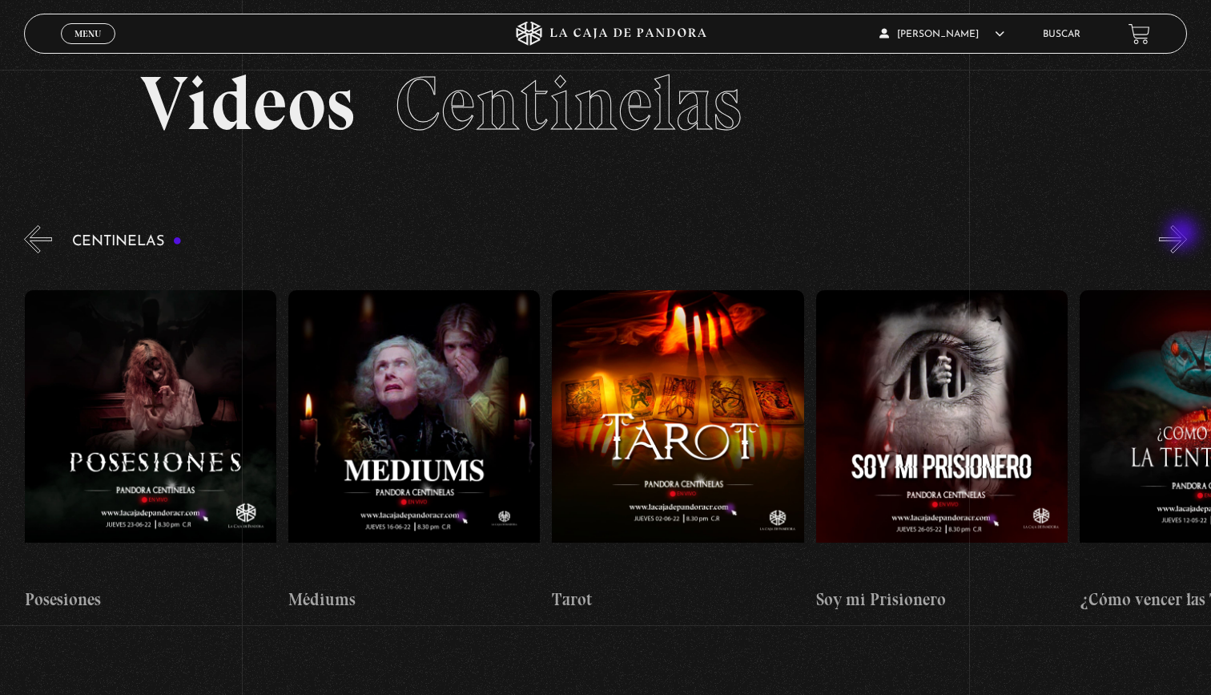
click at [1184, 235] on button "»" at bounding box center [1173, 239] width 28 height 28
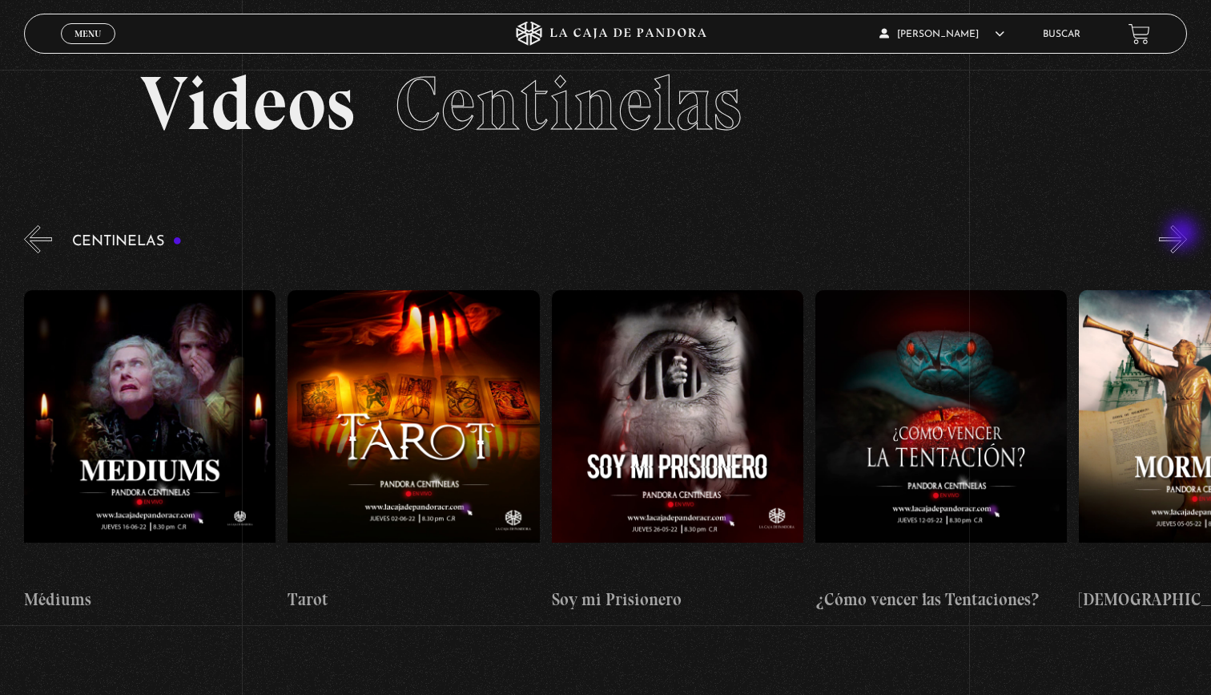
click at [1184, 235] on button "»" at bounding box center [1173, 239] width 28 height 28
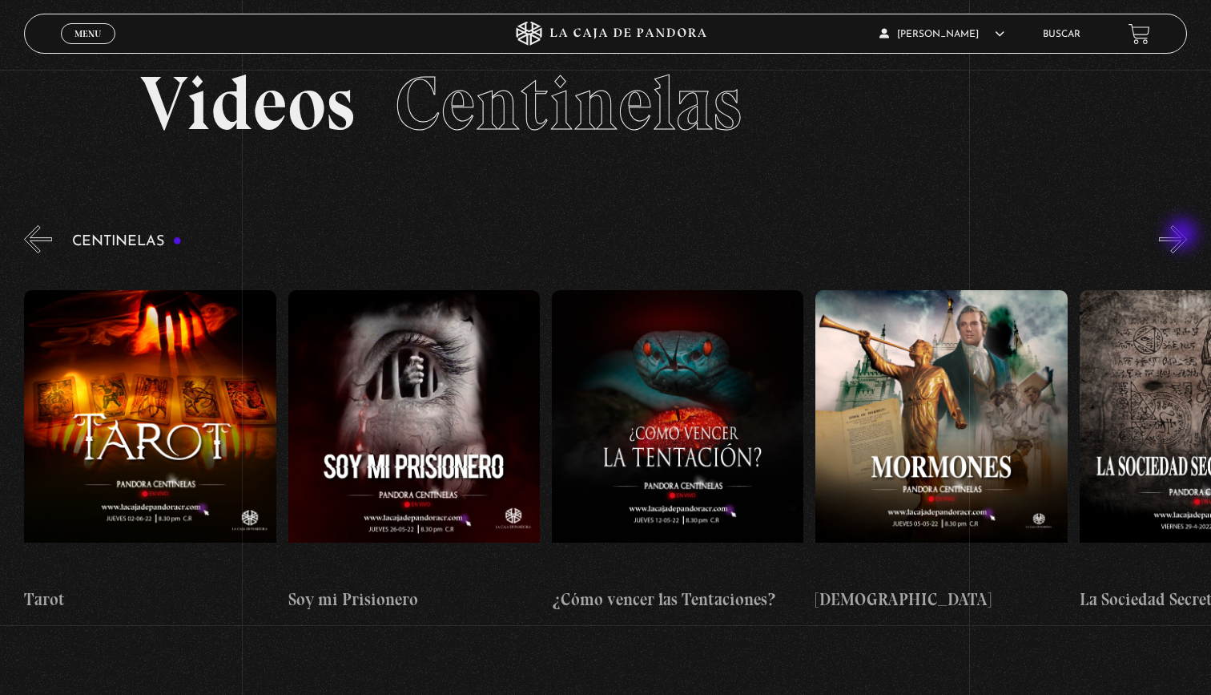
click at [1184, 236] on button "»" at bounding box center [1173, 239] width 28 height 28
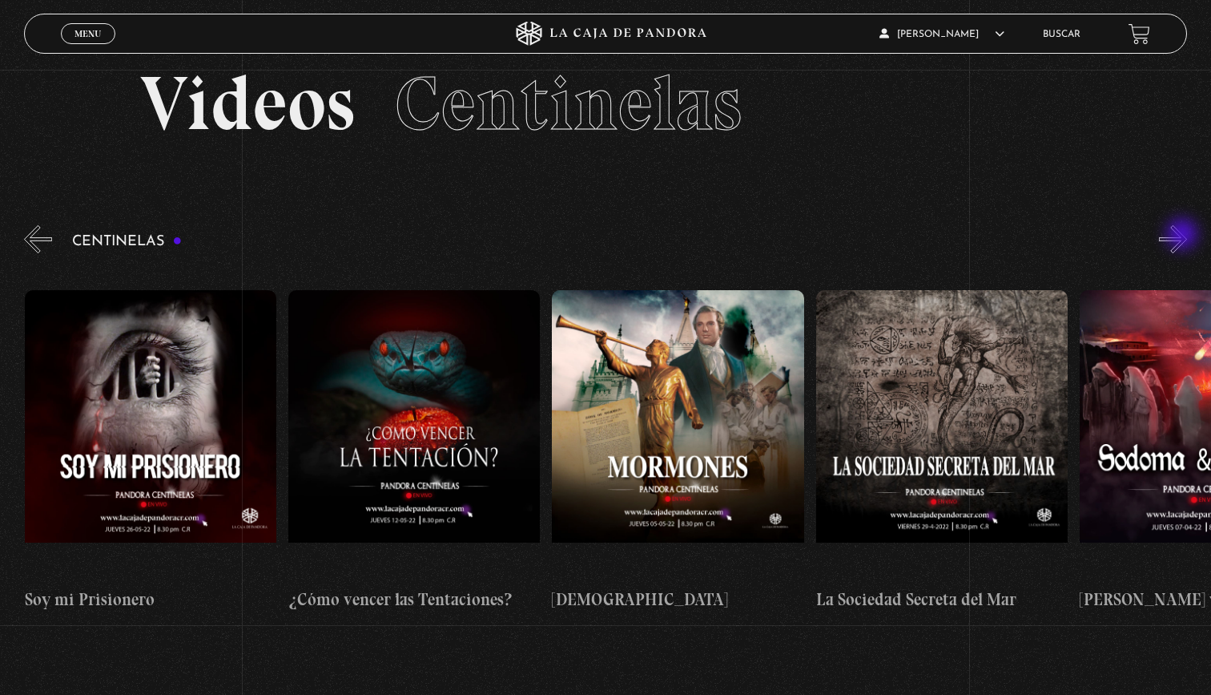
click at [1184, 236] on button "»" at bounding box center [1173, 239] width 28 height 28
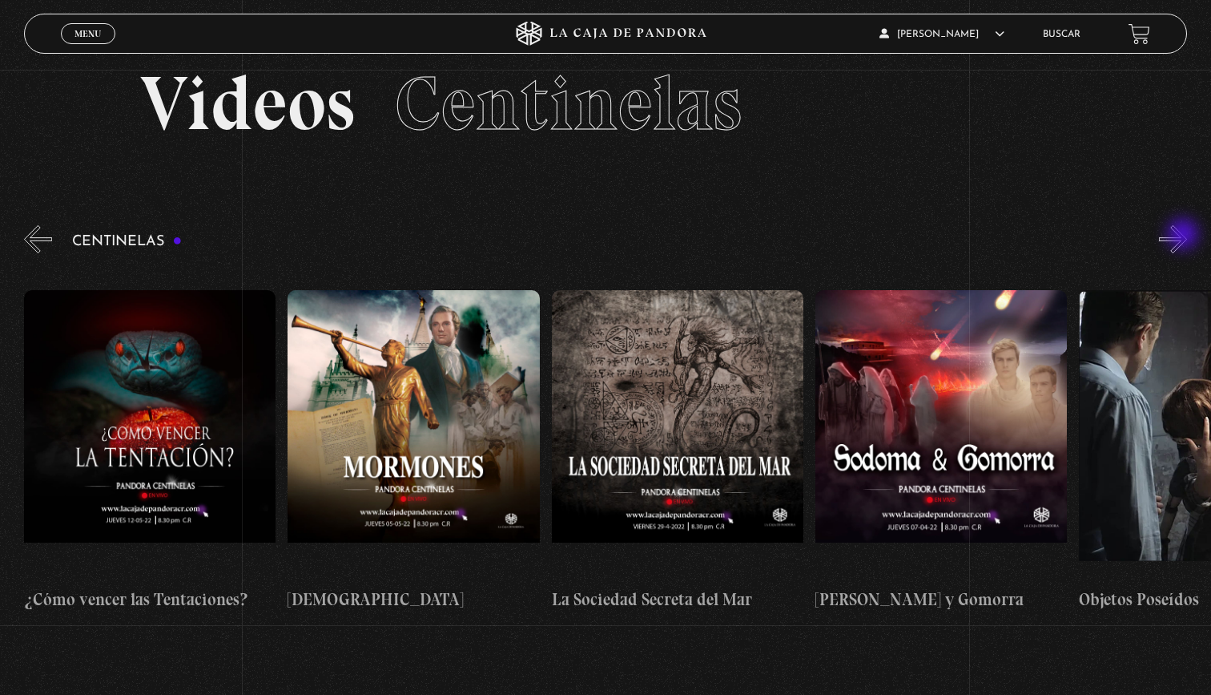
click at [1185, 236] on button "»" at bounding box center [1173, 239] width 28 height 28
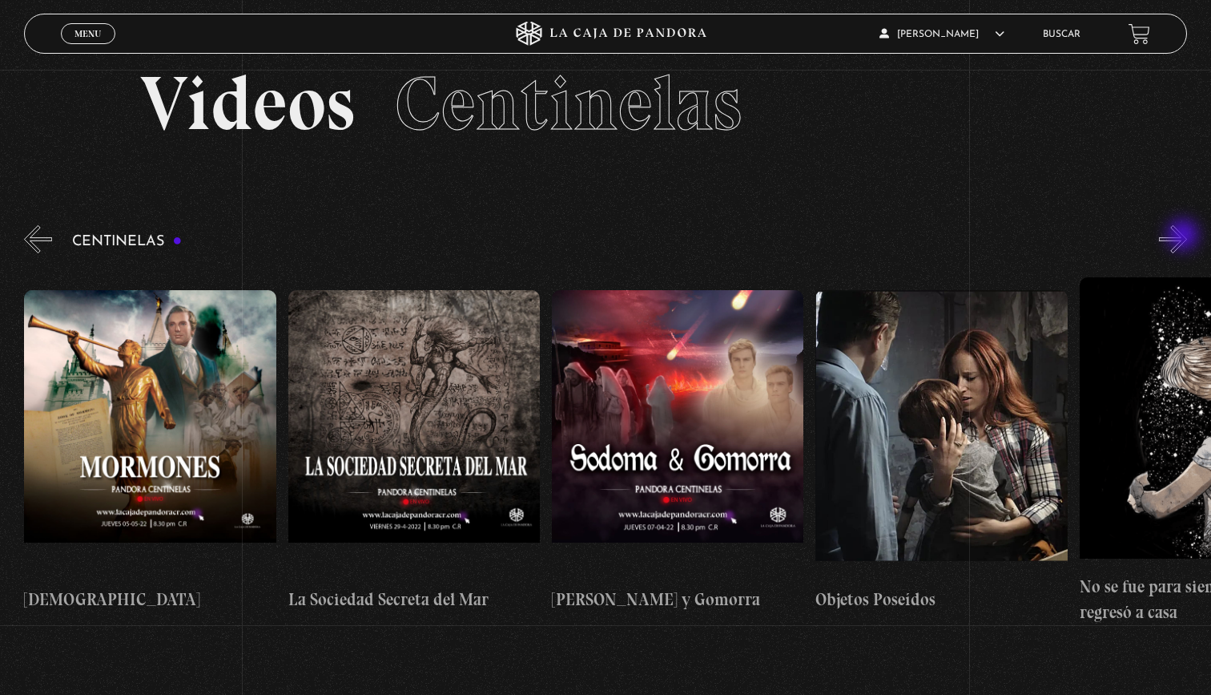
click at [1185, 236] on button "»" at bounding box center [1173, 239] width 28 height 28
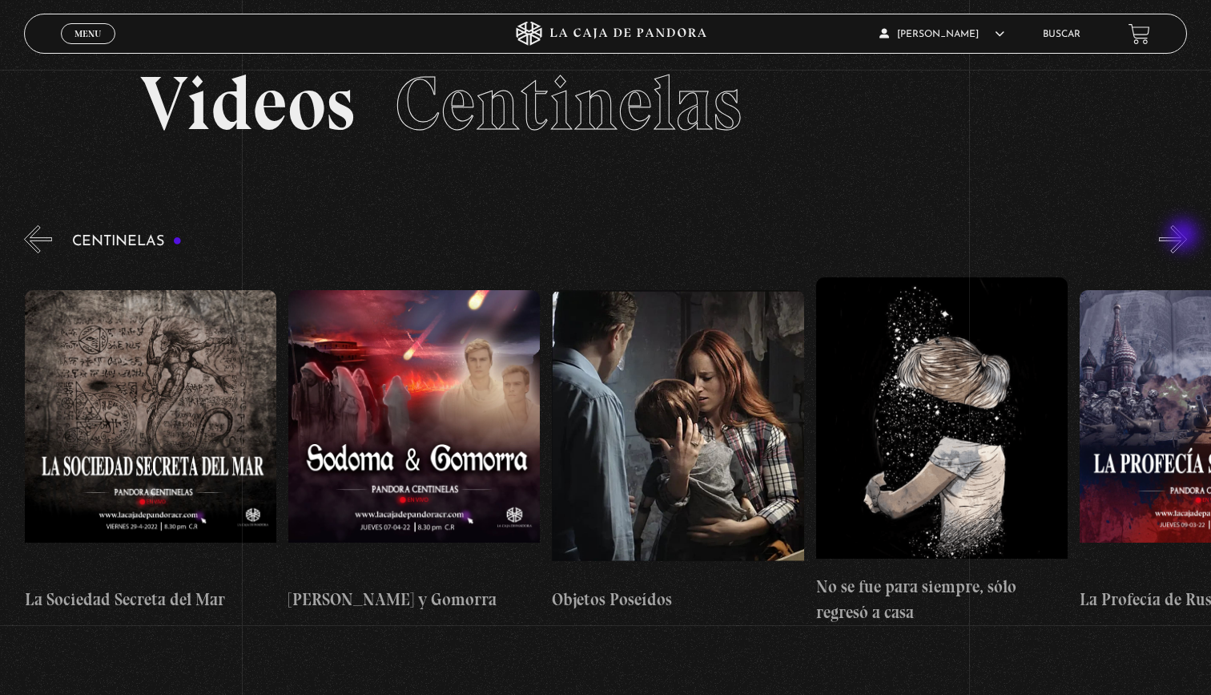
scroll to position [0, 17150]
click at [1185, 237] on button "»" at bounding box center [1173, 239] width 28 height 28
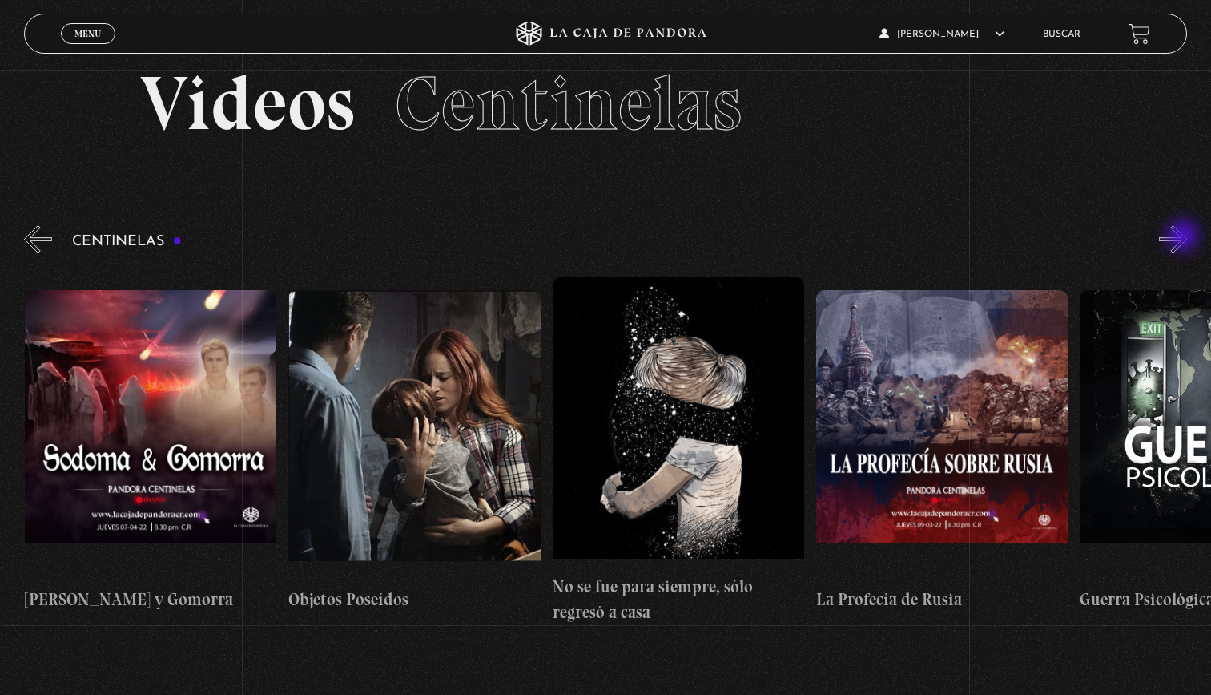
scroll to position [0, 17413]
click at [1185, 237] on button "»" at bounding box center [1173, 239] width 28 height 28
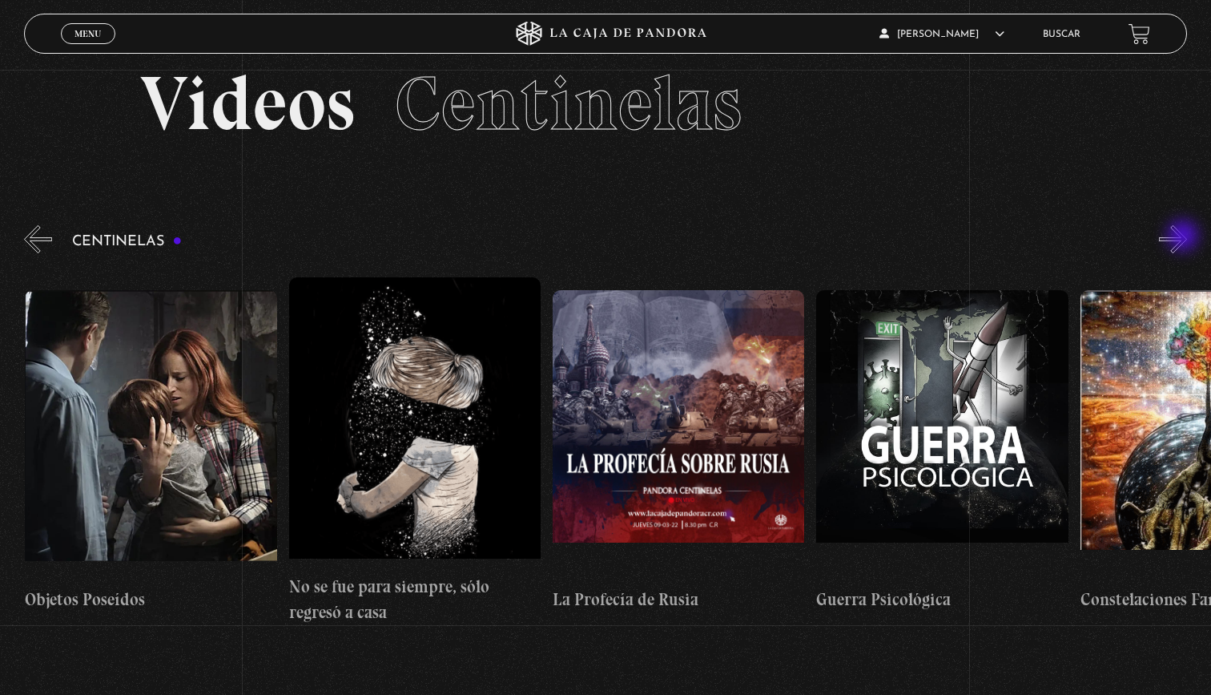
scroll to position [0, 17677]
click at [1185, 237] on button "»" at bounding box center [1173, 239] width 28 height 28
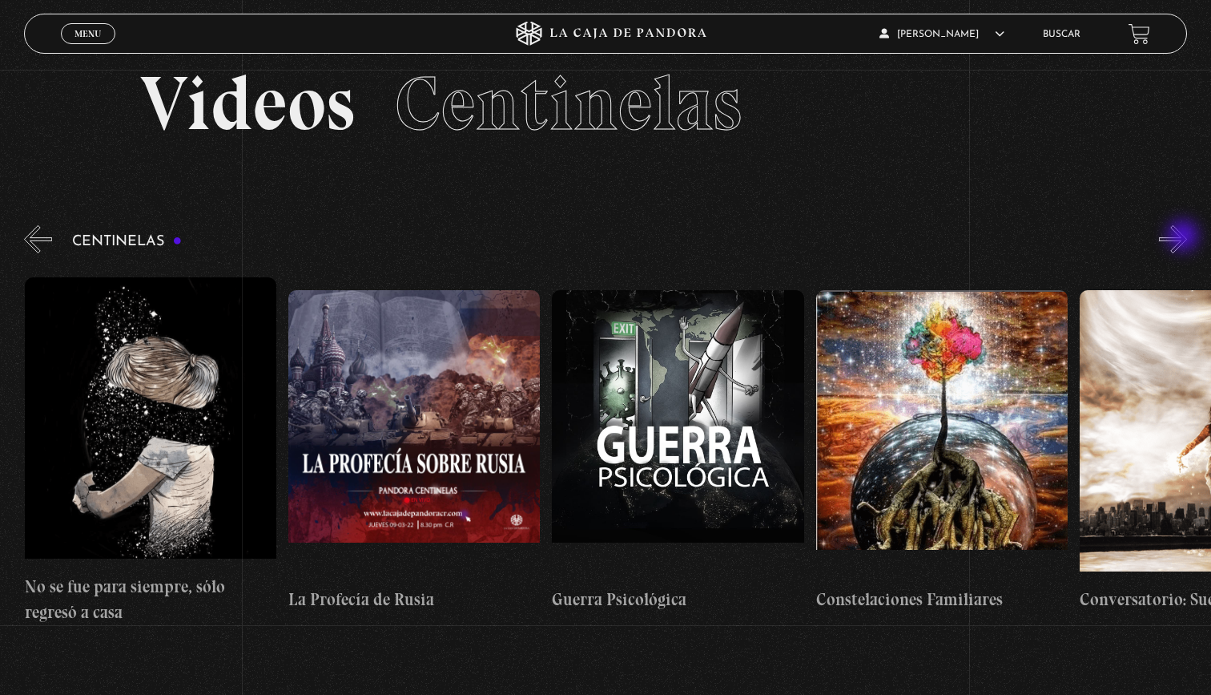
scroll to position [0, 17941]
click at [1185, 237] on button "»" at bounding box center [1173, 239] width 28 height 28
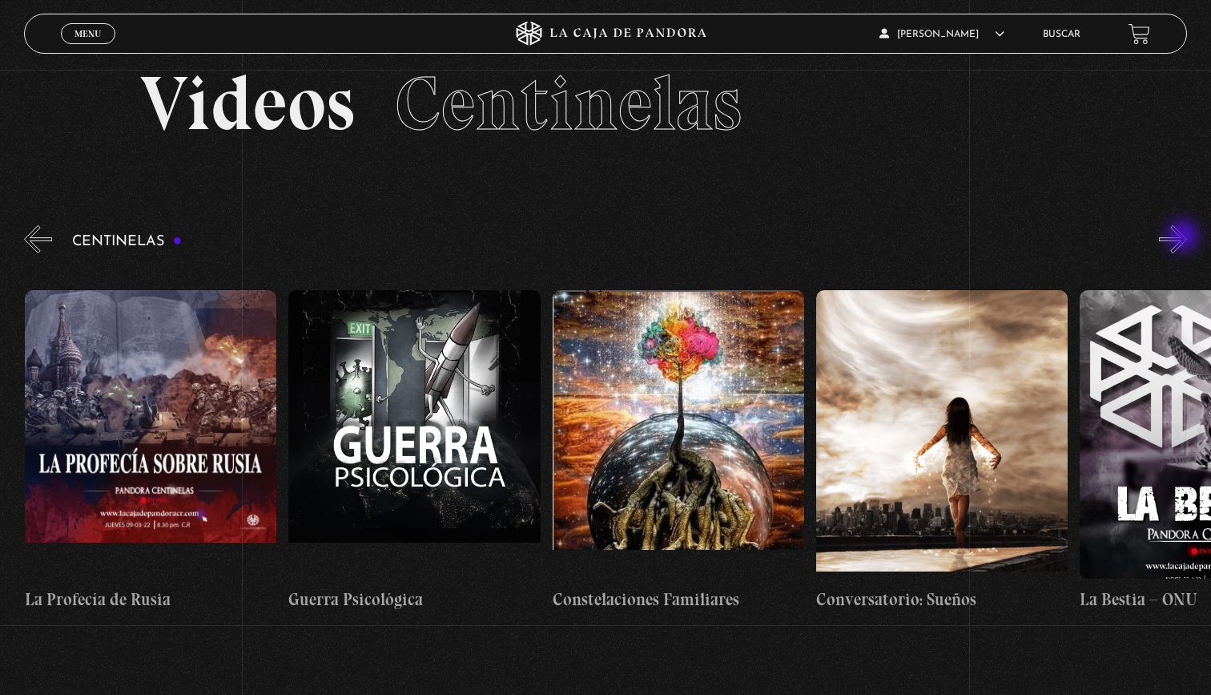
click at [1185, 237] on button "»" at bounding box center [1173, 239] width 28 height 28
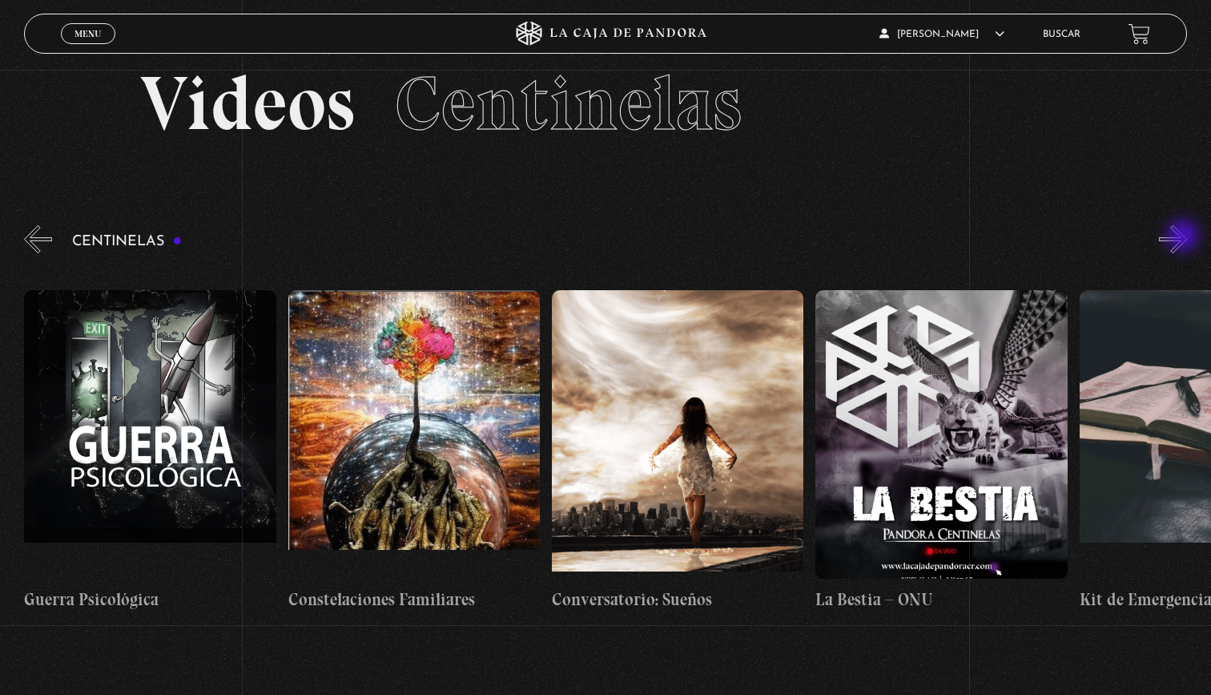
click at [1185, 237] on button "»" at bounding box center [1173, 239] width 28 height 28
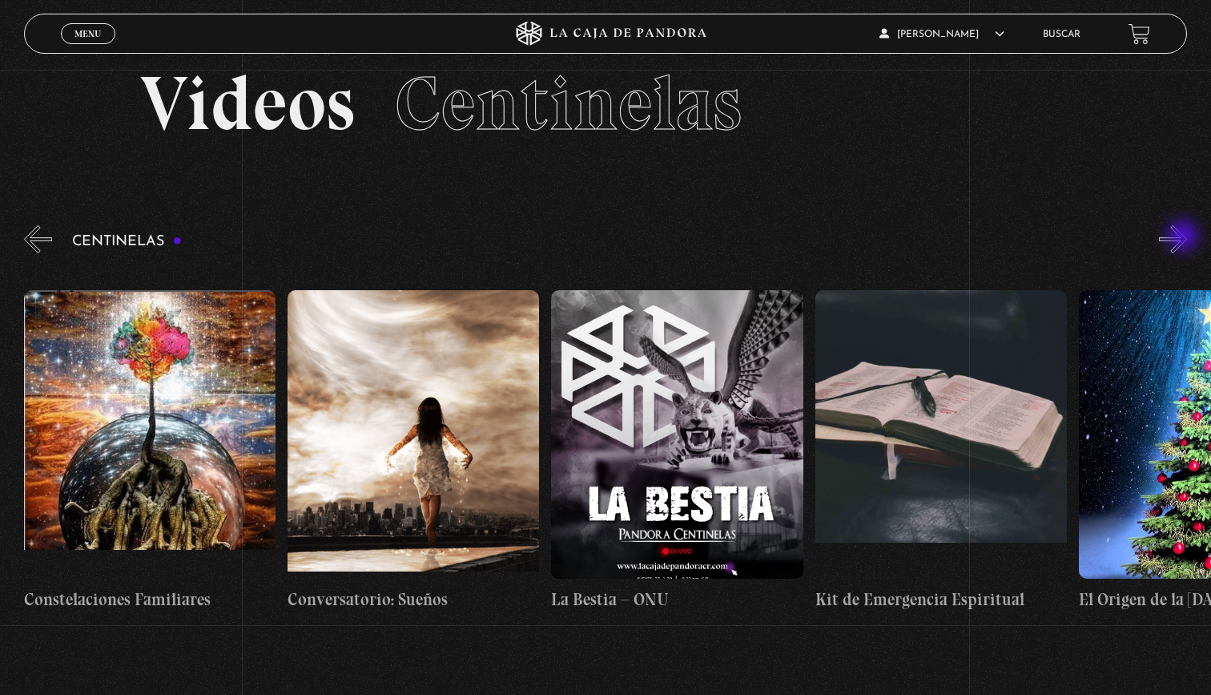
click at [1185, 237] on button "»" at bounding box center [1173, 239] width 28 height 28
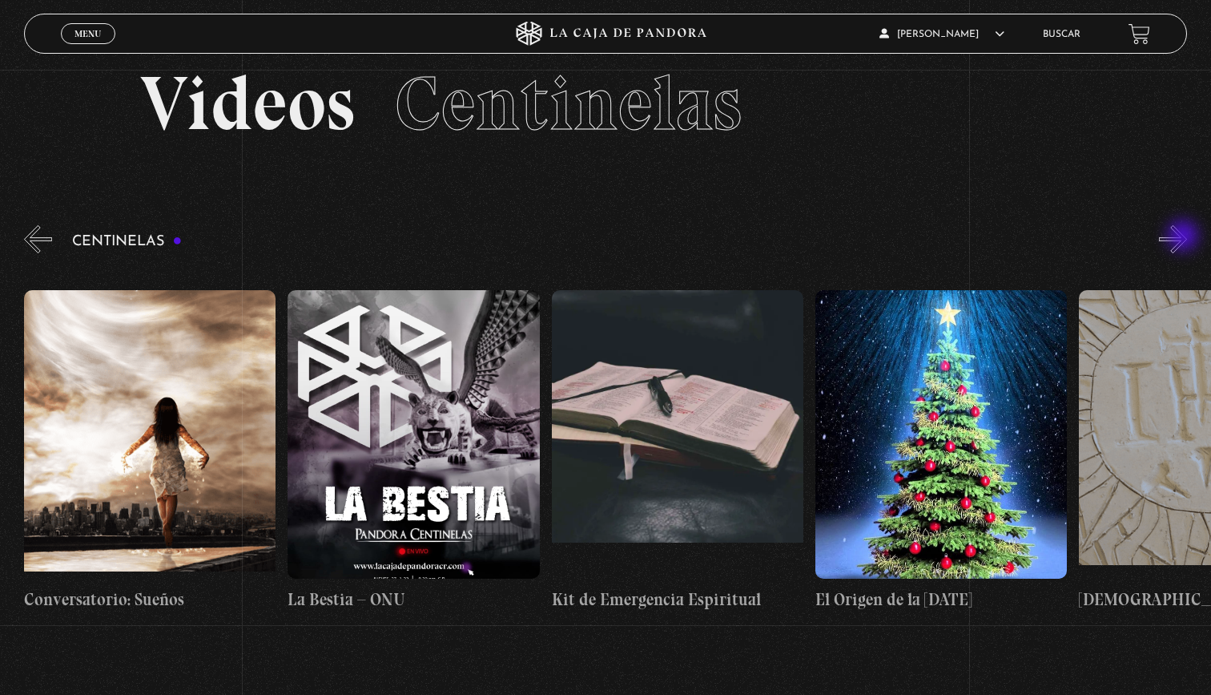
click at [1185, 237] on button "»" at bounding box center [1173, 239] width 28 height 28
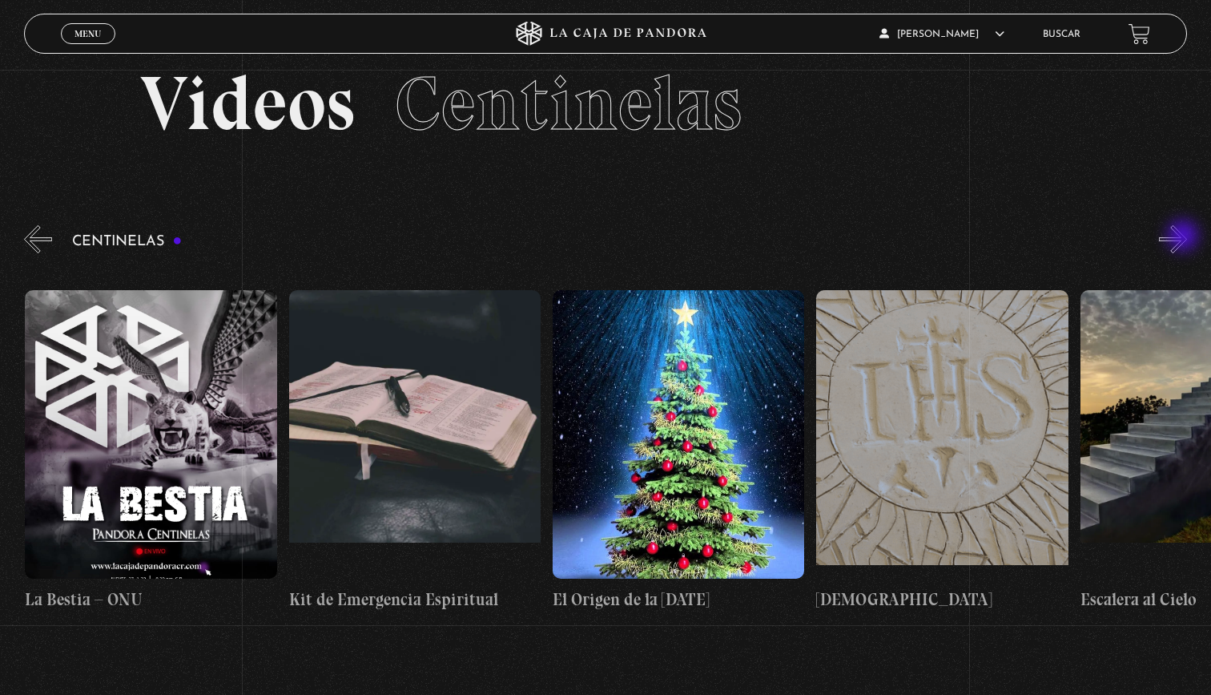
click at [1185, 237] on button "»" at bounding box center [1173, 239] width 28 height 28
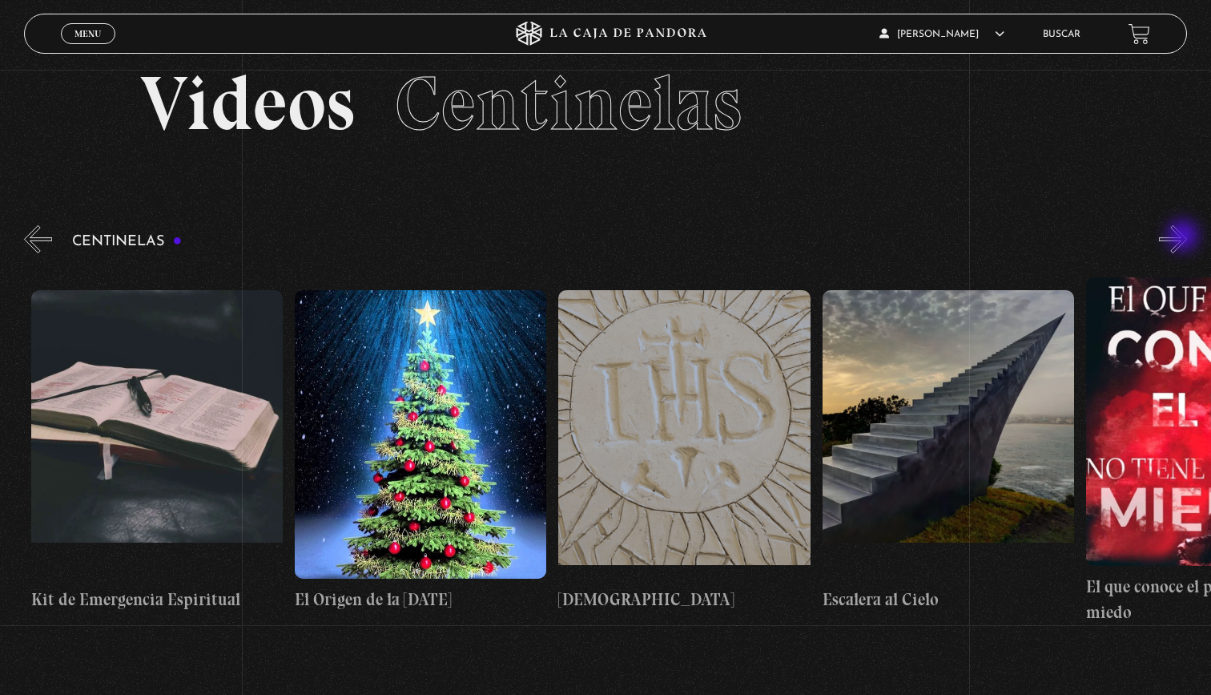
click at [1185, 237] on button "»" at bounding box center [1173, 239] width 28 height 28
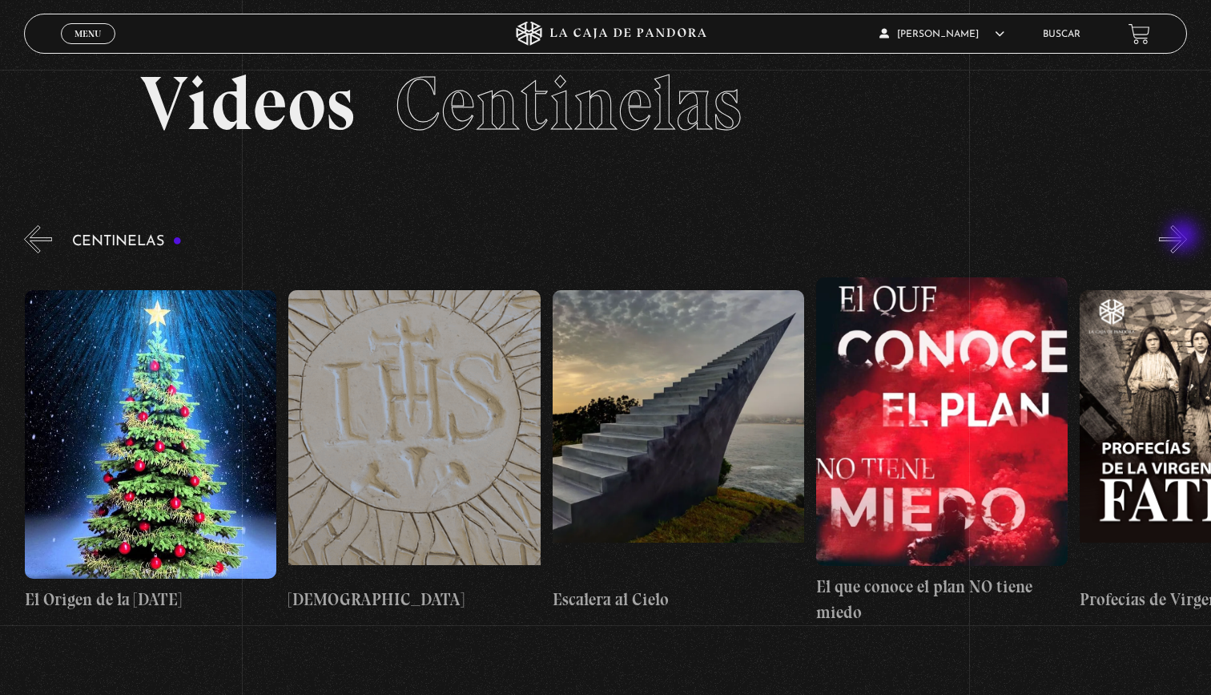
click at [1185, 237] on button "»" at bounding box center [1173, 239] width 28 height 28
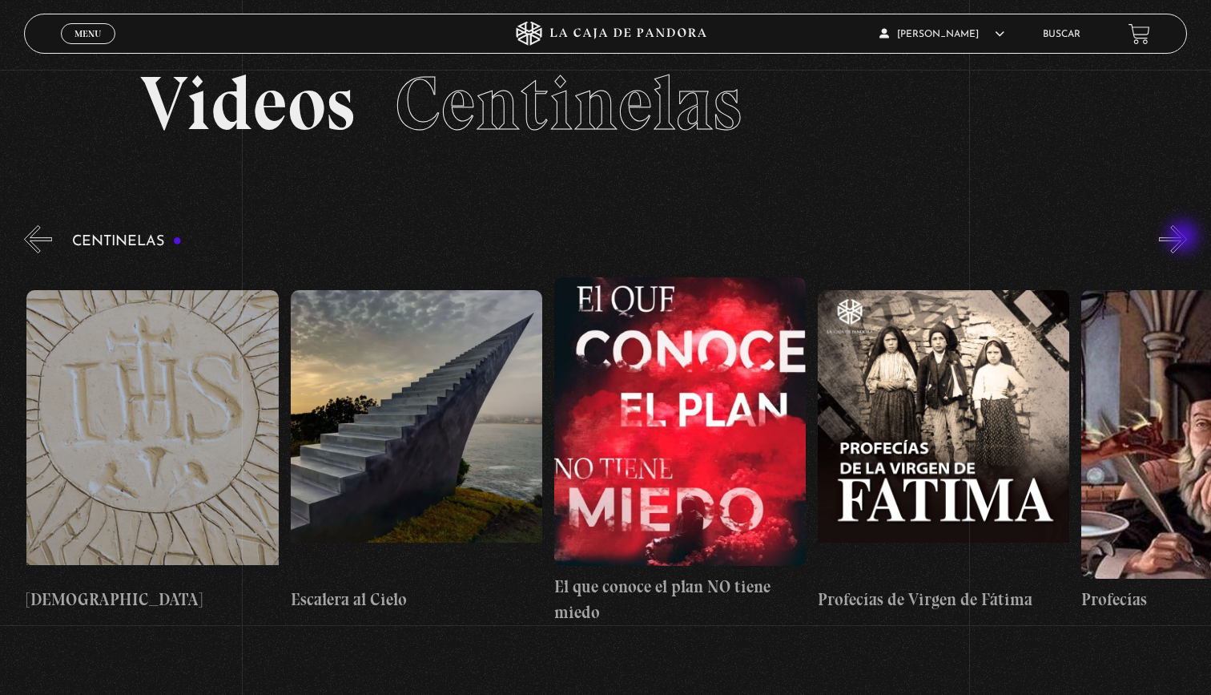
click at [1185, 238] on button "»" at bounding box center [1173, 239] width 28 height 28
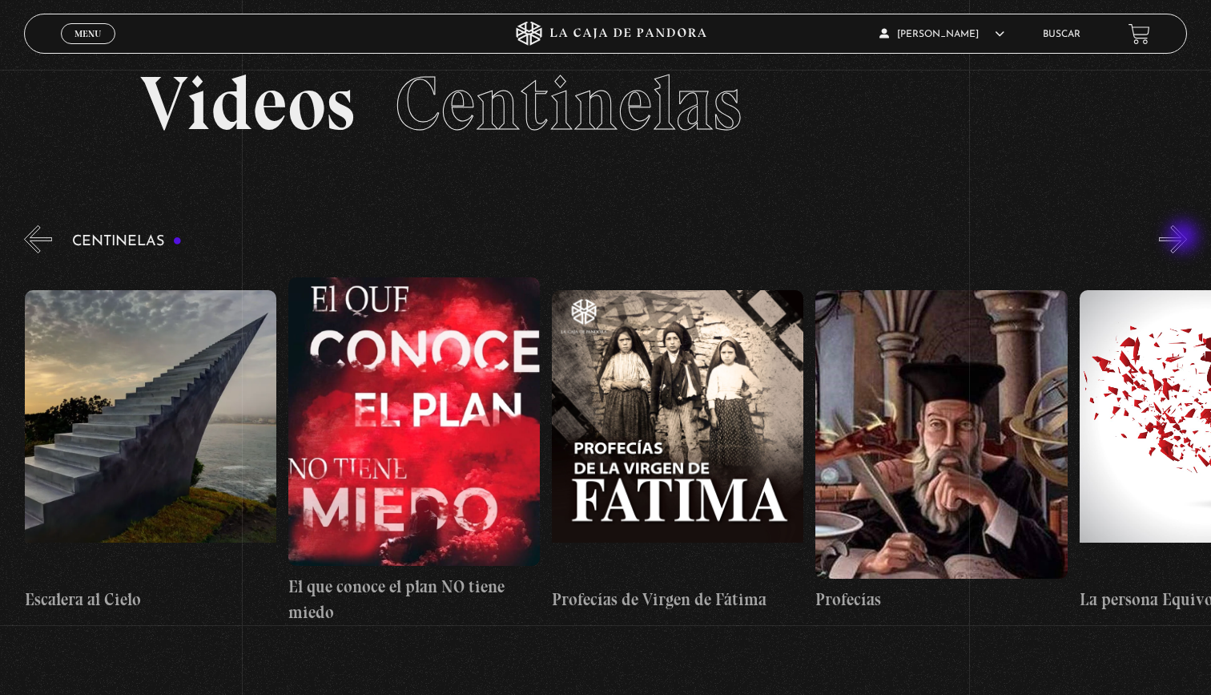
click at [1185, 238] on button "»" at bounding box center [1173, 239] width 28 height 28
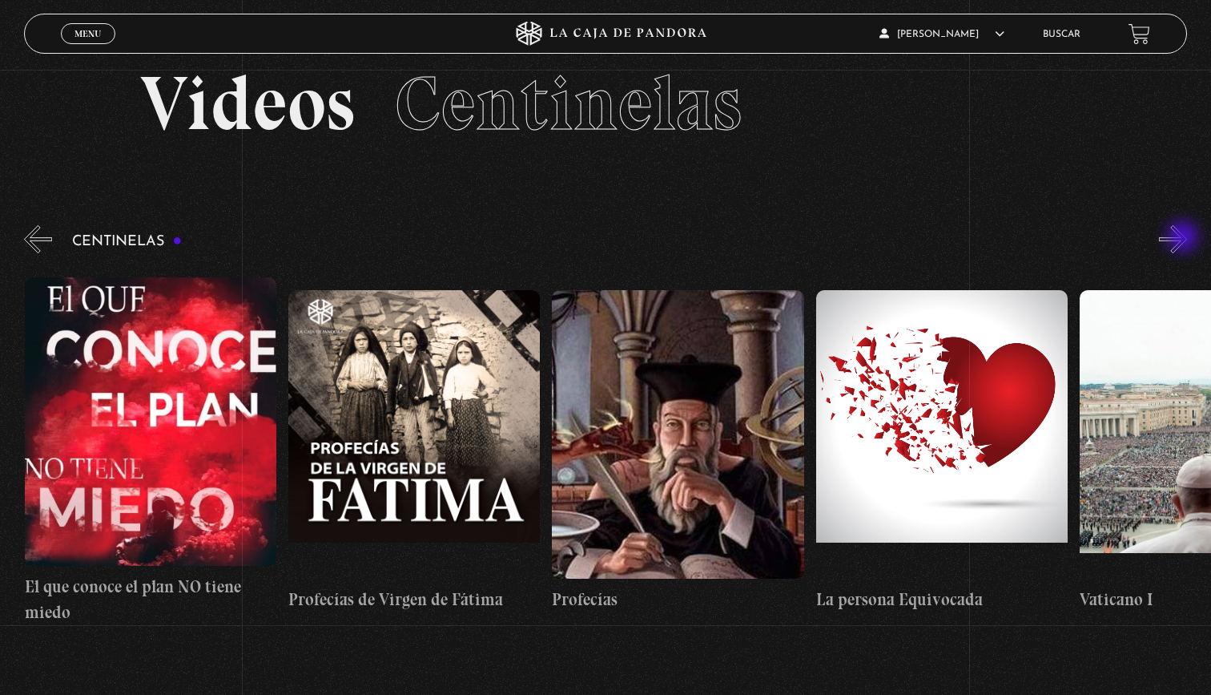
click at [1185, 238] on button "»" at bounding box center [1173, 239] width 28 height 28
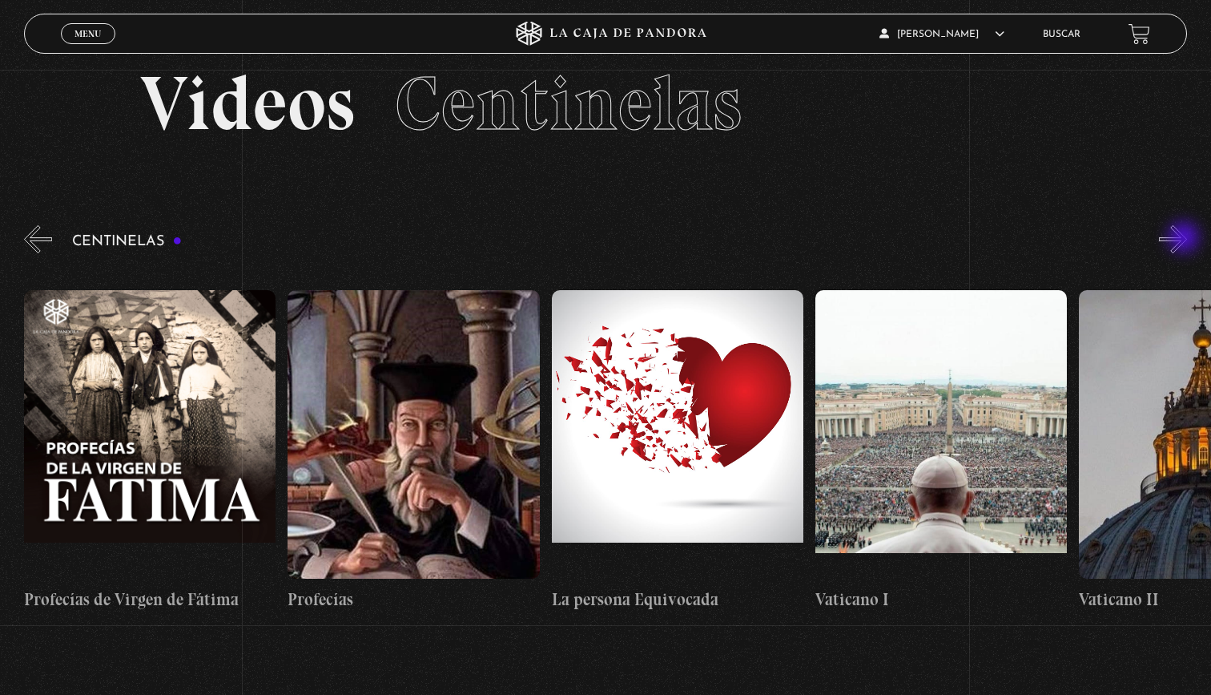
click at [1186, 239] on button "»" at bounding box center [1173, 239] width 28 height 28
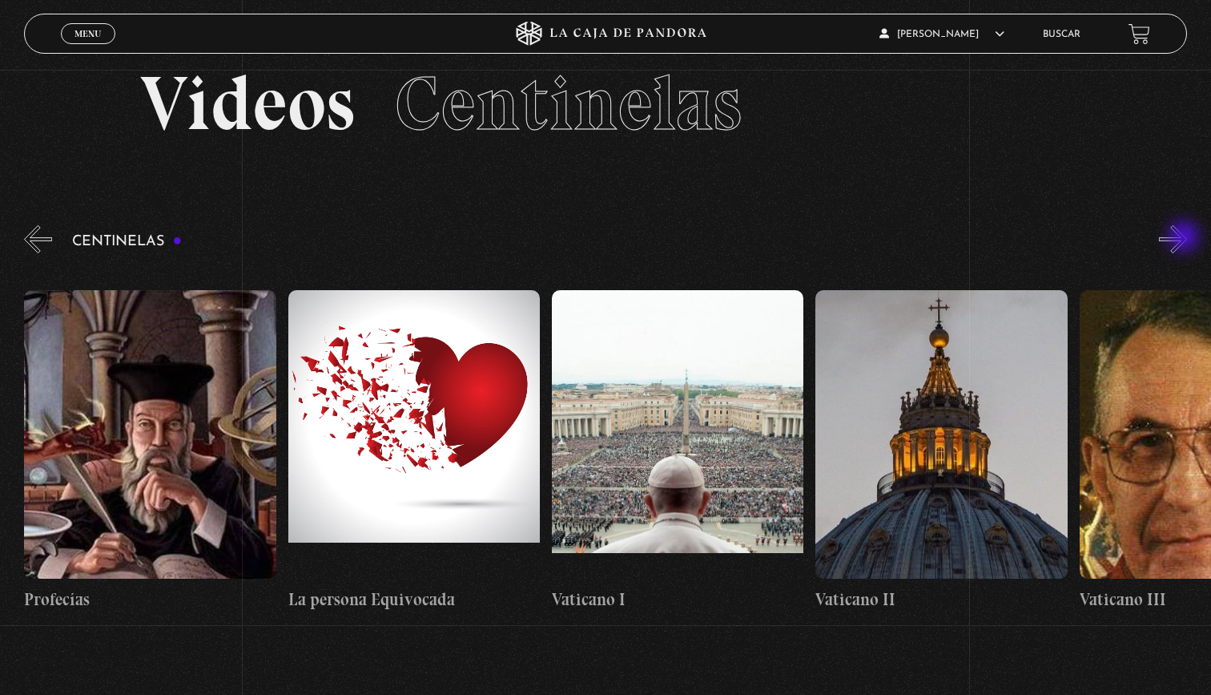
click at [1186, 238] on button "»" at bounding box center [1173, 239] width 28 height 28
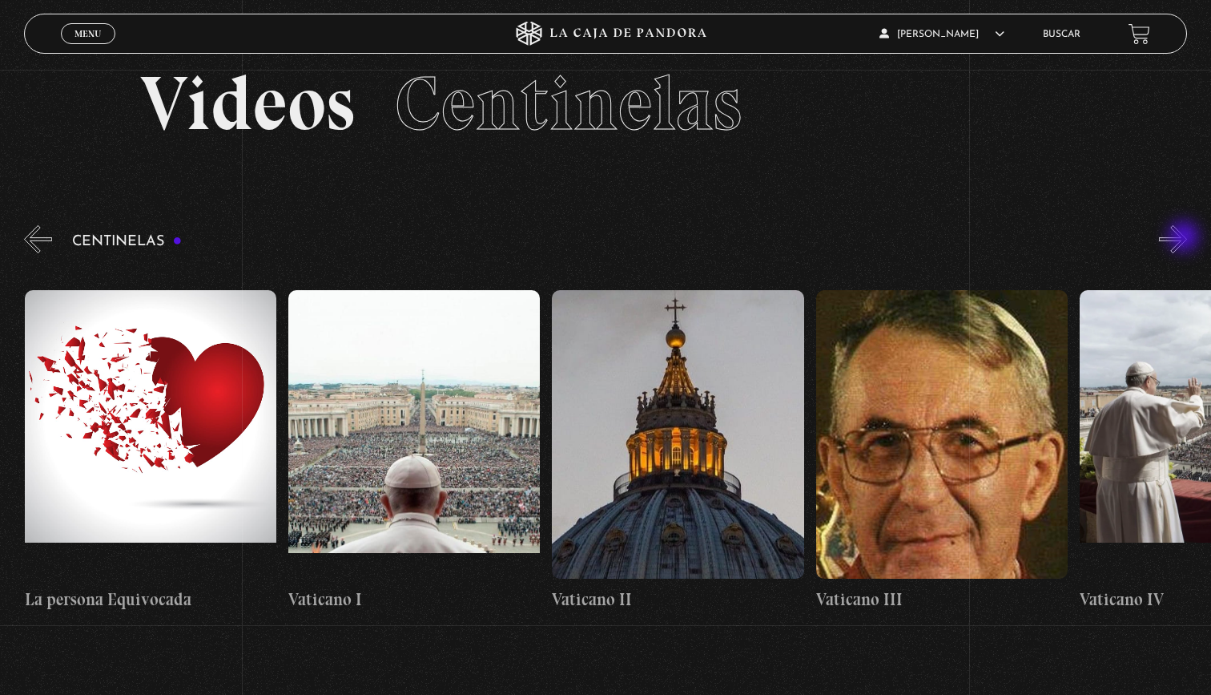
click at [1186, 238] on button "»" at bounding box center [1173, 239] width 28 height 28
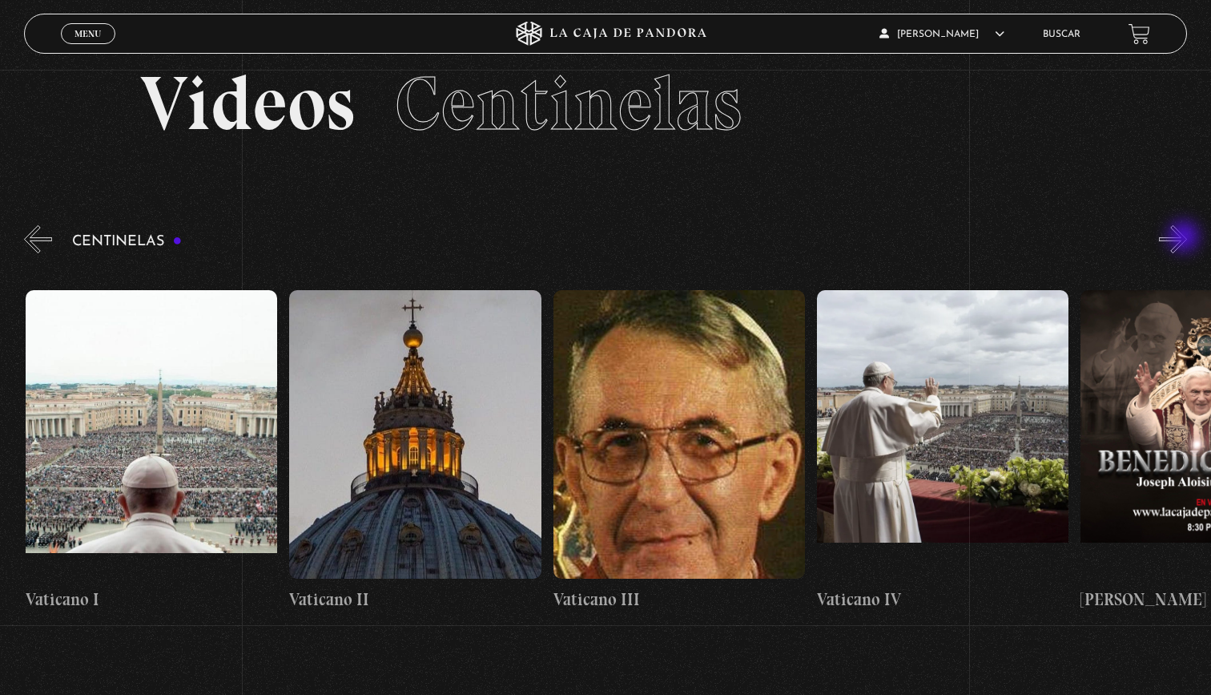
click at [1186, 238] on button "»" at bounding box center [1173, 239] width 28 height 28
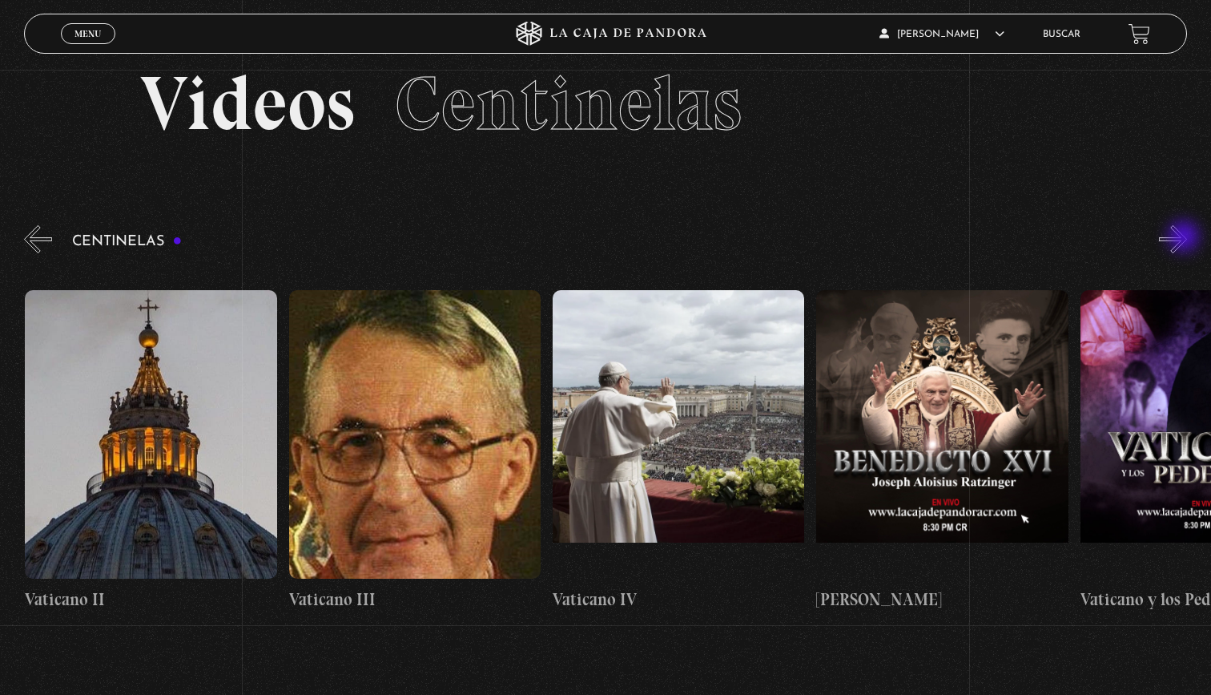
click at [1186, 238] on button "»" at bounding box center [1173, 239] width 28 height 28
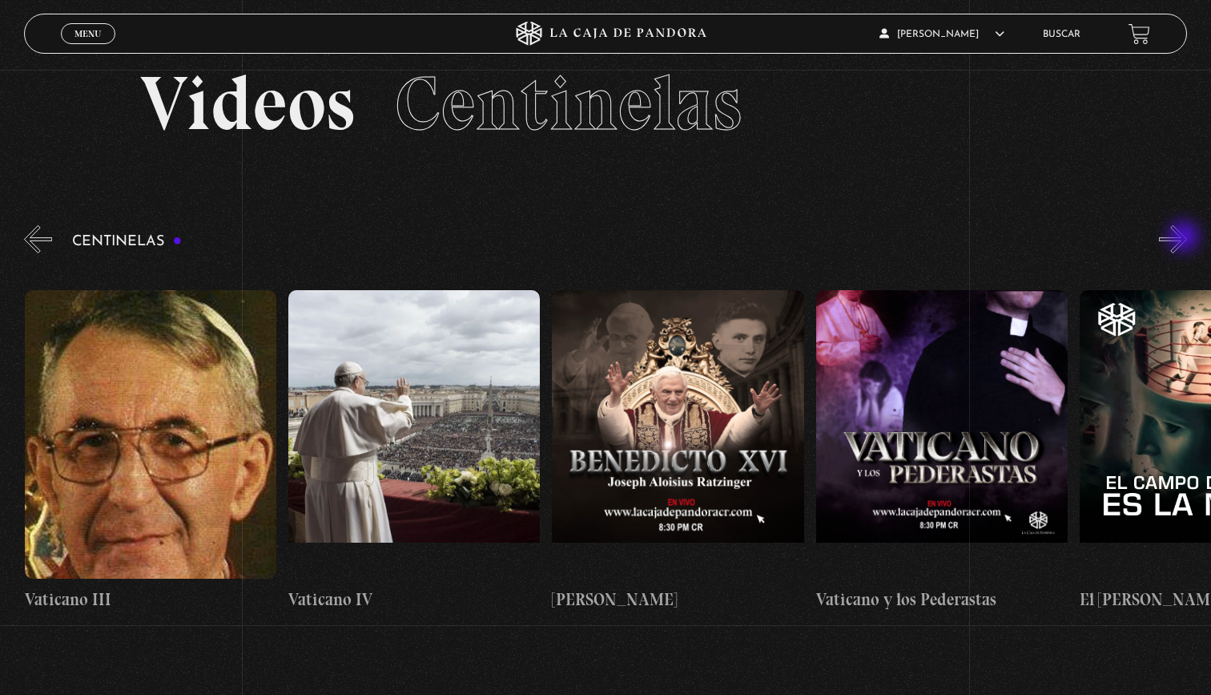
click at [1186, 238] on button "»" at bounding box center [1173, 239] width 28 height 28
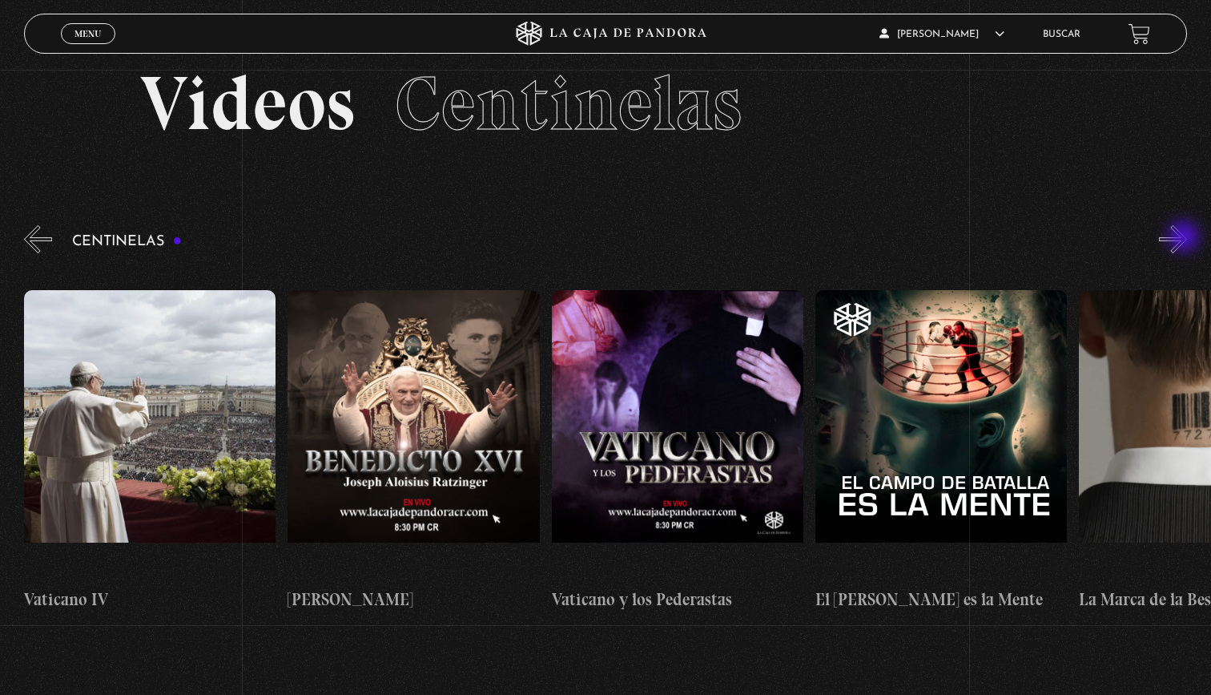
click at [1186, 238] on button "»" at bounding box center [1173, 239] width 28 height 28
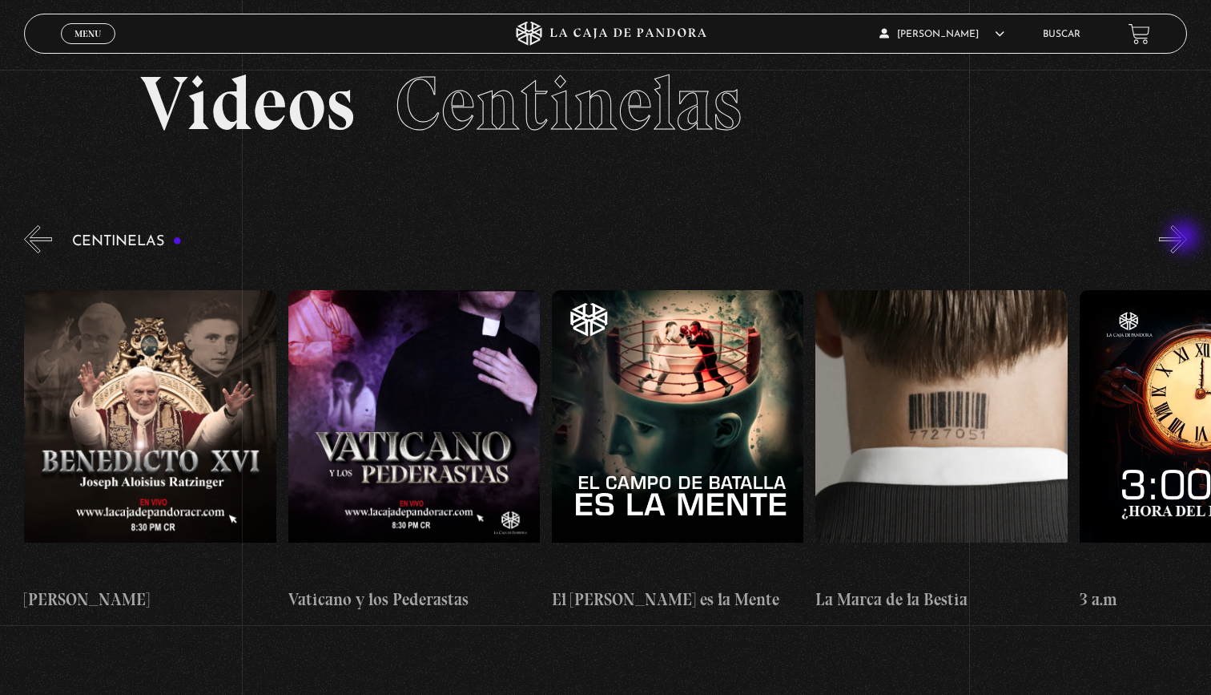
click at [1186, 238] on button "»" at bounding box center [1173, 239] width 28 height 28
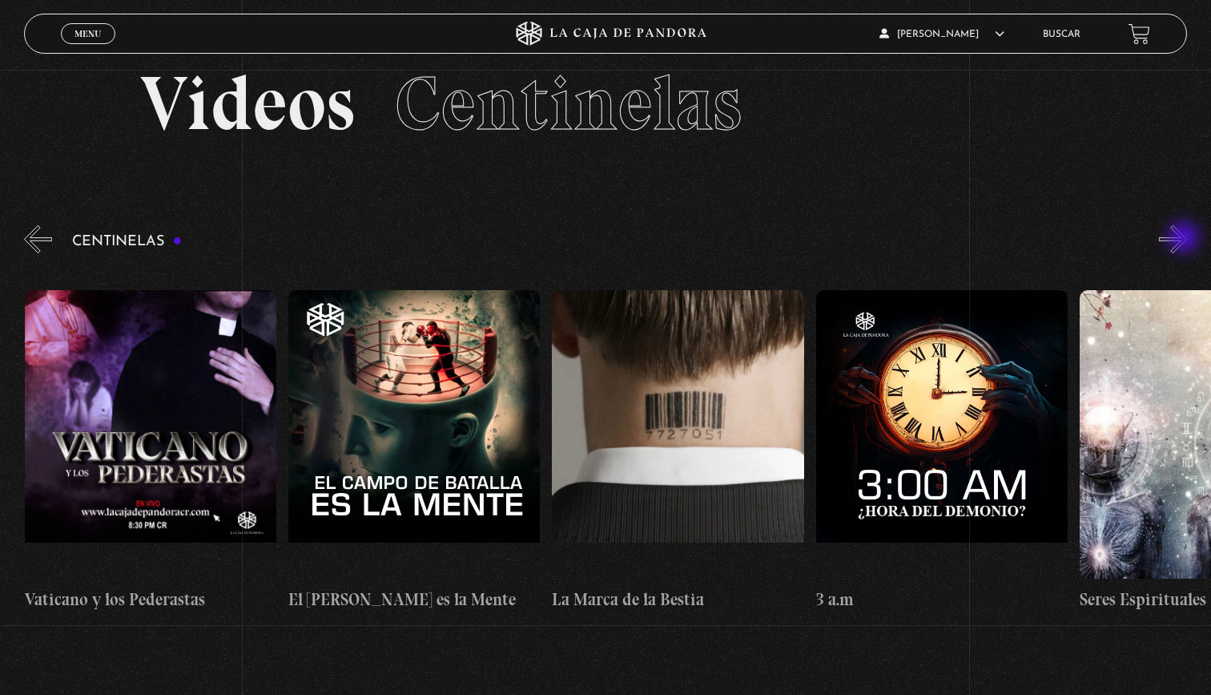
click at [1186, 239] on button "»" at bounding box center [1173, 239] width 28 height 28
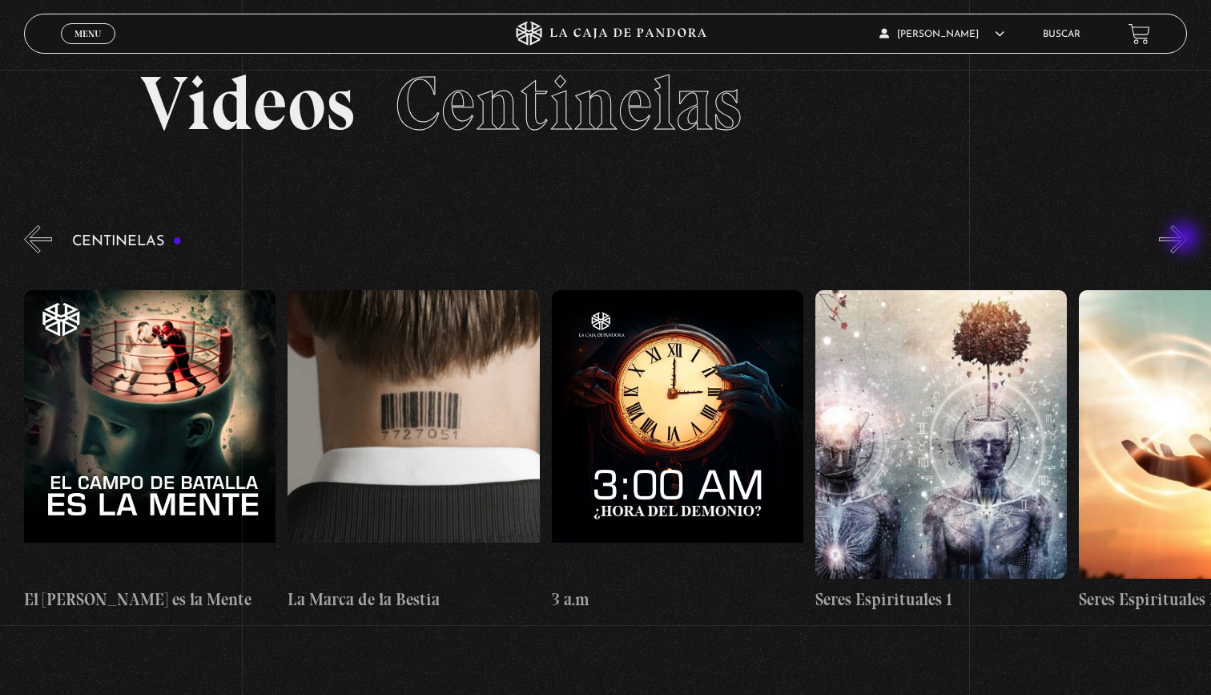
click at [1186, 239] on button "»" at bounding box center [1173, 239] width 28 height 28
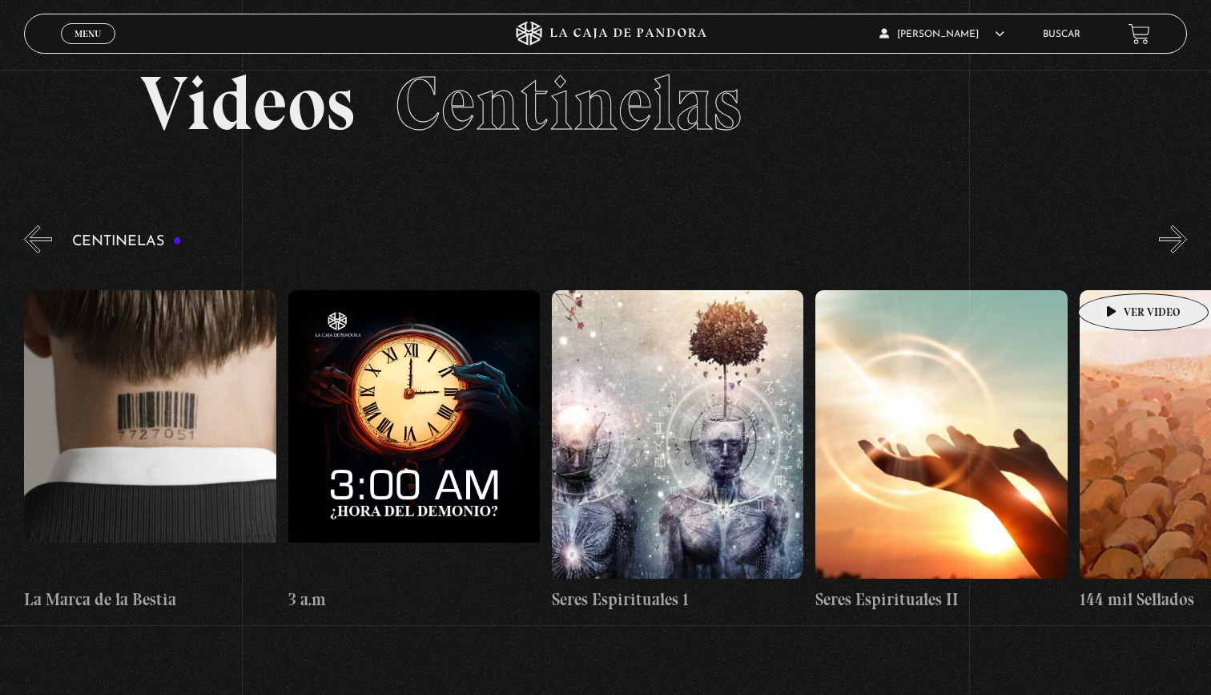
scroll to position [0, 23482]
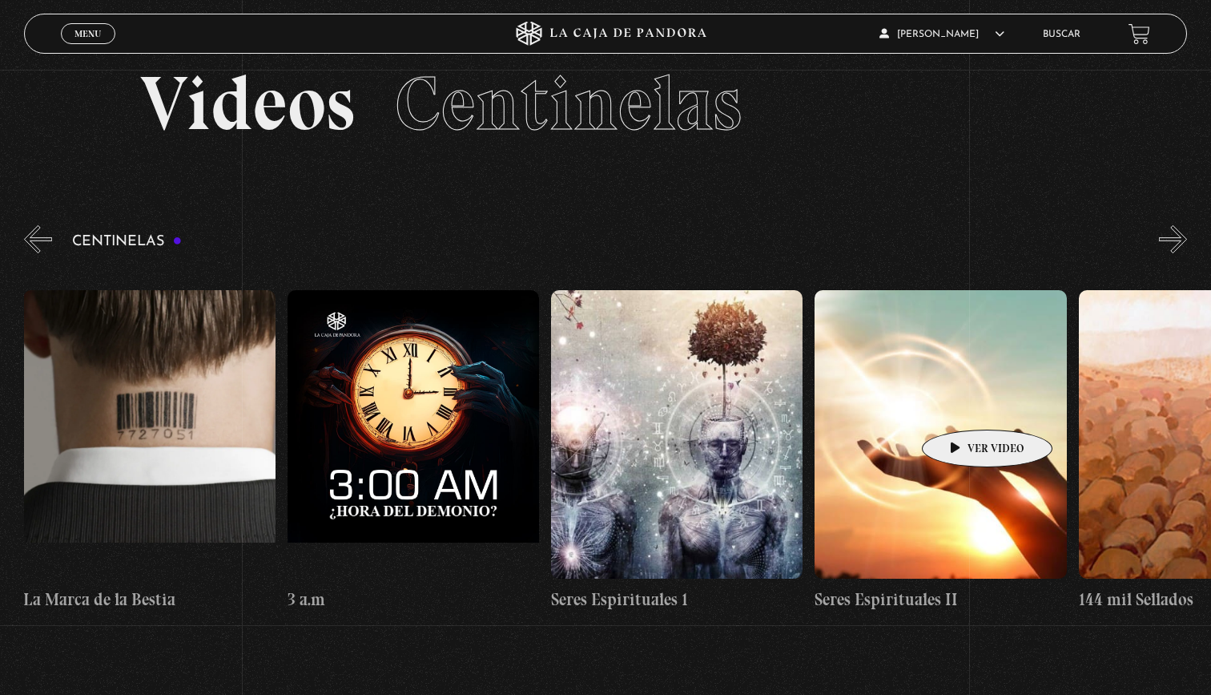
click at [962, 405] on figure at bounding box center [941, 434] width 252 height 288
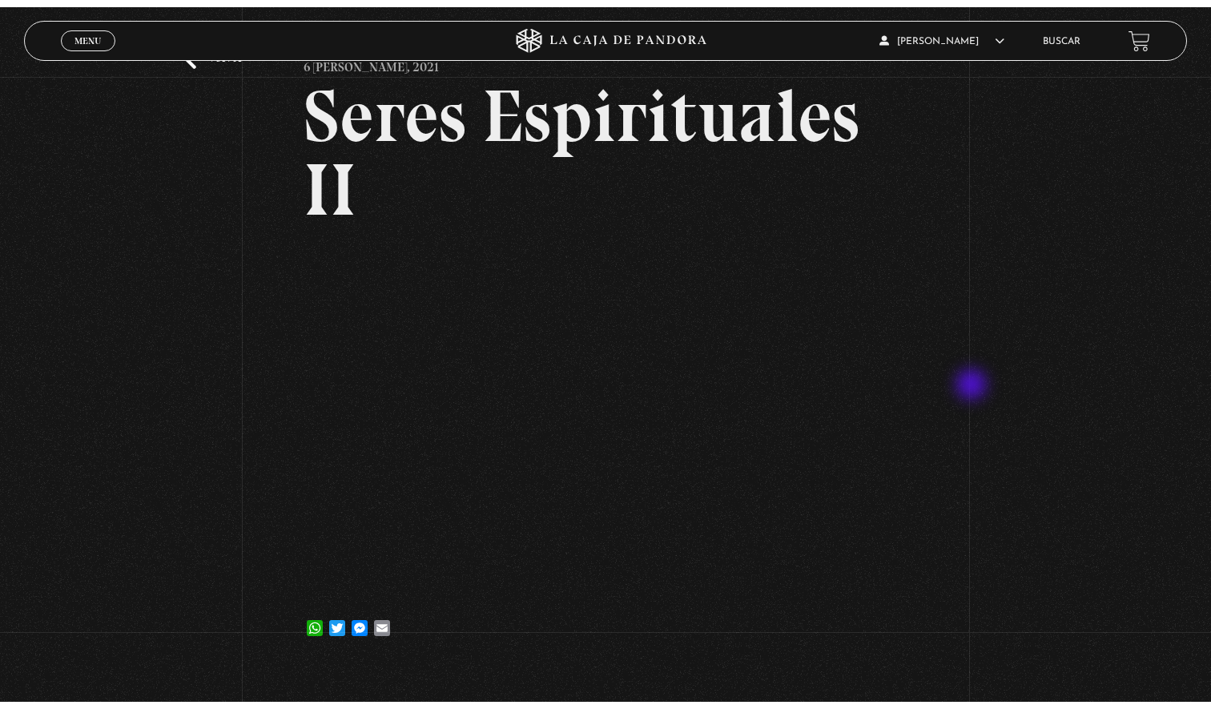
scroll to position [104, 0]
